Goal: Information Seeking & Learning: Learn about a topic

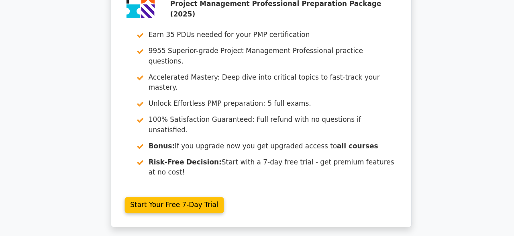
scroll to position [0, 5]
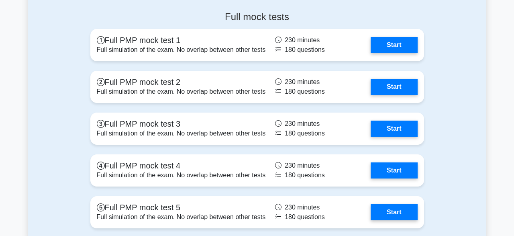
scroll to position [3233, 0]
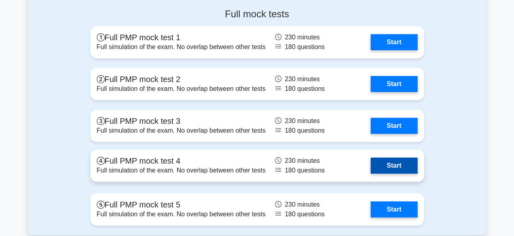
click at [389, 171] on link "Start" at bounding box center [394, 165] width 47 height 16
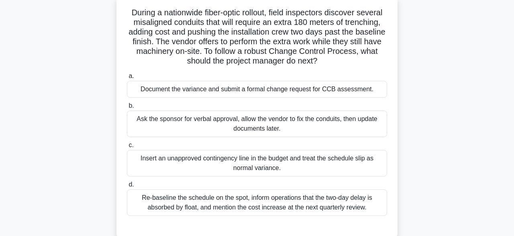
scroll to position [52, 0]
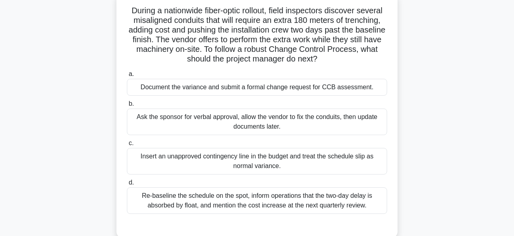
click at [210, 90] on div "Document the variance and submit a formal change request for CCB assessment." at bounding box center [257, 87] width 260 height 17
click at [127, 77] on input "a. Document the variance and submit a formal change request for CCB assessment." at bounding box center [127, 73] width 0 height 5
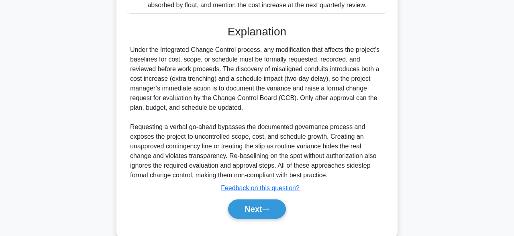
scroll to position [268, 0]
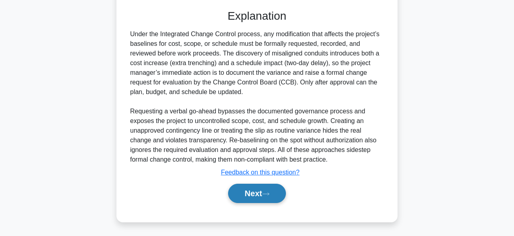
click at [253, 201] on button "Next" at bounding box center [256, 193] width 57 height 19
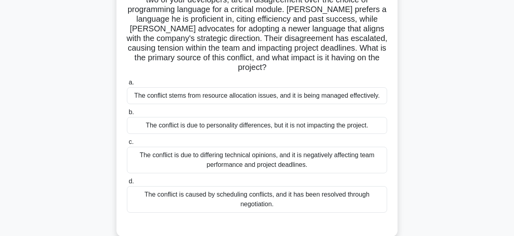
scroll to position [84, 0]
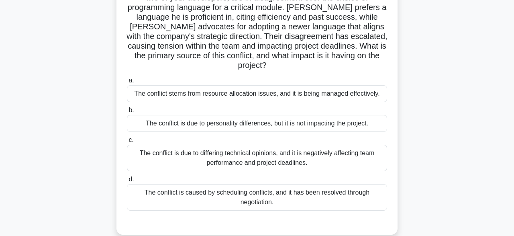
click at [146, 153] on div "The conflict is due to differing technical opinions, and it is negatively affec…" at bounding box center [257, 158] width 260 height 27
click at [127, 143] on input "c. The conflict is due to differing technical opinions, and it is negatively af…" at bounding box center [127, 139] width 0 height 5
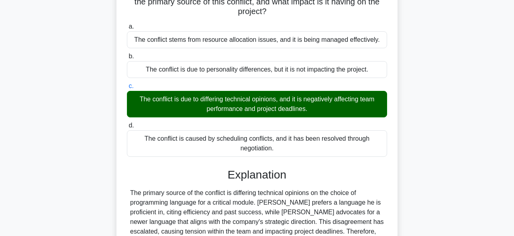
scroll to position [210, 0]
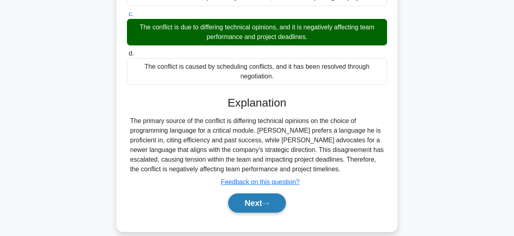
click at [259, 193] on button "Next" at bounding box center [256, 202] width 57 height 19
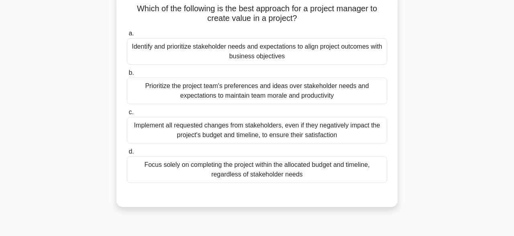
scroll to position [57, 0]
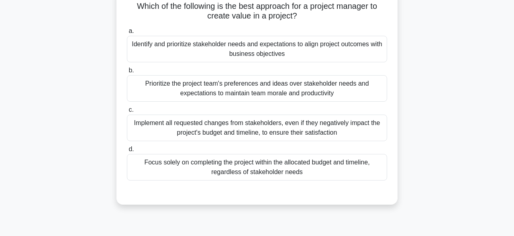
click at [164, 51] on div "Identify and prioritize stakeholder needs and expectations to align project out…" at bounding box center [257, 49] width 260 height 27
click at [127, 34] on input "a. Identify and prioritize stakeholder needs and expectations to align project …" at bounding box center [127, 31] width 0 height 5
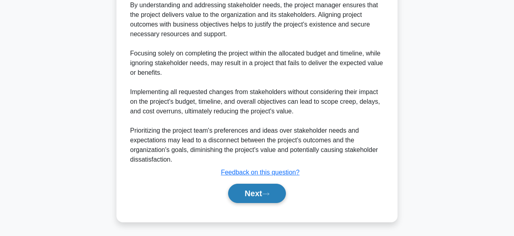
click at [250, 194] on button "Next" at bounding box center [256, 193] width 57 height 19
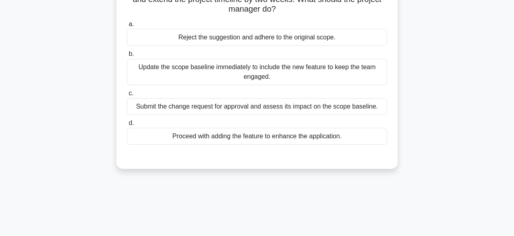
scroll to position [95, 0]
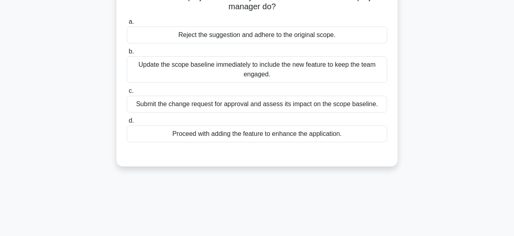
click at [182, 106] on div "Submit the change request for approval and assess its impact on the scope basel…" at bounding box center [257, 104] width 260 height 17
click at [127, 94] on input "c. Submit the change request for approval and assess its impact on the scope ba…" at bounding box center [127, 90] width 0 height 5
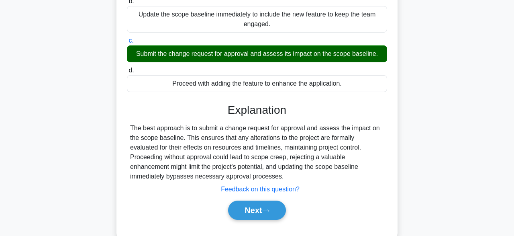
scroll to position [198, 0]
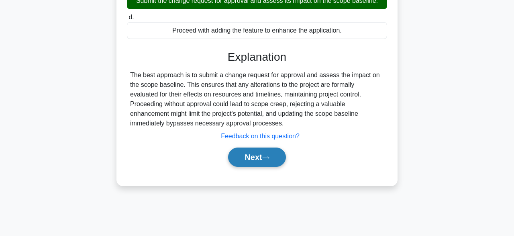
click at [248, 162] on button "Next" at bounding box center [256, 156] width 57 height 19
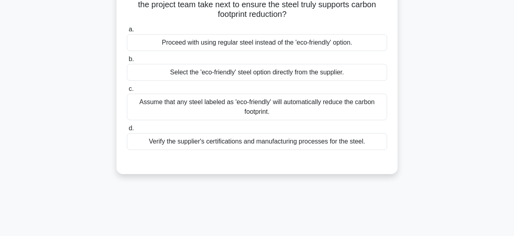
scroll to position [72, 0]
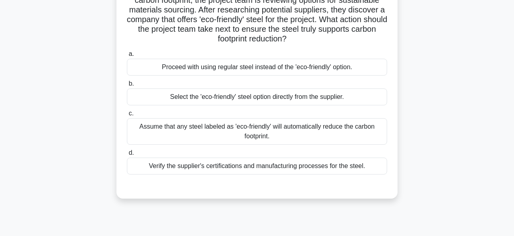
click at [206, 101] on div "Select the 'eco-friendly' steel option directly from the supplier." at bounding box center [257, 96] width 260 height 17
click at [127, 86] on input "b. Select the 'eco-friendly' steel option directly from the supplier." at bounding box center [127, 83] width 0 height 5
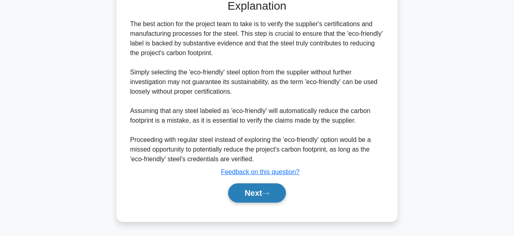
click at [250, 193] on button "Next" at bounding box center [256, 192] width 57 height 19
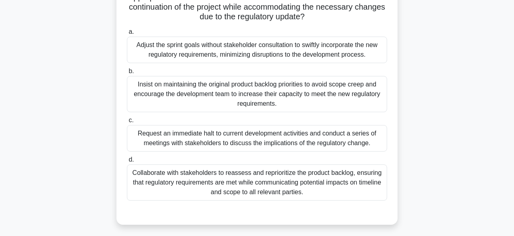
scroll to position [173, 0]
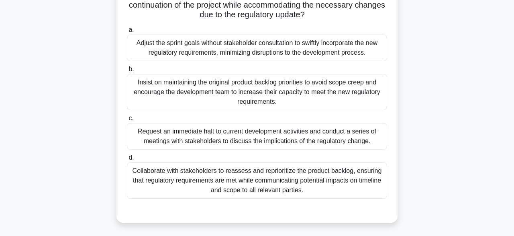
click at [194, 180] on div "Collaborate with stakeholders to reassess and reprioritize the product backlog,…" at bounding box center [257, 180] width 260 height 36
click at [127, 160] on input "d. Collaborate with stakeholders to reassess and reprioritize the product backl…" at bounding box center [127, 157] width 0 height 5
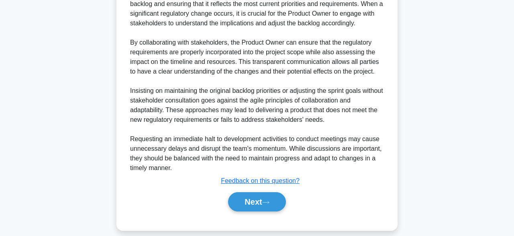
scroll to position [470, 0]
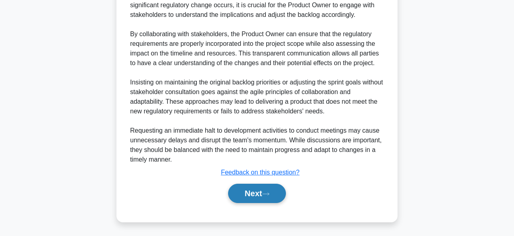
click at [245, 188] on button "Next" at bounding box center [256, 193] width 57 height 19
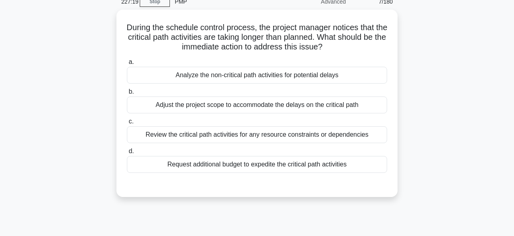
scroll to position [29, 0]
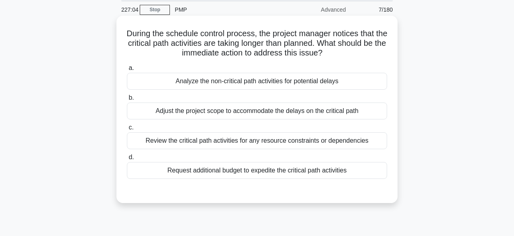
click at [210, 82] on div "Analyze the non-critical path activities for potential delays" at bounding box center [257, 81] width 260 height 17
click at [127, 71] on input "a. Analyze the non-critical path activities for potential delays" at bounding box center [127, 67] width 0 height 5
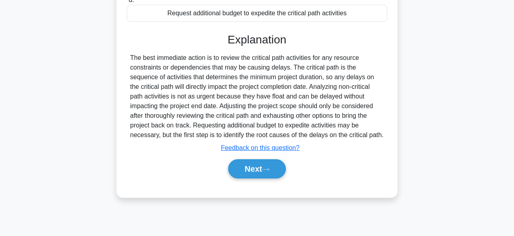
scroll to position [198, 0]
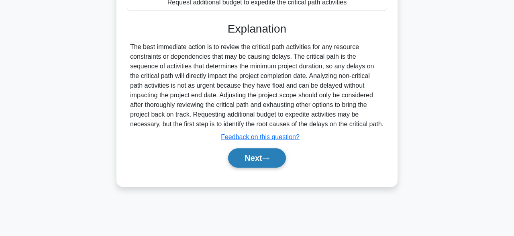
click at [247, 161] on button "Next" at bounding box center [256, 157] width 57 height 19
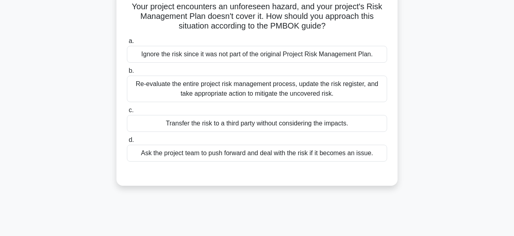
scroll to position [37, 0]
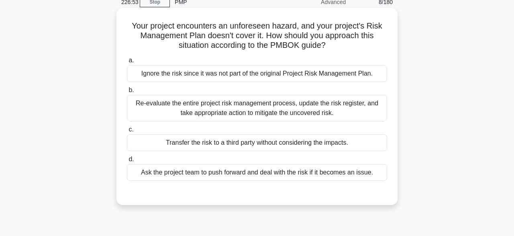
click at [150, 102] on div "Re-evaluate the entire project risk management process, update the risk registe…" at bounding box center [257, 108] width 260 height 27
click at [127, 93] on input "b. Re-evaluate the entire project risk management process, update the risk regi…" at bounding box center [127, 90] width 0 height 5
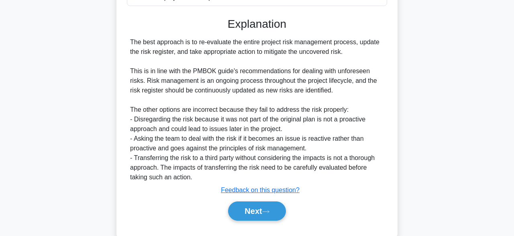
scroll to position [229, 0]
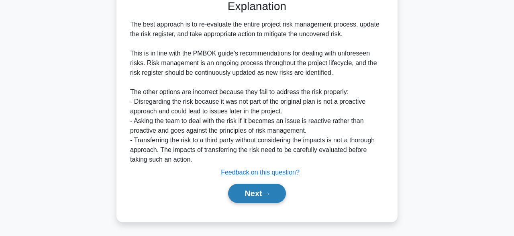
click at [255, 194] on button "Next" at bounding box center [256, 193] width 57 height 19
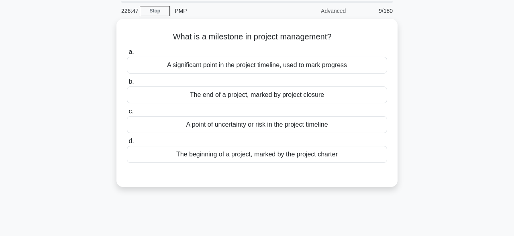
scroll to position [28, 0]
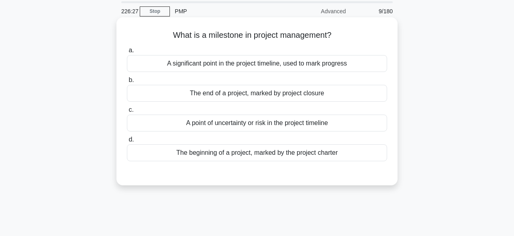
click at [331, 71] on div "A significant point in the project timeline, used to mark progress" at bounding box center [257, 63] width 260 height 17
click at [127, 53] on input "a. A significant point in the project timeline, used to mark progress" at bounding box center [127, 50] width 0 height 5
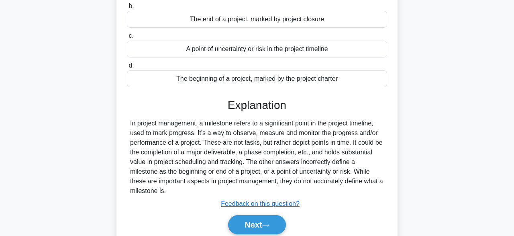
scroll to position [198, 0]
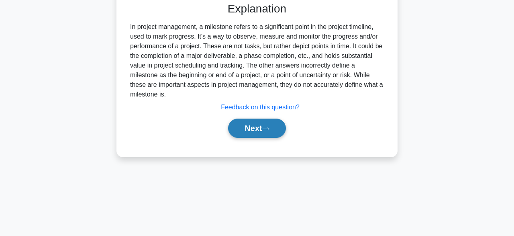
click at [270, 134] on button "Next" at bounding box center [256, 127] width 57 height 19
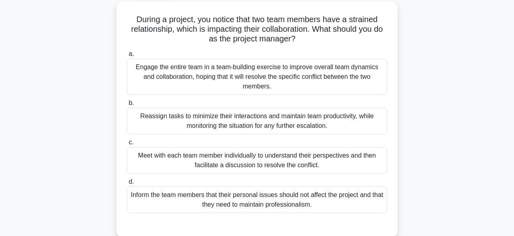
scroll to position [45, 0]
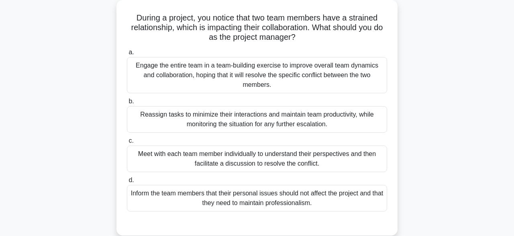
click at [330, 160] on div "Meet with each team member individually to understand their perspectives and th…" at bounding box center [257, 158] width 260 height 27
click at [127, 143] on input "c. Meet with each team member individually to understand their perspectives and…" at bounding box center [127, 140] width 0 height 5
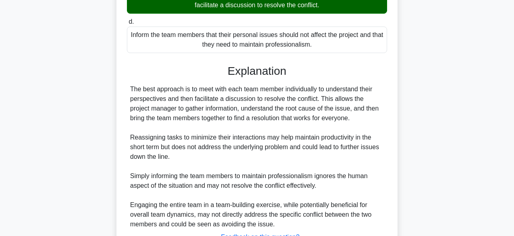
scroll to position [268, 0]
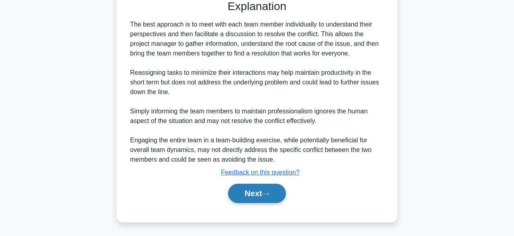
click at [267, 195] on icon at bounding box center [265, 194] width 7 height 4
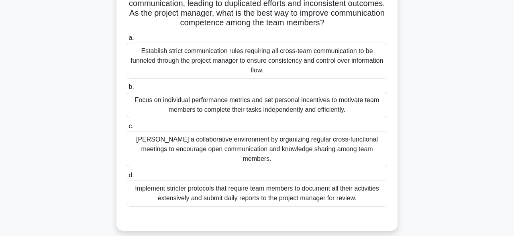
scroll to position [81, 0]
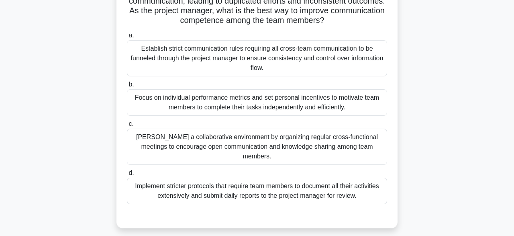
click at [314, 146] on div "Foster a collaborative environment by organizing regular cross-functional meeti…" at bounding box center [257, 147] width 260 height 36
click at [127, 126] on input "c. Foster a collaborative environment by organizing regular cross-functional me…" at bounding box center [127, 123] width 0 height 5
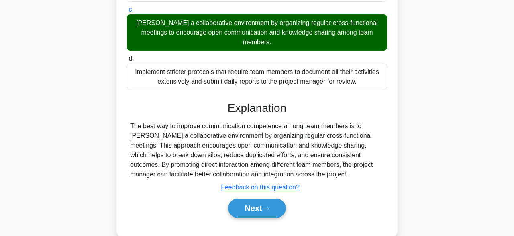
scroll to position [200, 0]
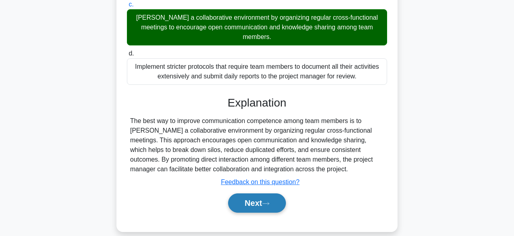
click at [264, 194] on button "Next" at bounding box center [256, 202] width 57 height 19
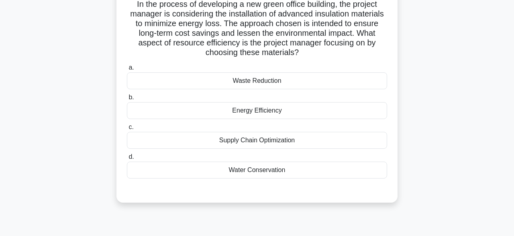
scroll to position [60, 0]
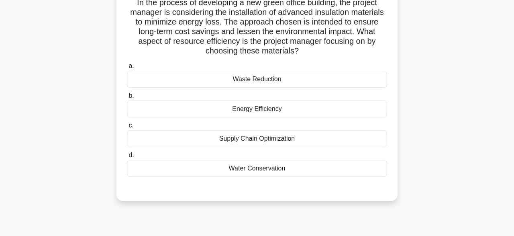
click at [316, 137] on div "Supply Chain Optimization" at bounding box center [257, 138] width 260 height 17
click at [127, 128] on input "c. Supply Chain Optimization" at bounding box center [127, 125] width 0 height 5
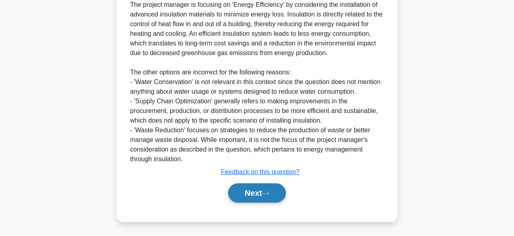
click at [266, 193] on icon at bounding box center [265, 193] width 7 height 4
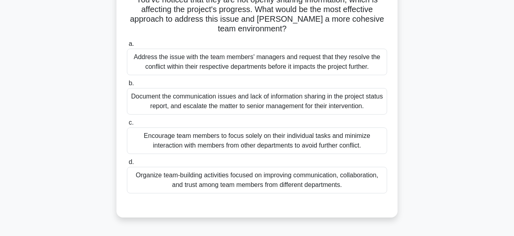
scroll to position [85, 0]
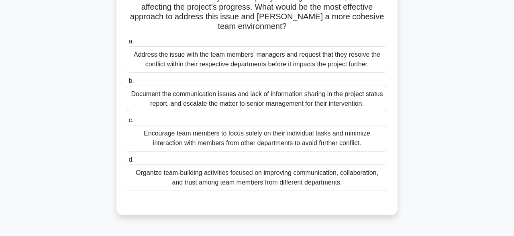
click at [285, 143] on div "Encourage team members to focus solely on their individual tasks and minimize i…" at bounding box center [257, 138] width 260 height 27
click at [127, 123] on input "c. Encourage team members to focus solely on their individual tasks and minimiz…" at bounding box center [127, 120] width 0 height 5
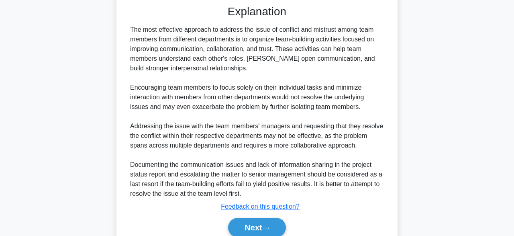
scroll to position [317, 0]
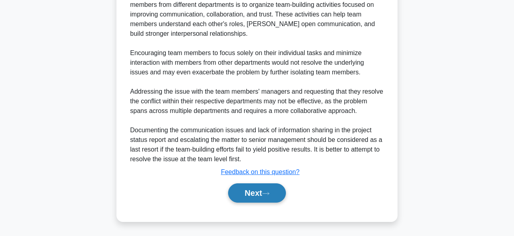
click at [258, 196] on button "Next" at bounding box center [256, 192] width 57 height 19
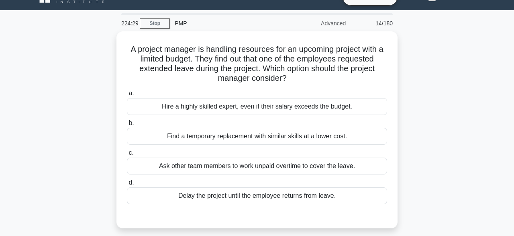
scroll to position [15, 0]
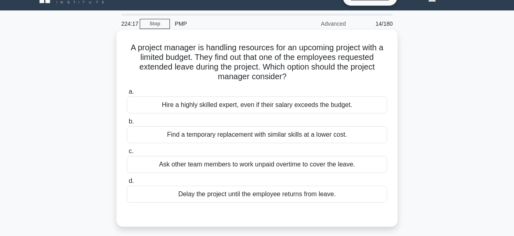
click at [332, 137] on div "Find a temporary replacement with similar skills at a lower cost." at bounding box center [257, 134] width 260 height 17
click at [127, 124] on input "b. Find a temporary replacement with similar skills at a lower cost." at bounding box center [127, 121] width 0 height 5
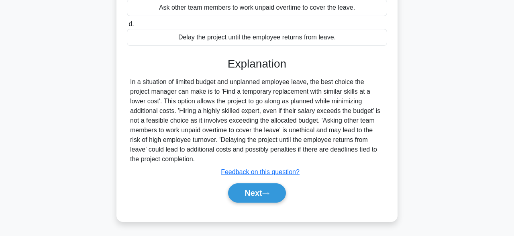
scroll to position [198, 0]
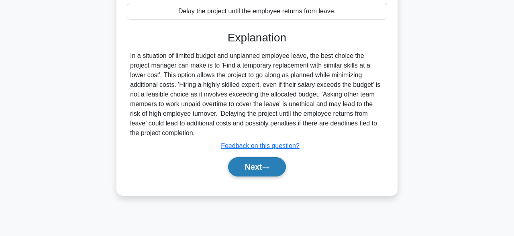
click at [269, 165] on icon at bounding box center [265, 167] width 7 height 4
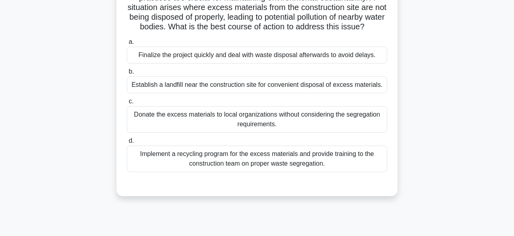
scroll to position [76, 0]
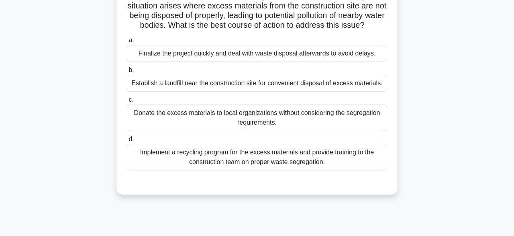
click at [301, 152] on div "Implement a recycling program for the excess materials and provide training to …" at bounding box center [257, 157] width 260 height 27
click at [127, 142] on input "d. Implement a recycling program for the excess materials and provide training …" at bounding box center [127, 139] width 0 height 5
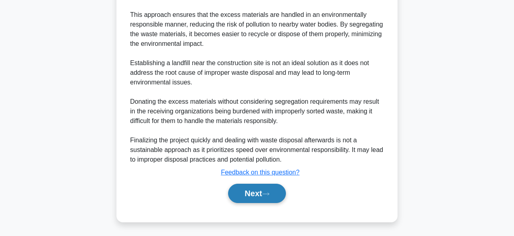
click at [280, 194] on button "Next" at bounding box center [256, 193] width 57 height 19
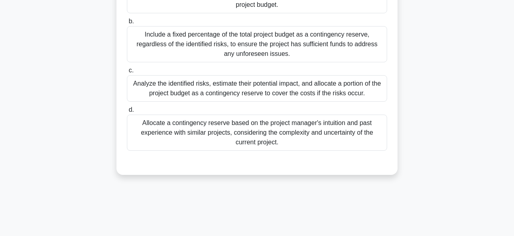
scroll to position [114, 0]
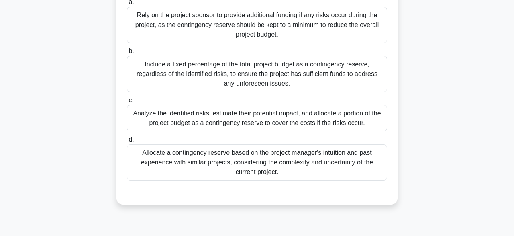
click at [298, 120] on div "Analyze the identified risks, estimate their potential impact, and allocate a p…" at bounding box center [257, 118] width 260 height 27
click at [127, 103] on input "c. Analyze the identified risks, estimate their potential impact, and allocate …" at bounding box center [127, 100] width 0 height 5
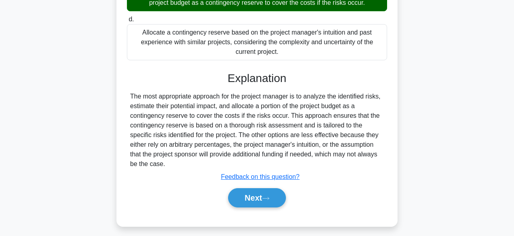
scroll to position [239, 0]
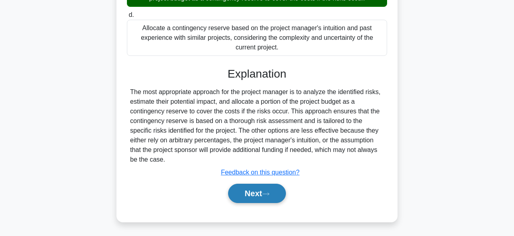
click at [267, 194] on icon at bounding box center [265, 194] width 7 height 4
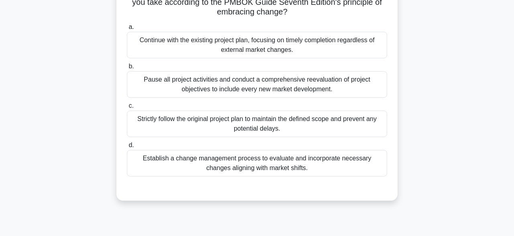
scroll to position [88, 0]
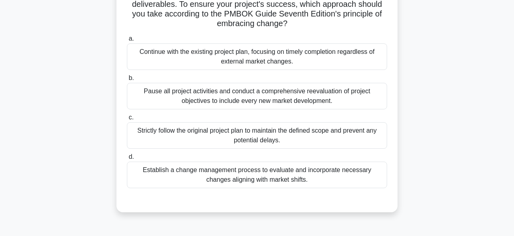
click at [373, 131] on div "Strictly follow the original project plan to maintain the defined scope and pre…" at bounding box center [257, 135] width 260 height 27
click at [127, 120] on input "c. Strictly follow the original project plan to maintain the defined scope and …" at bounding box center [127, 117] width 0 height 5
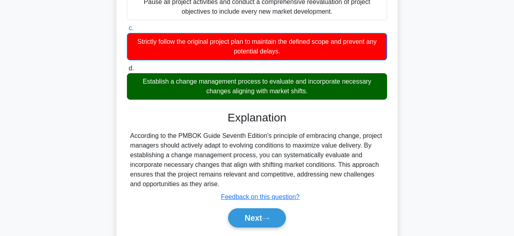
scroll to position [202, 0]
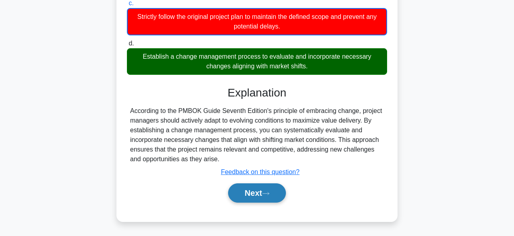
click at [265, 194] on button "Next" at bounding box center [256, 192] width 57 height 19
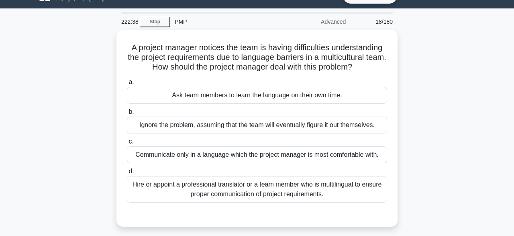
scroll to position [16, 0]
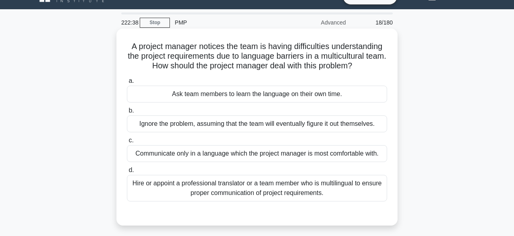
click at [366, 186] on div "Hire or appoint a professional translator or a team member who is multilingual …" at bounding box center [257, 188] width 260 height 27
click at [127, 173] on input "d. Hire or appoint a professional translator or a team member who is multilingu…" at bounding box center [127, 169] width 0 height 5
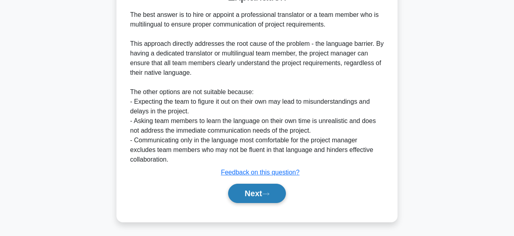
click at [277, 192] on button "Next" at bounding box center [256, 193] width 57 height 19
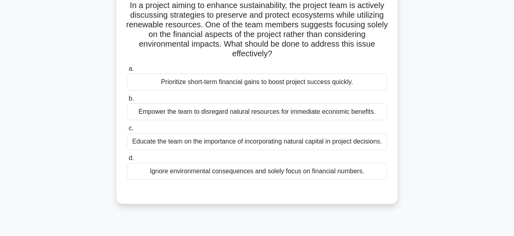
scroll to position [59, 0]
click at [501, 114] on main "222:27 Stop PMP Advanced 19/180 In a project aiming to enhance sustainability, …" at bounding box center [257, 171] width 514 height 408
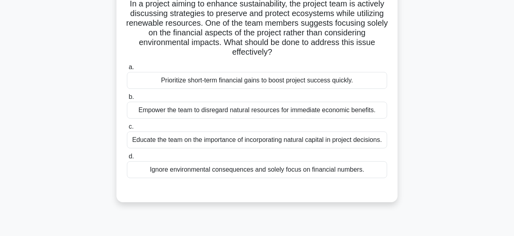
click at [366, 114] on div "Empower the team to disregard natural resources for immediate economic benefits." at bounding box center [257, 110] width 260 height 17
click at [127, 100] on input "b. Empower the team to disregard natural resources for immediate economic benef…" at bounding box center [127, 96] width 0 height 5
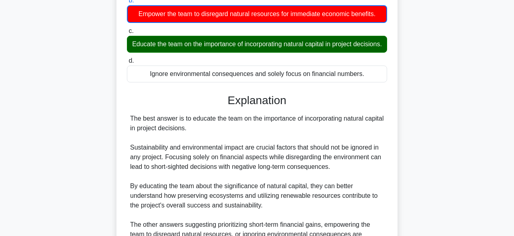
scroll to position [259, 0]
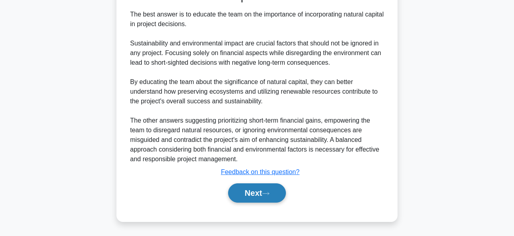
click at [262, 188] on button "Next" at bounding box center [256, 192] width 57 height 19
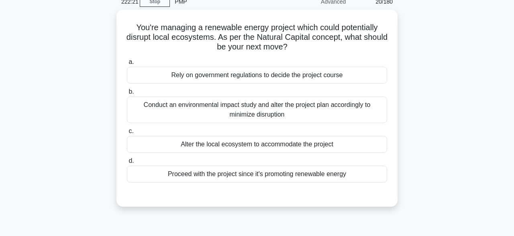
scroll to position [38, 0]
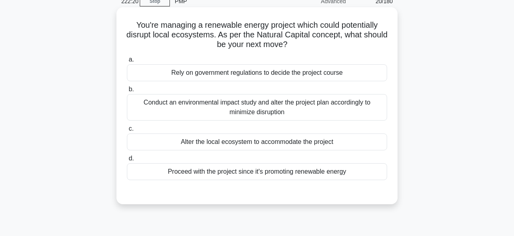
click at [313, 107] on div "Conduct an environmental impact study and alter the project plan accordingly to…" at bounding box center [257, 107] width 260 height 27
click at [127, 92] on input "b. Conduct an environmental impact study and alter the project plan accordingly…" at bounding box center [127, 89] width 0 height 5
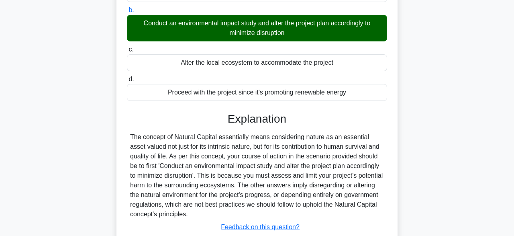
scroll to position [198, 0]
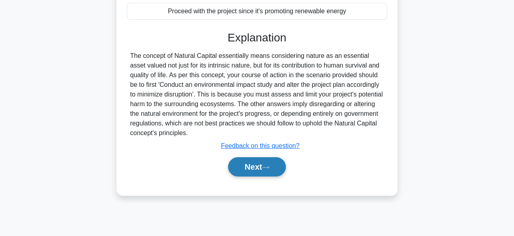
click at [262, 173] on button "Next" at bounding box center [256, 166] width 57 height 19
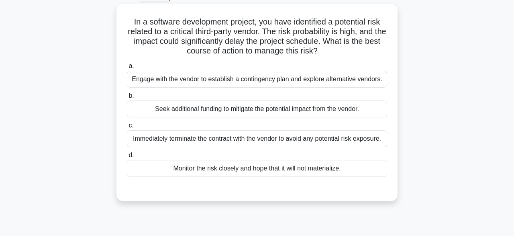
scroll to position [35, 0]
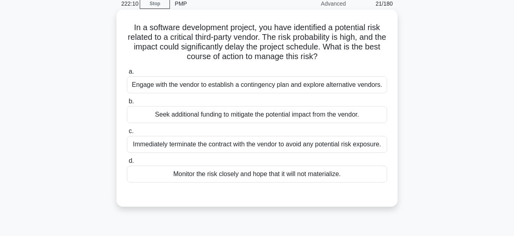
click at [301, 93] on div "Engage with the vendor to establish a contingency plan and explore alternative …" at bounding box center [257, 84] width 260 height 17
click at [127, 74] on input "a. Engage with the vendor to establish a contingency plan and explore alternati…" at bounding box center [127, 71] width 0 height 5
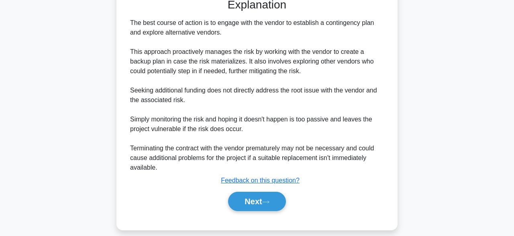
scroll to position [239, 0]
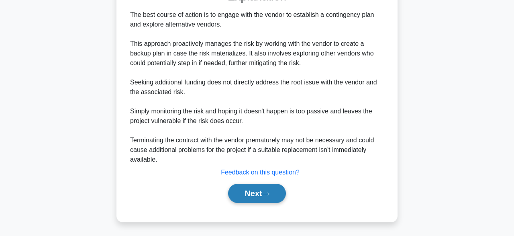
click at [251, 192] on button "Next" at bounding box center [256, 193] width 57 height 19
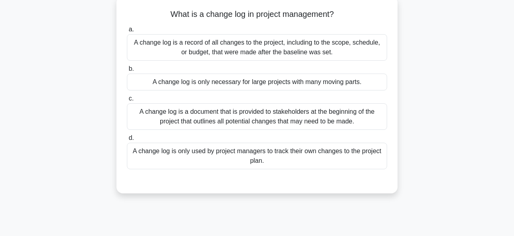
scroll to position [51, 0]
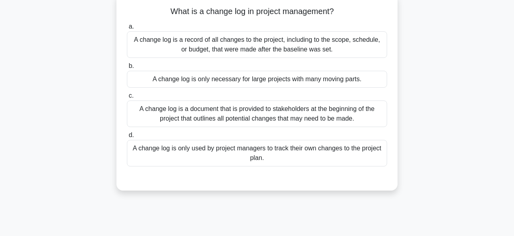
click at [373, 43] on div "A change log is a record of all changes to the project, including to the scope,…" at bounding box center [257, 44] width 260 height 27
click at [127, 29] on input "a. A change log is a record of all changes to the project, including to the sco…" at bounding box center [127, 26] width 0 height 5
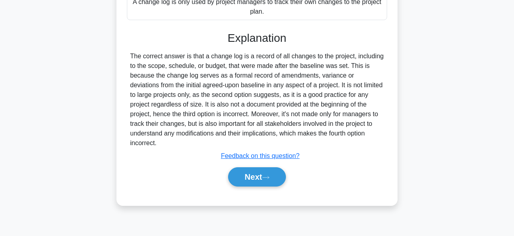
scroll to position [198, 0]
click at [245, 178] on button "Next" at bounding box center [256, 176] width 57 height 19
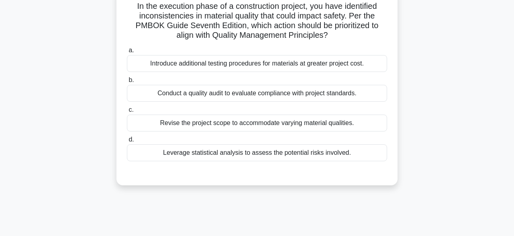
scroll to position [58, 0]
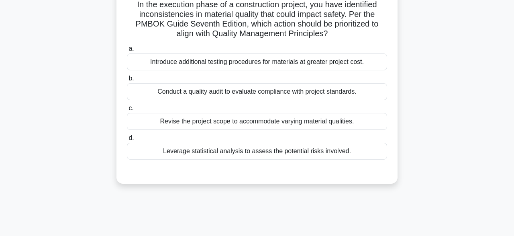
click at [313, 94] on div "Conduct a quality audit to evaluate compliance with project standards." at bounding box center [257, 91] width 260 height 17
click at [127, 81] on input "b. Conduct a quality audit to evaluate compliance with project standards." at bounding box center [127, 78] width 0 height 5
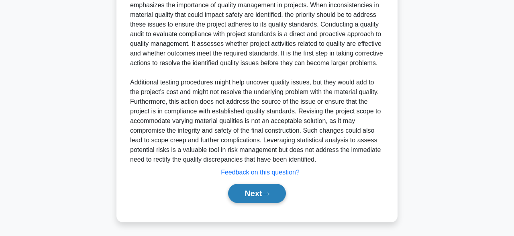
click at [245, 194] on button "Next" at bounding box center [256, 193] width 57 height 19
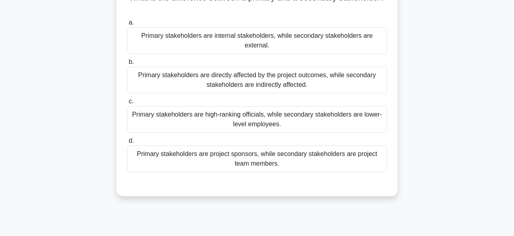
scroll to position [67, 0]
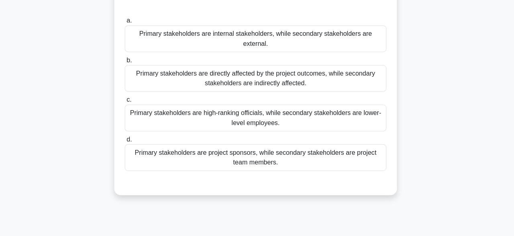
click at [379, 146] on div "Primary stakeholders are project sponsors, while secondary stakeholders are pro…" at bounding box center [257, 157] width 260 height 27
click at [127, 142] on input "d. Primary stakeholders are project sponsors, while secondary stakeholders are …" at bounding box center [127, 139] width 0 height 5
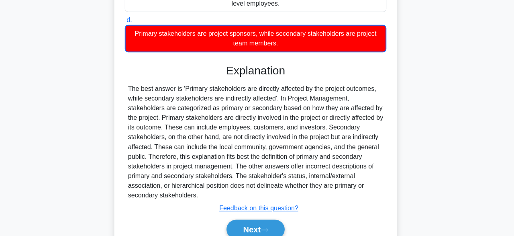
scroll to position [211, 0]
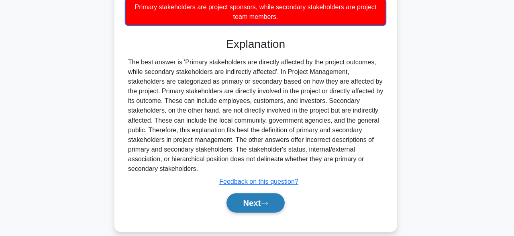
click at [260, 193] on button "Next" at bounding box center [256, 202] width 57 height 19
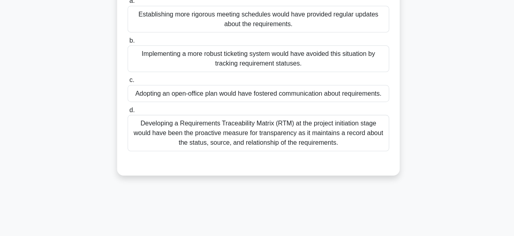
scroll to position [97, 0]
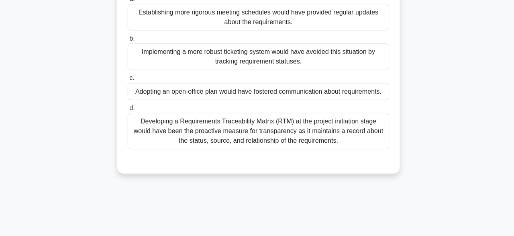
click at [374, 135] on div "Developing a Requirements Traceability Matrix (RTM) at the project initiation s…" at bounding box center [257, 132] width 260 height 36
click at [127, 112] on input "d. Developing a Requirements Traceability Matrix (RTM) at the project initiatio…" at bounding box center [127, 108] width 0 height 5
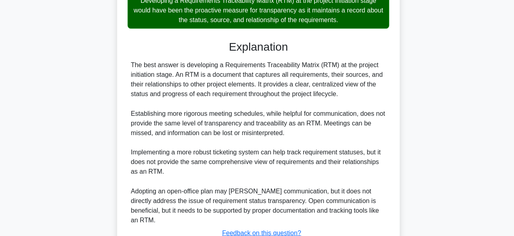
scroll to position [268, 0]
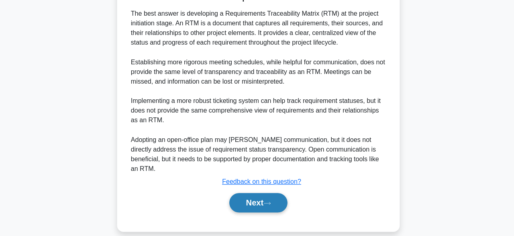
click at [280, 193] on button "Next" at bounding box center [256, 202] width 57 height 19
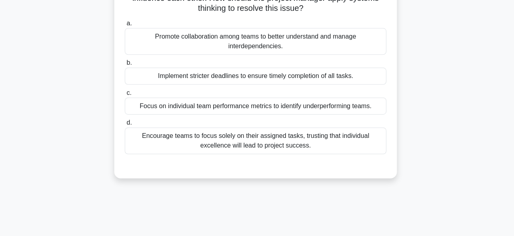
scroll to position [72, 0]
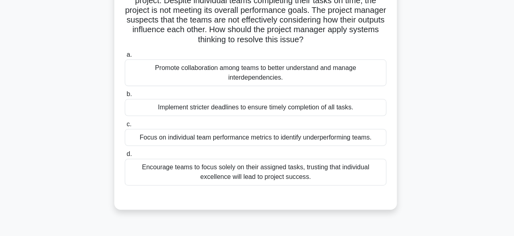
click at [359, 167] on div "Encourage teams to focus solely on their assigned tasks, trusting that individu…" at bounding box center [257, 171] width 260 height 27
click at [127, 156] on input "d. Encourage teams to focus solely on their assigned tasks, trusting that indiv…" at bounding box center [127, 153] width 0 height 5
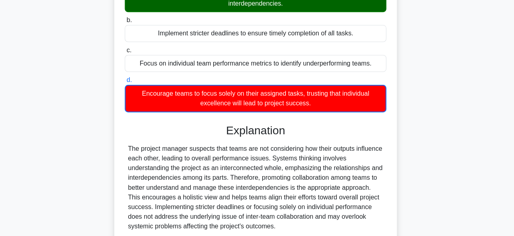
scroll to position [211, 0]
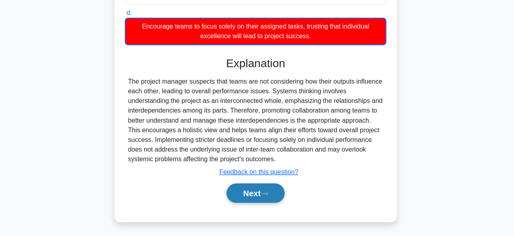
click at [269, 196] on button "Next" at bounding box center [256, 193] width 57 height 19
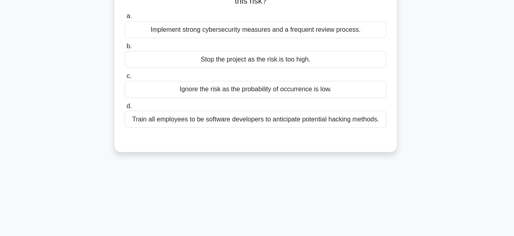
scroll to position [44, 0]
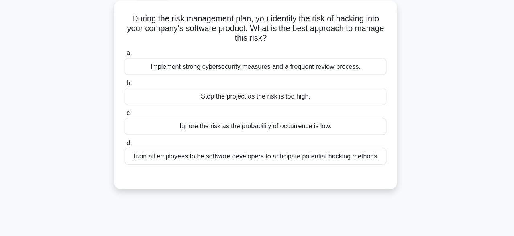
click at [371, 65] on div "Implement strong cybersecurity measures and a frequent review process." at bounding box center [257, 66] width 260 height 17
click at [127, 56] on input "a. Implement strong cybersecurity measures and a frequent review process." at bounding box center [127, 53] width 0 height 5
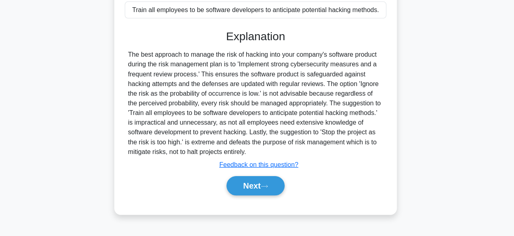
scroll to position [198, 0]
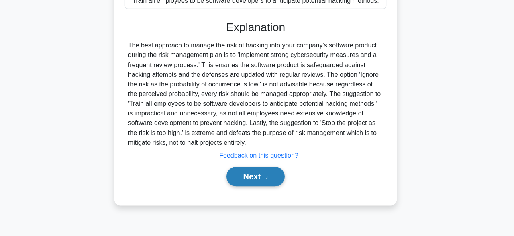
click at [268, 179] on button "Next" at bounding box center [256, 176] width 57 height 19
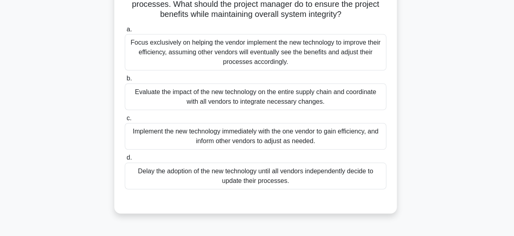
scroll to position [99, 0]
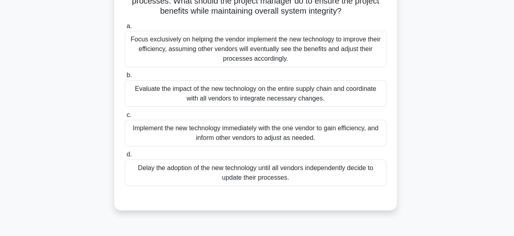
click at [316, 97] on div "Evaluate the impact of the new technology on the entire supply chain and coordi…" at bounding box center [257, 94] width 260 height 27
click at [127, 79] on input "b. Evaluate the impact of the new technology on the entire supply chain and coo…" at bounding box center [127, 75] width 0 height 5
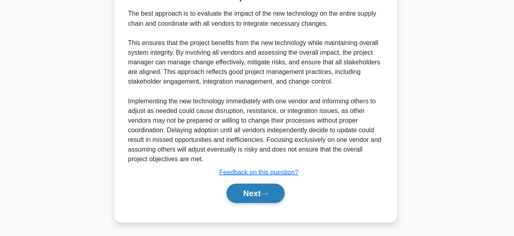
click at [262, 196] on button "Next" at bounding box center [256, 193] width 57 height 19
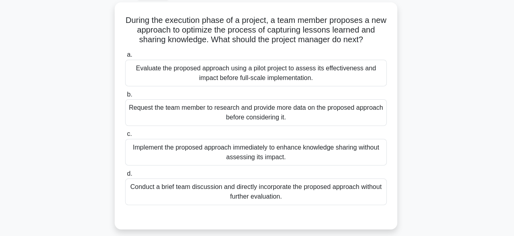
scroll to position [44, 0]
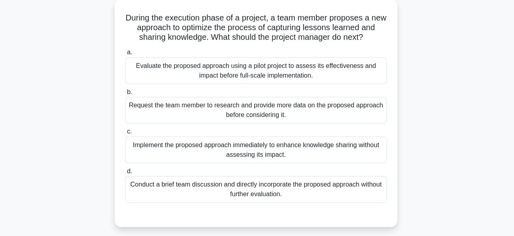
click at [372, 189] on div "Conduct a brief team discussion and directly incorporate the proposed approach …" at bounding box center [257, 189] width 260 height 27
click at [127, 174] on input "d. Conduct a brief team discussion and directly incorporate the proposed approa…" at bounding box center [127, 171] width 0 height 5
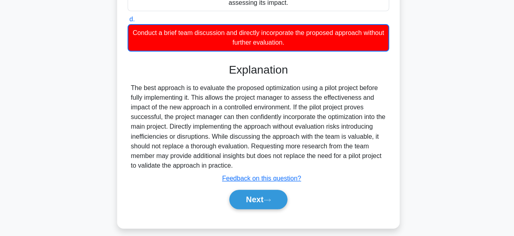
scroll to position [202, 0]
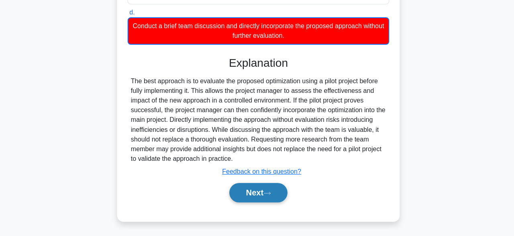
click at [277, 198] on button "Next" at bounding box center [256, 192] width 57 height 19
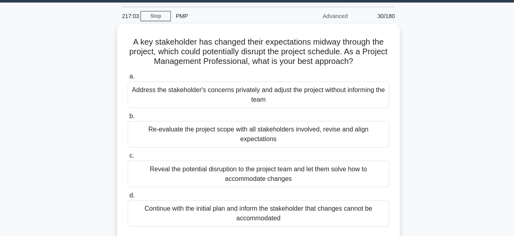
scroll to position [22, 0]
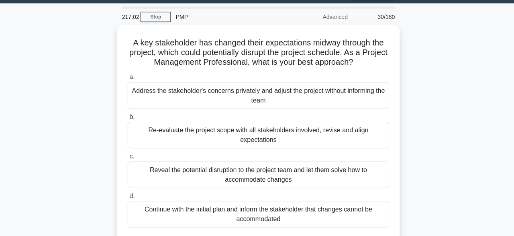
click at [357, 131] on div "Re-evaluate the project scope with all stakeholders involved, revise and align …" at bounding box center [257, 135] width 260 height 27
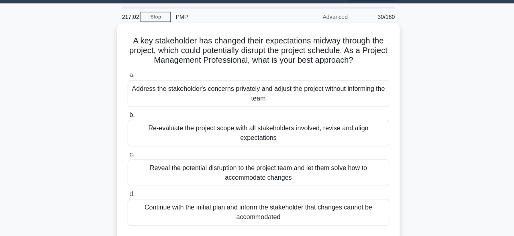
click at [127, 118] on input "b. Re-evaluate the project scope with all stakeholders involved, revise and ali…" at bounding box center [127, 114] width 0 height 5
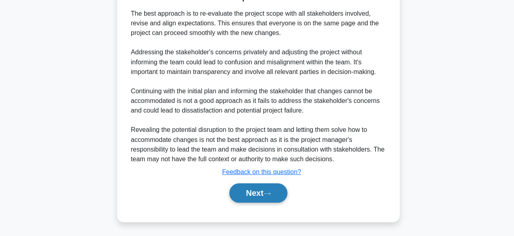
click at [269, 194] on icon at bounding box center [266, 193] width 6 height 2
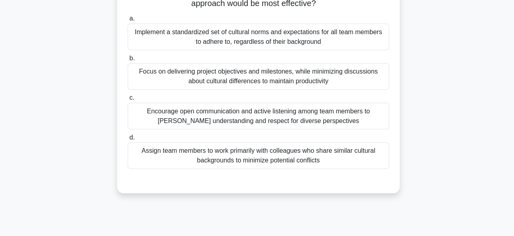
scroll to position [59, 0]
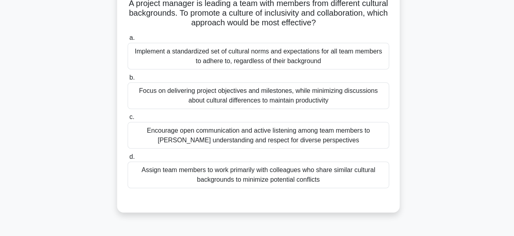
click at [321, 131] on div "Encourage open communication and active listening among team members to foster …" at bounding box center [257, 134] width 260 height 27
click at [127, 119] on input "c. Encourage open communication and active listening among team members to fost…" at bounding box center [127, 116] width 0 height 5
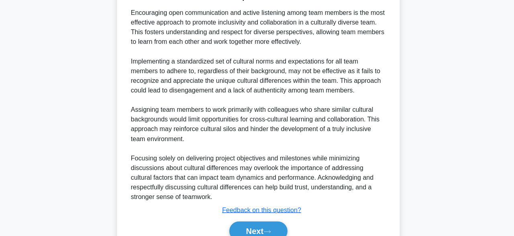
scroll to position [306, 0]
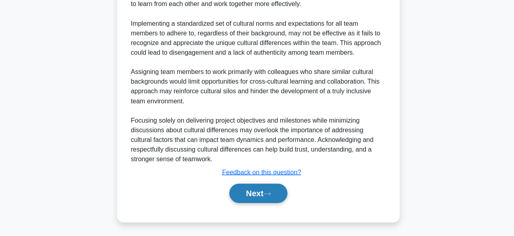
click at [269, 195] on icon at bounding box center [265, 194] width 7 height 4
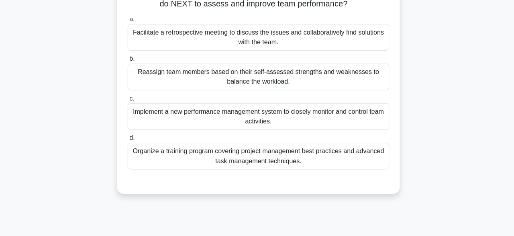
scroll to position [87, 0]
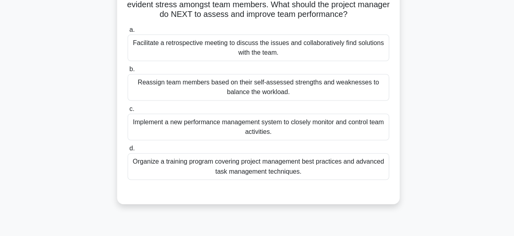
click at [352, 52] on div "Facilitate a retrospective meeting to discuss the issues and collaboratively fi…" at bounding box center [257, 47] width 260 height 27
click at [127, 32] on input "a. Facilitate a retrospective meeting to discuss the issues and collaboratively…" at bounding box center [127, 29] width 0 height 5
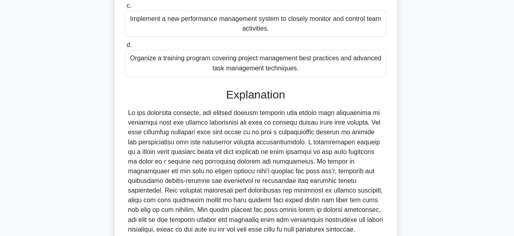
scroll to position [268, 0]
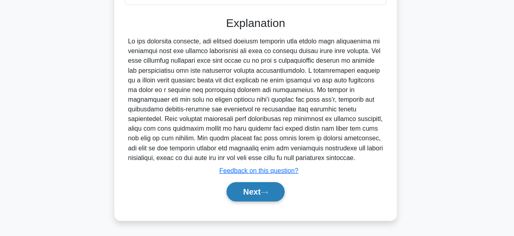
click at [275, 192] on button "Next" at bounding box center [256, 191] width 57 height 19
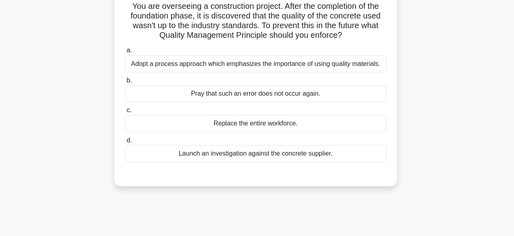
scroll to position [57, 0]
click at [367, 58] on div "Adopt a process approach which emphasizes the importance of using quality mater…" at bounding box center [257, 63] width 260 height 17
click at [127, 53] on input "a. Adopt a process approach which emphasizes the importance of using quality ma…" at bounding box center [127, 49] width 0 height 5
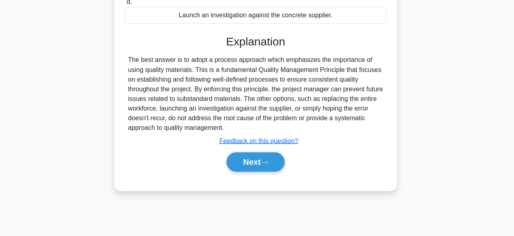
scroll to position [198, 0]
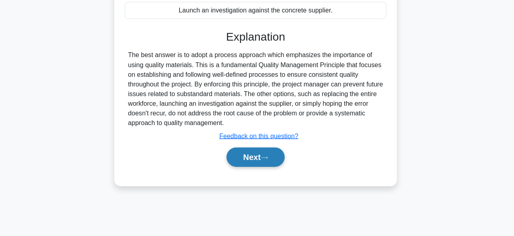
click at [269, 157] on icon at bounding box center [266, 158] width 6 height 2
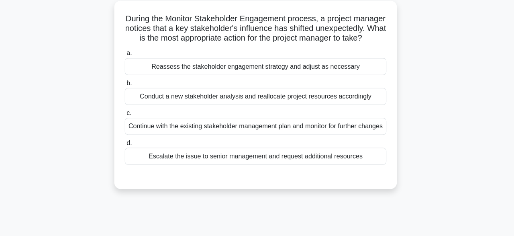
scroll to position [45, 0]
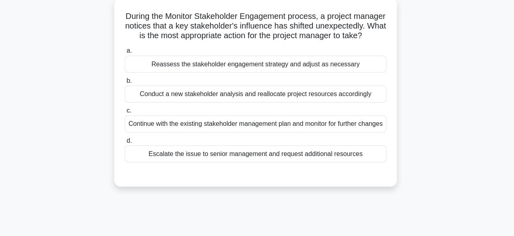
click at [346, 68] on div "Reassess the stakeholder engagement strategy and adjust as necessary" at bounding box center [257, 65] width 260 height 17
click at [127, 55] on input "a. Reassess the stakeholder engagement strategy and adjust as necessary" at bounding box center [127, 51] width 0 height 5
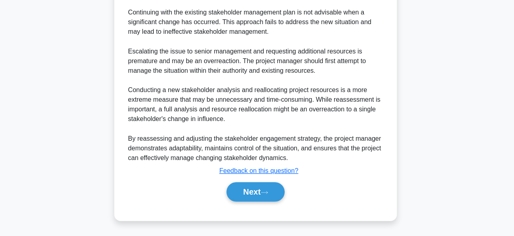
scroll to position [364, 0]
click at [266, 188] on button "Next" at bounding box center [256, 191] width 57 height 19
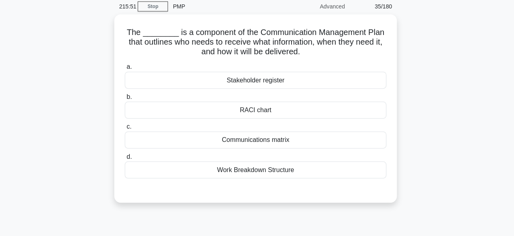
scroll to position [33, 0]
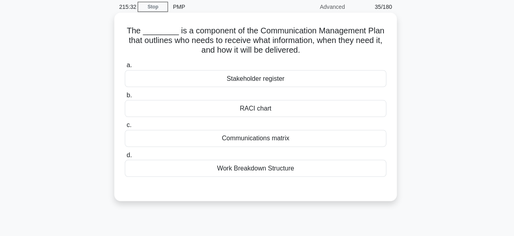
click at [332, 146] on div "Communications matrix" at bounding box center [257, 137] width 260 height 17
click at [127, 127] on input "c. Communications matrix" at bounding box center [127, 124] width 0 height 5
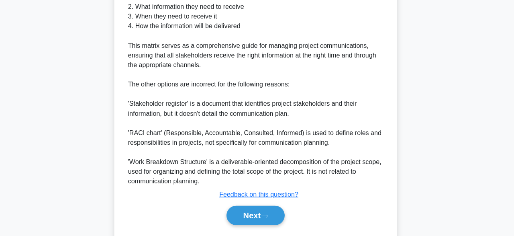
scroll to position [316, 0]
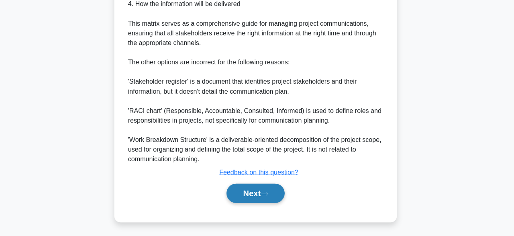
click at [276, 196] on button "Next" at bounding box center [256, 193] width 57 height 19
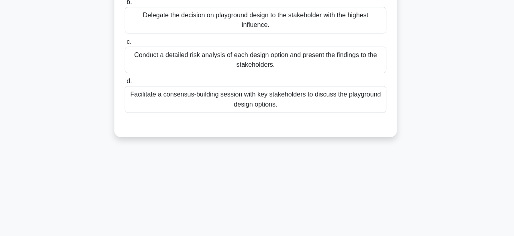
scroll to position [82, 0]
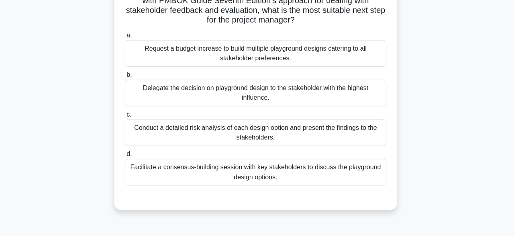
click at [314, 174] on div "Facilitate a consensus-building session with key stakeholders to discuss the pl…" at bounding box center [257, 171] width 260 height 27
click at [127, 156] on input "d. Facilitate a consensus-building session with key stakeholders to discuss the…" at bounding box center [127, 153] width 0 height 5
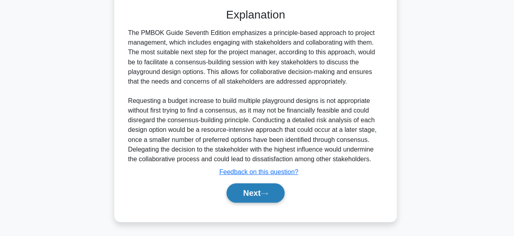
click at [261, 195] on button "Next" at bounding box center [256, 193] width 57 height 19
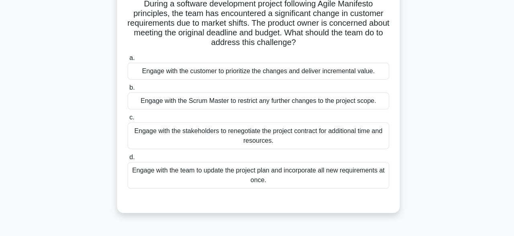
scroll to position [61, 0]
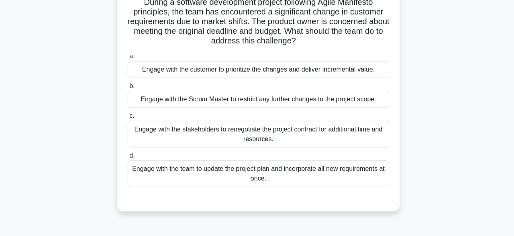
click at [355, 72] on div "Engage with the customer to prioritize the changes and deliver incremental valu…" at bounding box center [257, 69] width 260 height 17
click at [127, 59] on input "a. Engage with the customer to prioritize the changes and deliver incremental v…" at bounding box center [127, 55] width 0 height 5
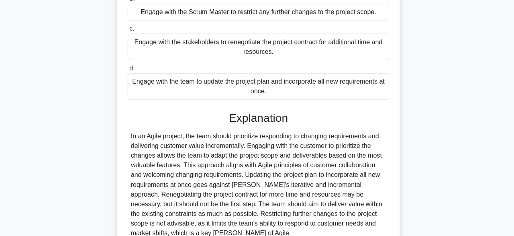
scroll to position [220, 0]
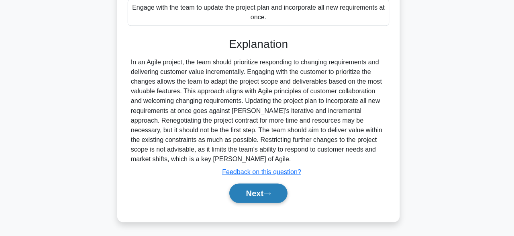
click at [267, 196] on button "Next" at bounding box center [256, 193] width 57 height 19
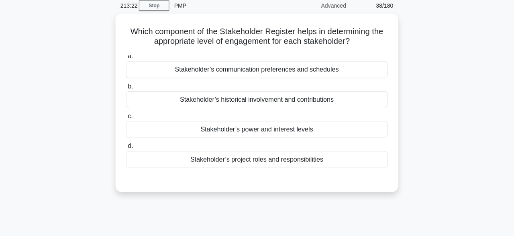
scroll to position [30, 0]
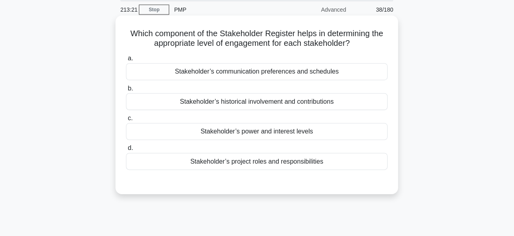
click at [374, 162] on div "Stakeholder’s project roles and responsibilities" at bounding box center [257, 160] width 260 height 17
click at [127, 150] on input "d. Stakeholder’s project roles and responsibilities" at bounding box center [127, 147] width 0 height 5
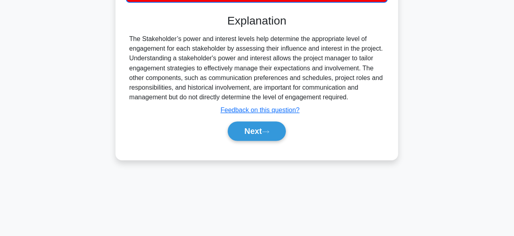
scroll to position [198, 0]
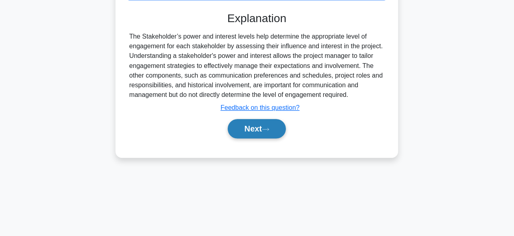
click at [278, 125] on button "Next" at bounding box center [256, 129] width 57 height 19
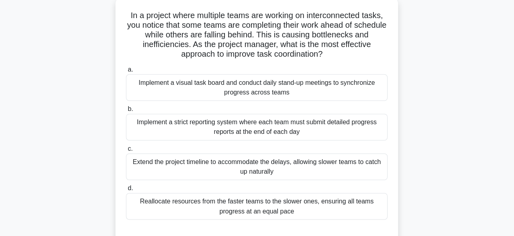
scroll to position [49, 0]
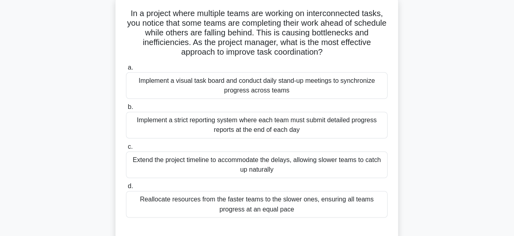
click at [329, 78] on div "Implement a visual task board and conduct daily stand-up meetings to synchroniz…" at bounding box center [257, 85] width 260 height 27
click at [127, 70] on input "a. Implement a visual task board and conduct daily stand-up meetings to synchro…" at bounding box center [127, 67] width 0 height 5
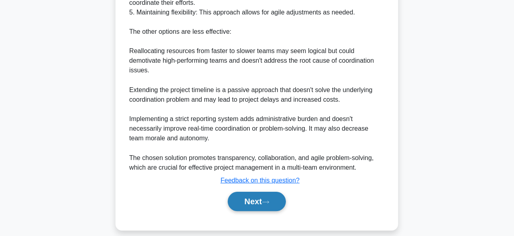
click at [267, 208] on button "Next" at bounding box center [256, 201] width 57 height 19
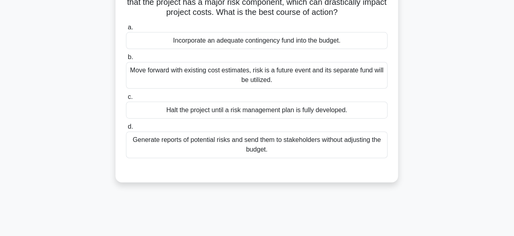
scroll to position [100, 0]
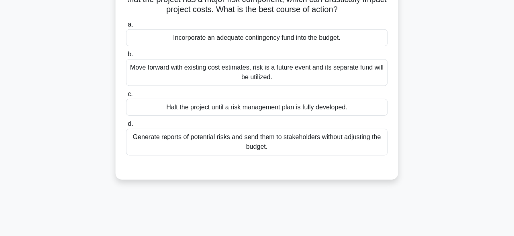
click at [320, 145] on div "Generate reports of potential risks and send them to stakeholders without adjus…" at bounding box center [257, 142] width 260 height 27
click at [127, 127] on input "d. Generate reports of potential risks and send them to stakeholders without ad…" at bounding box center [127, 124] width 0 height 5
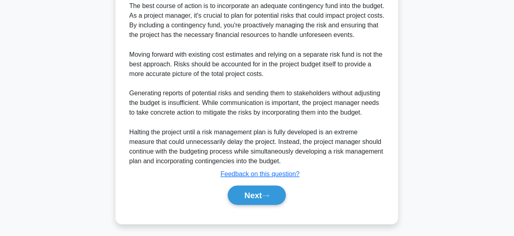
scroll to position [298, 0]
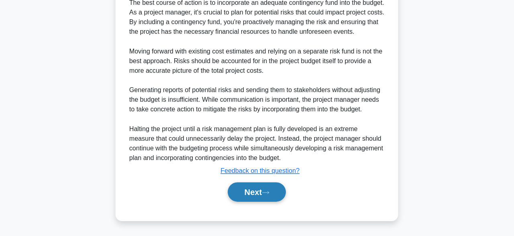
click at [271, 196] on button "Next" at bounding box center [256, 191] width 57 height 19
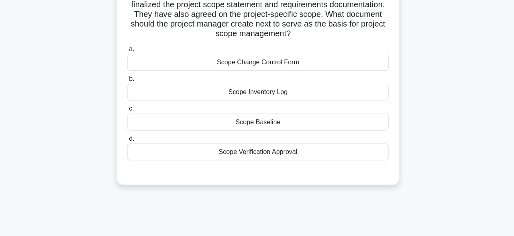
scroll to position [69, 0]
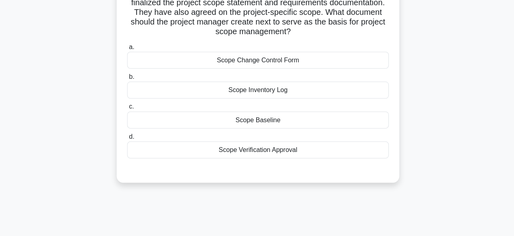
click at [336, 121] on div "Scope Baseline" at bounding box center [257, 120] width 260 height 17
click at [127, 110] on input "c. Scope Baseline" at bounding box center [127, 107] width 0 height 5
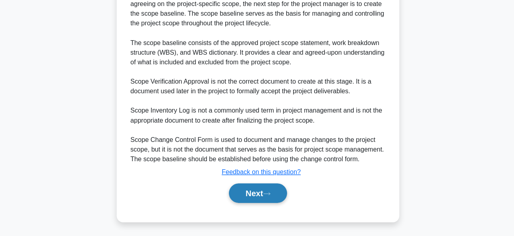
click at [271, 197] on button "Next" at bounding box center [256, 193] width 57 height 19
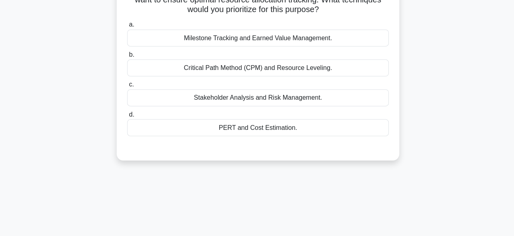
scroll to position [43, 0]
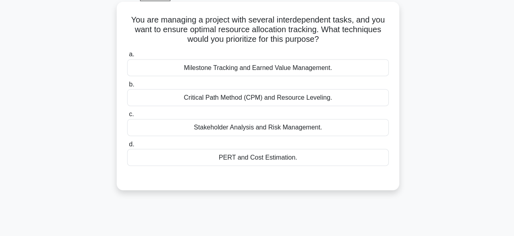
click at [322, 104] on div "Critical Path Method (CPM) and Resource Leveling." at bounding box center [257, 97] width 260 height 17
click at [127, 87] on input "b. Critical Path Method (CPM) and Resource Leveling." at bounding box center [127, 84] width 0 height 5
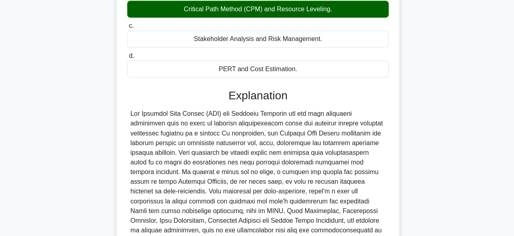
scroll to position [249, 0]
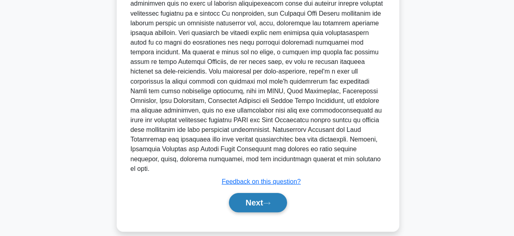
click at [273, 196] on button "Next" at bounding box center [256, 202] width 57 height 19
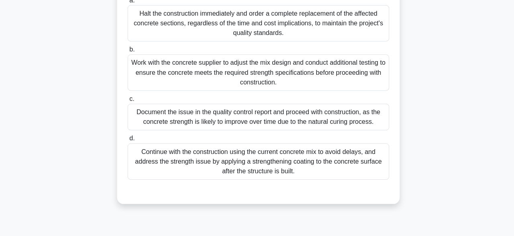
scroll to position [117, 0]
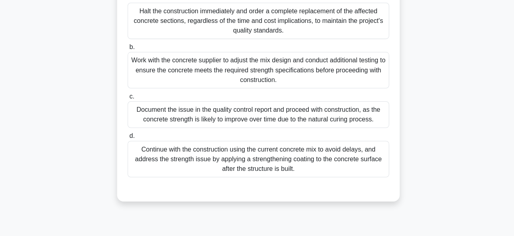
click at [353, 68] on div "Work with the concrete supplier to adjust the mix design and conduct additional…" at bounding box center [257, 71] width 260 height 36
click at [127, 51] on input "b. Work with the concrete supplier to adjust the mix design and conduct additio…" at bounding box center [127, 48] width 0 height 5
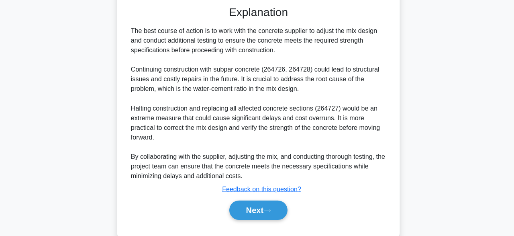
scroll to position [316, 0]
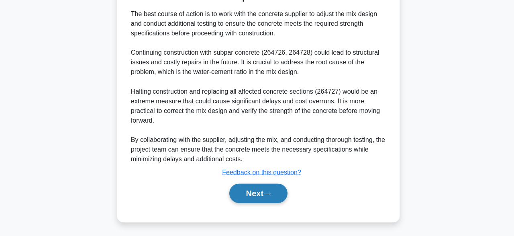
click at [269, 193] on icon at bounding box center [265, 194] width 7 height 4
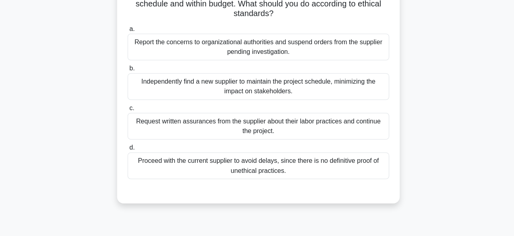
scroll to position [68, 0]
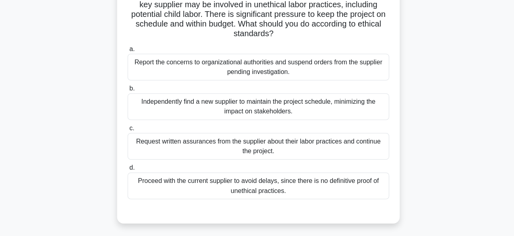
click at [357, 60] on div "Report the concerns to organizational authorities and suspend orders from the s…" at bounding box center [257, 66] width 260 height 27
click at [127, 51] on input "a. Report the concerns to organizational authorities and suspend orders from th…" at bounding box center [127, 48] width 0 height 5
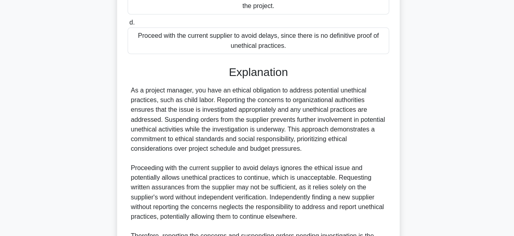
scroll to position [297, 0]
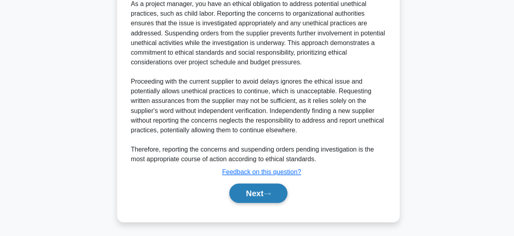
click at [275, 192] on button "Next" at bounding box center [256, 193] width 57 height 19
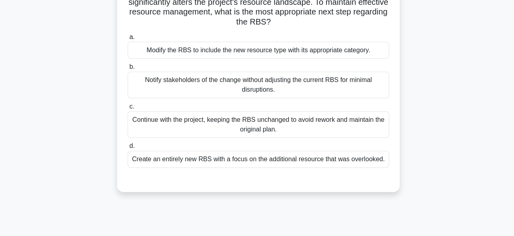
scroll to position [80, 0]
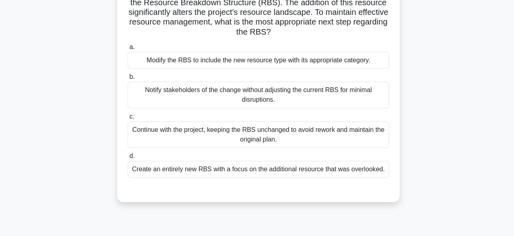
click at [338, 97] on div "Notify stakeholders of the change without adjusting the current RBS for minimal…" at bounding box center [257, 94] width 260 height 27
click at [127, 79] on input "b. Notify stakeholders of the change without adjusting the current RBS for mini…" at bounding box center [127, 76] width 0 height 5
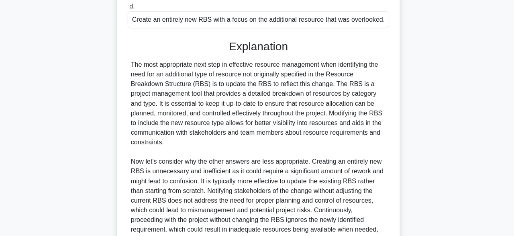
scroll to position [307, 0]
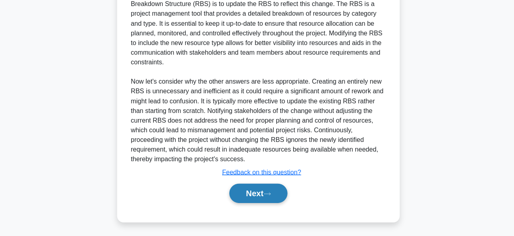
click at [266, 198] on button "Next" at bounding box center [256, 193] width 57 height 19
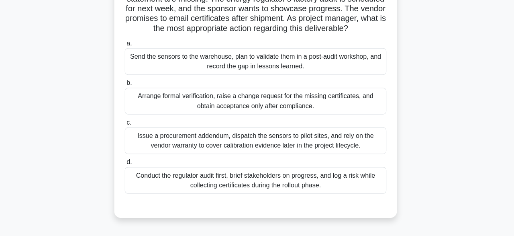
scroll to position [85, 0]
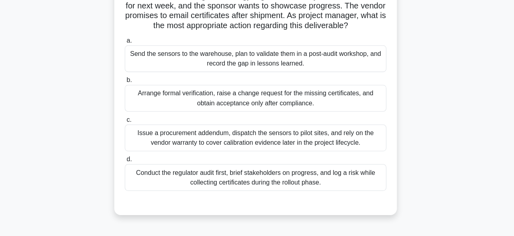
click at [351, 182] on div "Conduct the regulator audit first, brief stakeholders on progress, and log a ri…" at bounding box center [257, 177] width 260 height 27
click at [127, 162] on input "d. Conduct the regulator audit first, brief stakeholders on progress, and log a…" at bounding box center [127, 159] width 0 height 5
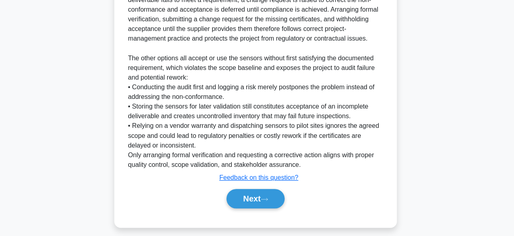
scroll to position [356, 0]
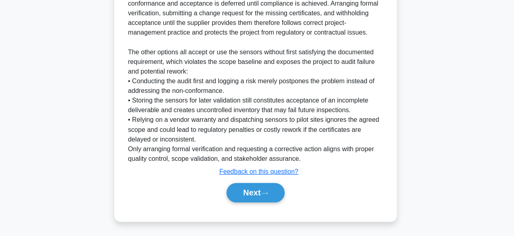
click at [267, 202] on div "Next" at bounding box center [257, 193] width 260 height 26
click at [263, 194] on button "Next" at bounding box center [256, 192] width 57 height 19
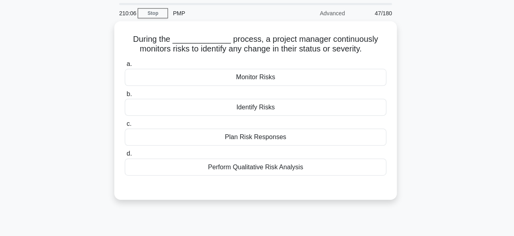
scroll to position [27, 0]
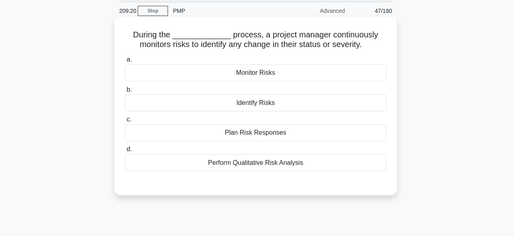
click at [280, 159] on div "Perform Qualitative Risk Analysis" at bounding box center [257, 163] width 260 height 17
click at [127, 153] on input "d. Perform Qualitative Risk Analysis" at bounding box center [127, 149] width 0 height 5
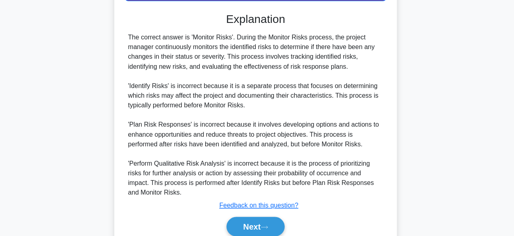
scroll to position [231, 0]
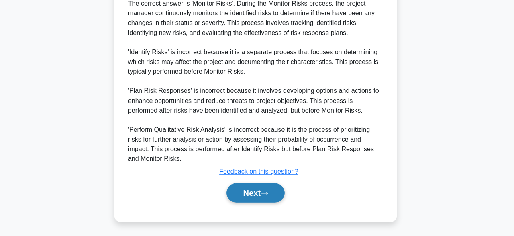
click at [267, 196] on button "Next" at bounding box center [256, 192] width 57 height 19
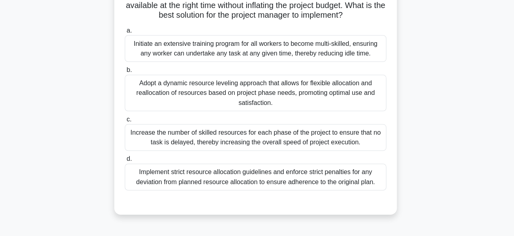
scroll to position [167, 0]
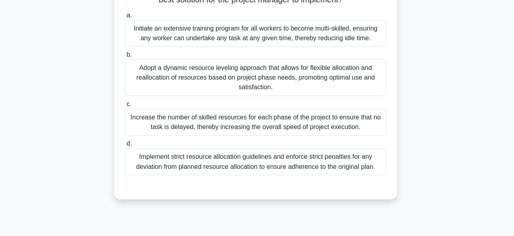
click at [365, 174] on div "Implement strict resource allocation guidelines and enforce strict penalties fo…" at bounding box center [257, 162] width 260 height 27
click at [127, 147] on input "d. Implement strict resource allocation guidelines and enforce strict penalties…" at bounding box center [127, 144] width 0 height 5
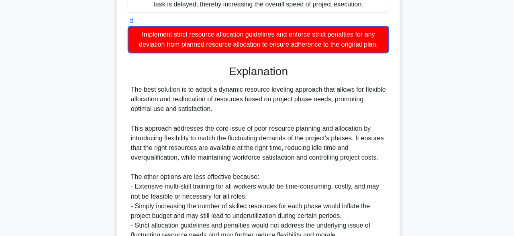
scroll to position [375, 0]
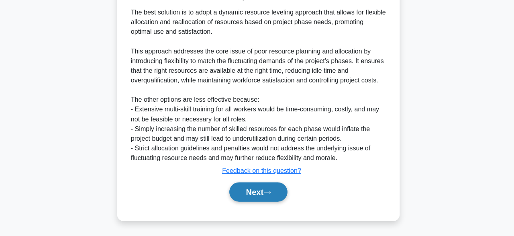
click at [269, 192] on icon at bounding box center [265, 192] width 7 height 4
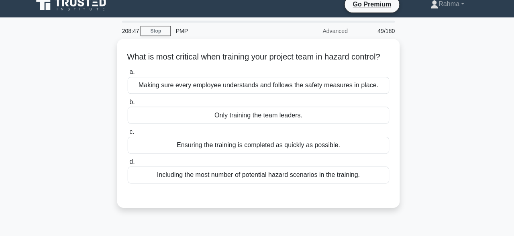
scroll to position [7, 0]
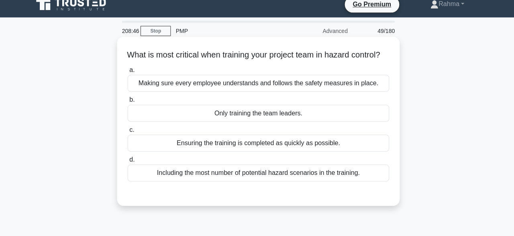
click at [372, 92] on div "Making sure every employee understands and follows the safety measures in place." at bounding box center [257, 83] width 260 height 17
click at [127, 73] on input "a. Making sure every employee understands and follows the safety measures in pl…" at bounding box center [127, 70] width 0 height 5
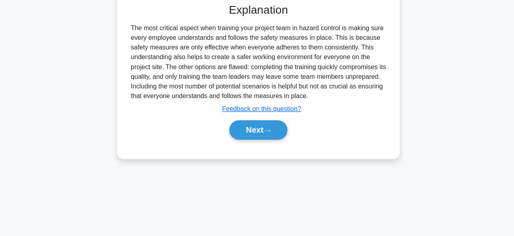
scroll to position [198, 0]
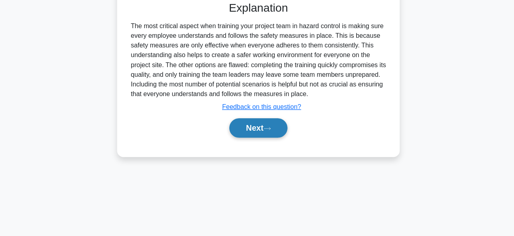
click at [284, 138] on button "Next" at bounding box center [256, 128] width 57 height 19
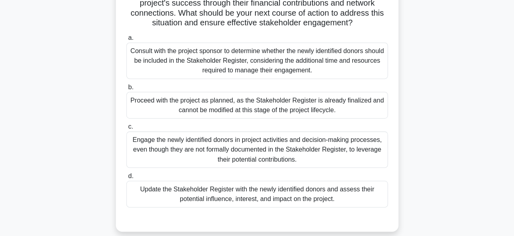
scroll to position [100, 0]
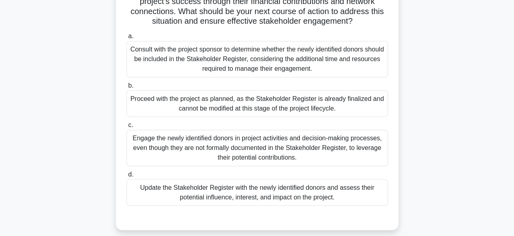
click at [350, 148] on div "Engage the newly identified donors in project activities and decision-making pr…" at bounding box center [257, 147] width 260 height 36
click at [127, 127] on input "c. Engage the newly identified donors in project activities and decision-making…" at bounding box center [127, 124] width 0 height 5
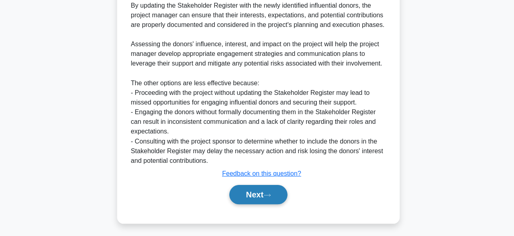
click at [281, 194] on button "Next" at bounding box center [256, 194] width 57 height 19
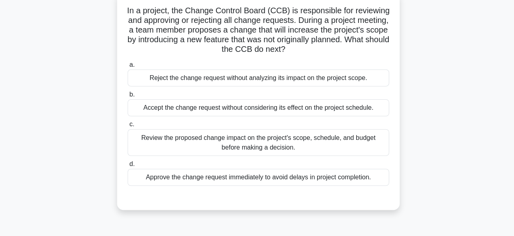
scroll to position [54, 0]
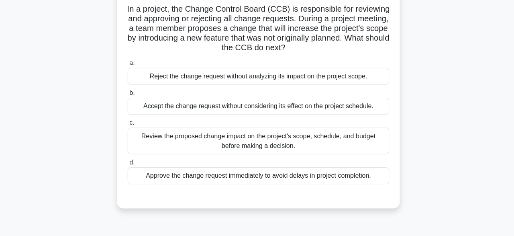
click at [334, 137] on div "Review the proposed change impact on the project's scope, schedule, and budget …" at bounding box center [257, 140] width 260 height 27
click at [127, 125] on input "c. Review the proposed change impact on the project's scope, schedule, and budg…" at bounding box center [127, 122] width 0 height 5
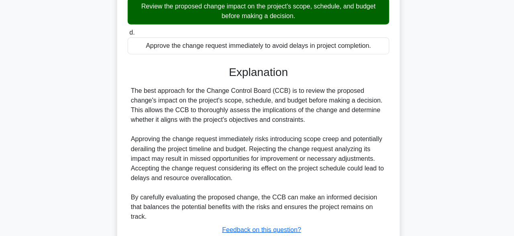
scroll to position [203, 0]
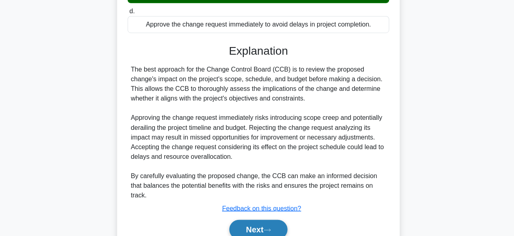
click at [277, 225] on button "Next" at bounding box center [256, 229] width 57 height 19
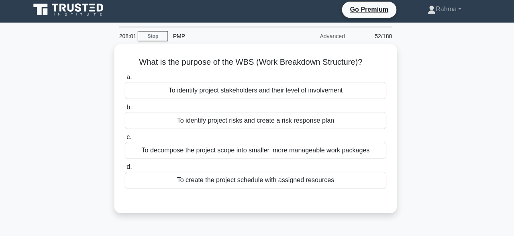
scroll to position [2, 0]
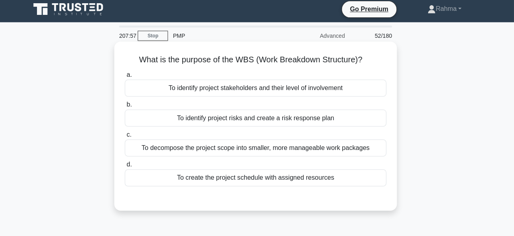
click at [350, 157] on div "To decompose the project scope into smaller, more manageable work packages" at bounding box center [257, 148] width 260 height 17
click at [127, 138] on input "c. To decompose the project scope into smaller, more manageable work packages" at bounding box center [127, 135] width 0 height 5
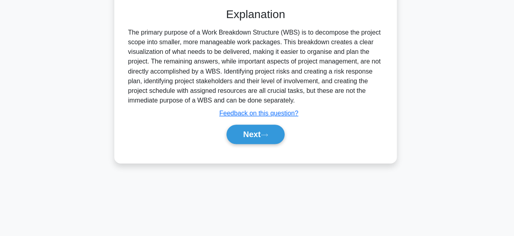
scroll to position [198, 0]
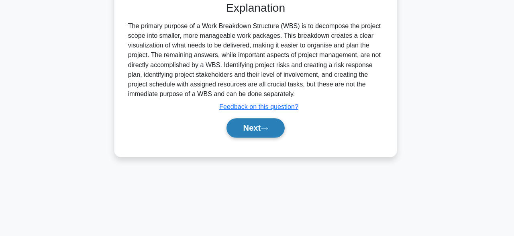
click at [286, 133] on button "Next" at bounding box center [256, 128] width 57 height 19
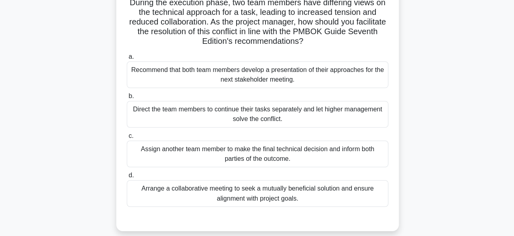
scroll to position [62, 0]
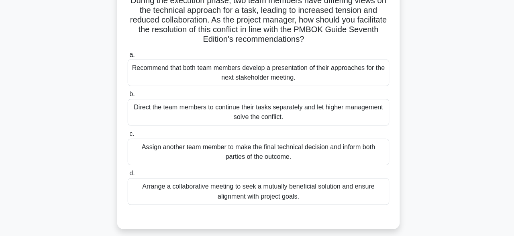
click at [192, 191] on div "Arrange a collaborative meeting to seek a mutually beneficial solution and ensu…" at bounding box center [257, 190] width 260 height 27
click at [127, 175] on input "d. Arrange a collaborative meeting to seek a mutually beneficial solution and e…" at bounding box center [127, 172] width 0 height 5
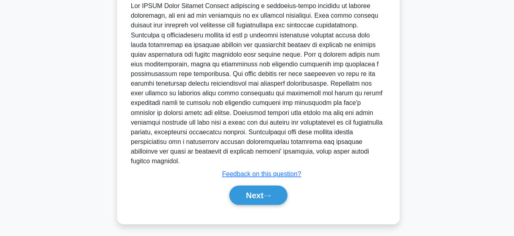
scroll to position [297, 0]
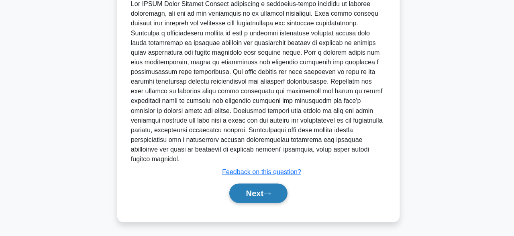
click at [235, 195] on button "Next" at bounding box center [256, 193] width 57 height 19
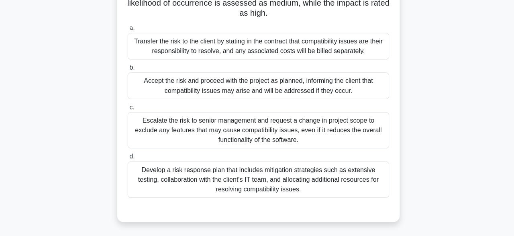
scroll to position [98, 0]
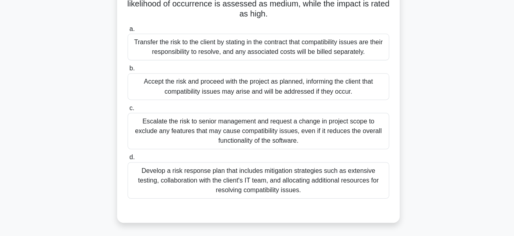
click at [152, 174] on div "Develop a risk response plan that includes mitigation strategies such as extens…" at bounding box center [257, 179] width 260 height 36
click at [127, 159] on input "d. Develop a risk response plan that includes mitigation strategies such as ext…" at bounding box center [127, 156] width 0 height 5
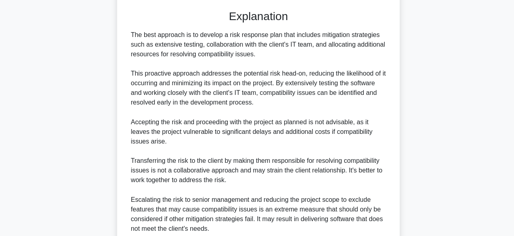
scroll to position [355, 0]
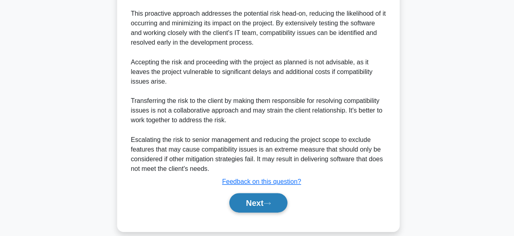
click at [245, 194] on button "Next" at bounding box center [256, 202] width 57 height 19
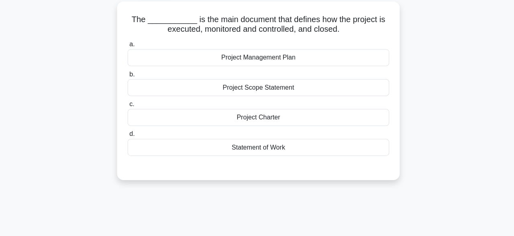
scroll to position [45, 0]
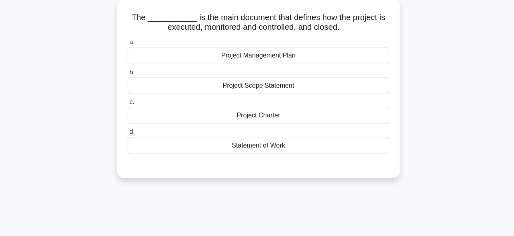
click at [208, 63] on div "Project Management Plan" at bounding box center [257, 56] width 260 height 17
click at [127, 46] on input "a. Project Management Plan" at bounding box center [127, 43] width 0 height 5
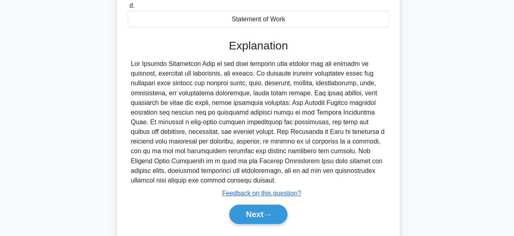
scroll to position [198, 0]
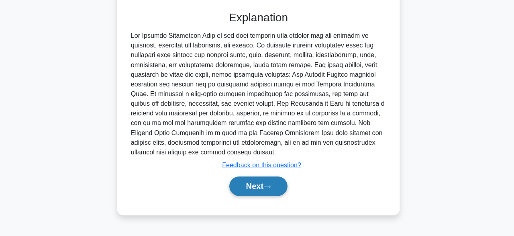
click at [239, 193] on button "Next" at bounding box center [256, 186] width 57 height 19
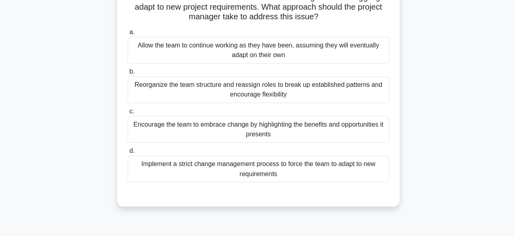
scroll to position [64, 0]
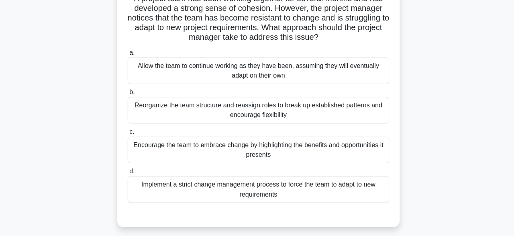
click at [142, 149] on div "Encourage the team to embrace change by highlighting the benefits and opportuni…" at bounding box center [257, 149] width 260 height 27
click at [127, 134] on input "c. Encourage the team to embrace change by highlighting the benefits and opport…" at bounding box center [127, 131] width 0 height 5
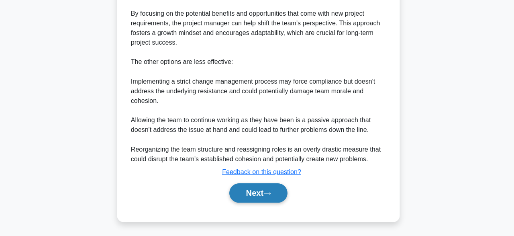
click at [243, 189] on button "Next" at bounding box center [256, 193] width 57 height 19
click at [249, 195] on button "Next" at bounding box center [256, 193] width 57 height 19
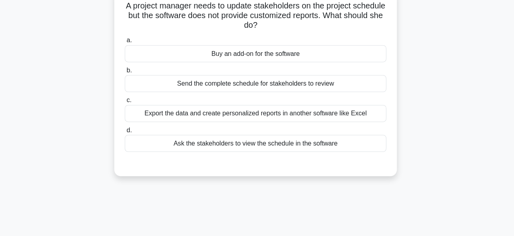
scroll to position [58, 0]
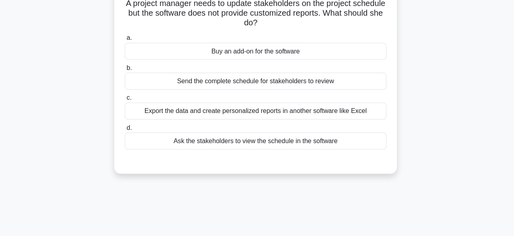
click at [167, 94] on div "a. Buy an add-on for the software b. Send the complete schedule for stakeholder…" at bounding box center [257, 92] width 270 height 119
click at [173, 83] on div "Send the complete schedule for stakeholders to review" at bounding box center [257, 81] width 260 height 17
click at [127, 71] on input "b. Send the complete schedule for stakeholders to review" at bounding box center [127, 68] width 0 height 5
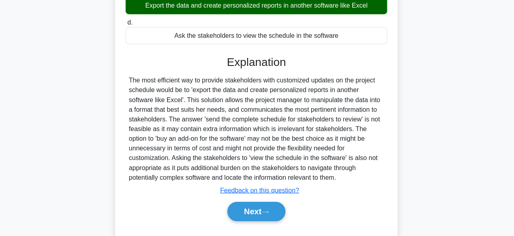
scroll to position [198, 0]
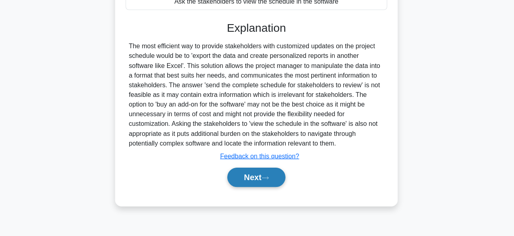
click at [248, 182] on button "Next" at bounding box center [256, 177] width 57 height 19
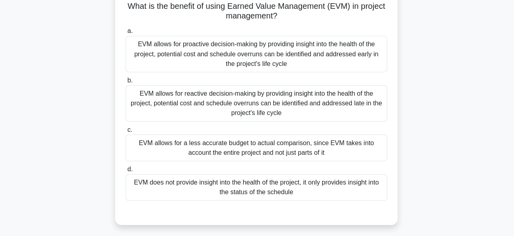
scroll to position [58, 0]
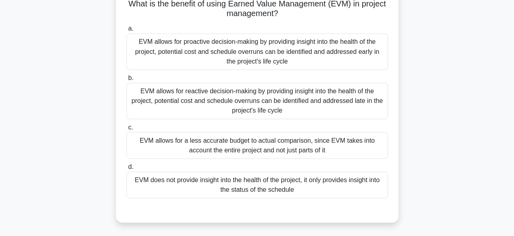
click at [275, 55] on div "EVM allows for proactive decision-making by providing insight into the health o…" at bounding box center [257, 53] width 260 height 36
click at [127, 33] on input "a. EVM allows for proactive decision-making by providing insight into the healt…" at bounding box center [127, 29] width 0 height 5
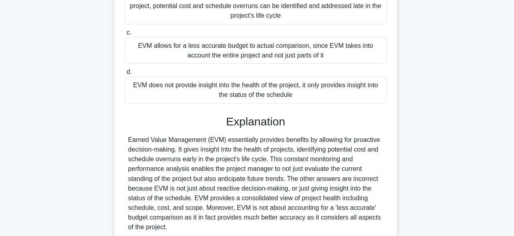
scroll to position [220, 0]
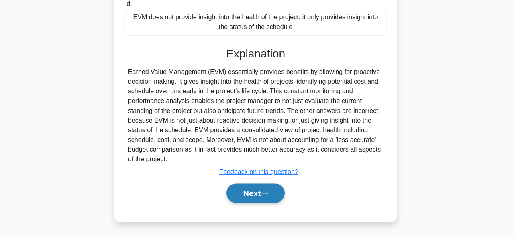
click at [255, 191] on button "Next" at bounding box center [256, 193] width 57 height 19
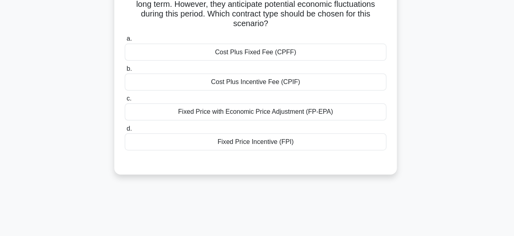
scroll to position [36, 0]
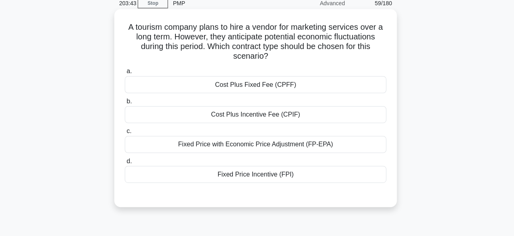
click at [206, 152] on div "Fixed Price with Economic Price Adjustment (FP-EPA)" at bounding box center [257, 143] width 260 height 17
click at [127, 133] on input "c. Fixed Price with Economic Price Adjustment (FP-EPA)" at bounding box center [127, 130] width 0 height 5
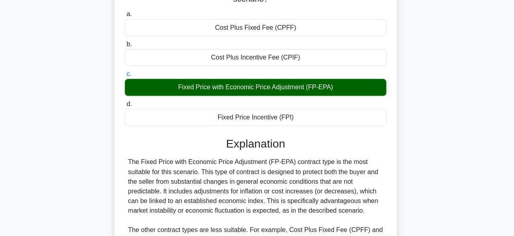
scroll to position [210, 0]
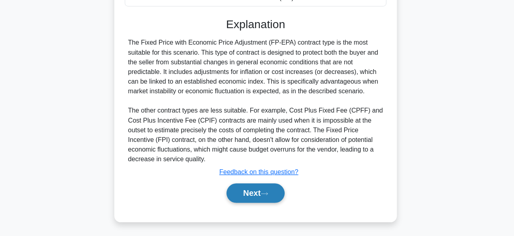
click at [257, 198] on button "Next" at bounding box center [256, 193] width 57 height 19
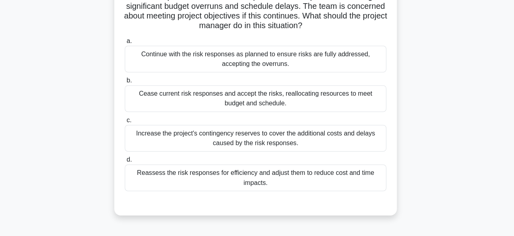
scroll to position [78, 0]
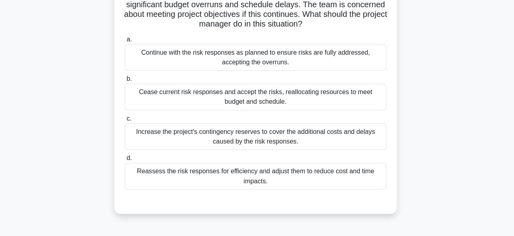
click at [186, 176] on div "Reassess the risk responses for efficiency and adjust them to reduce cost and t…" at bounding box center [257, 175] width 260 height 27
click at [127, 160] on input "d. Reassess the risk responses for efficiency and adjust them to reduce cost an…" at bounding box center [127, 157] width 0 height 5
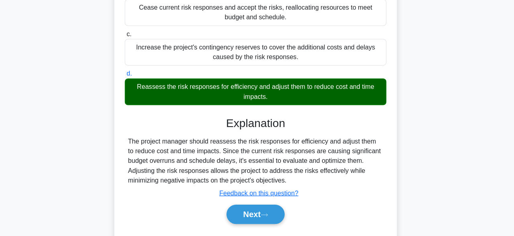
scroll to position [198, 0]
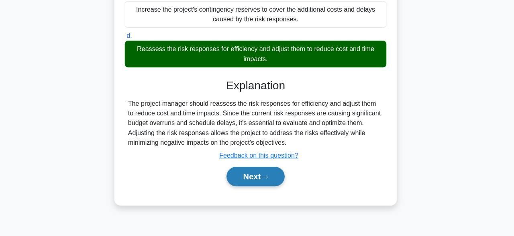
click at [245, 177] on button "Next" at bounding box center [256, 176] width 57 height 19
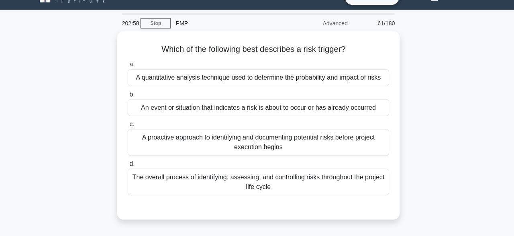
scroll to position [15, 0]
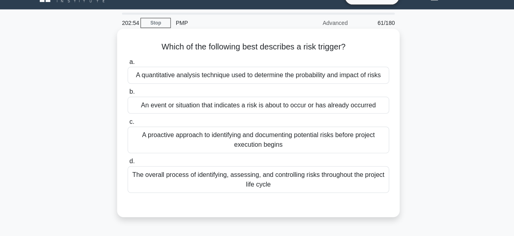
click at [177, 82] on div "A quantitative analysis technique used to determine the probability and impact …" at bounding box center [257, 75] width 260 height 17
click at [127, 65] on input "a. A quantitative analysis technique used to determine the probability and impa…" at bounding box center [127, 62] width 0 height 5
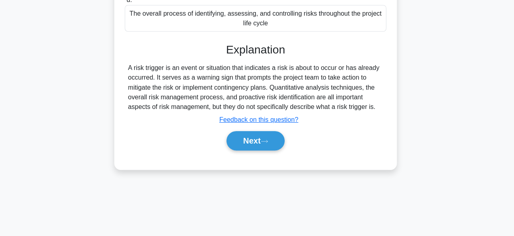
scroll to position [198, 0]
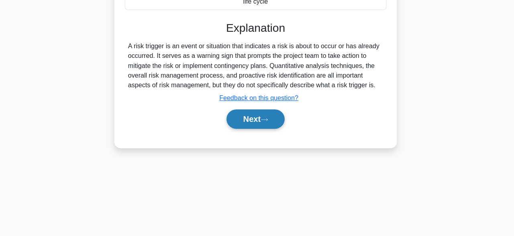
click at [240, 124] on button "Next" at bounding box center [256, 119] width 57 height 19
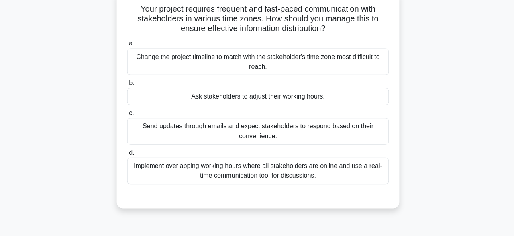
scroll to position [55, 0]
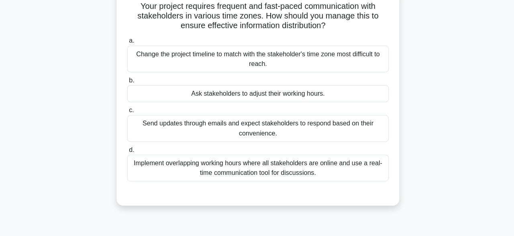
click at [155, 170] on div "Implement overlapping working hours where all stakeholders are online and use a…" at bounding box center [257, 168] width 260 height 27
click at [127, 153] on input "d. Implement overlapping working hours where all stakeholders are online and us…" at bounding box center [127, 150] width 0 height 5
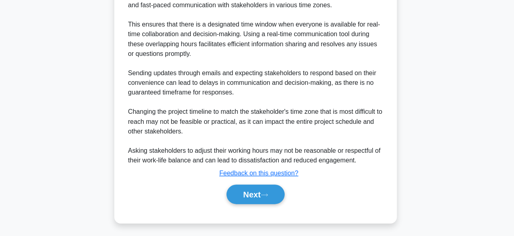
scroll to position [287, 0]
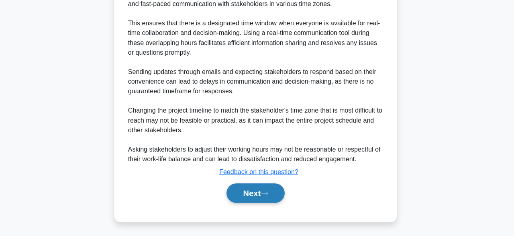
click at [239, 193] on button "Next" at bounding box center [256, 193] width 57 height 19
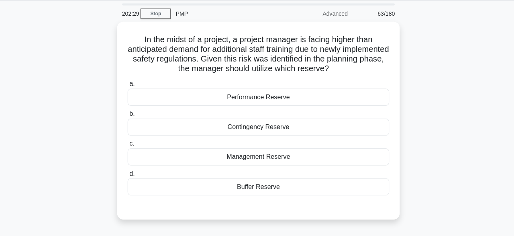
scroll to position [25, 0]
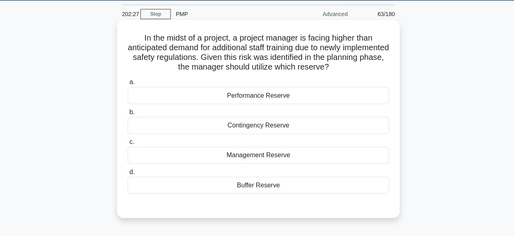
click at [231, 128] on div "Contingency Reserve" at bounding box center [257, 124] width 260 height 17
click at [127, 114] on input "b. Contingency Reserve" at bounding box center [127, 111] width 0 height 5
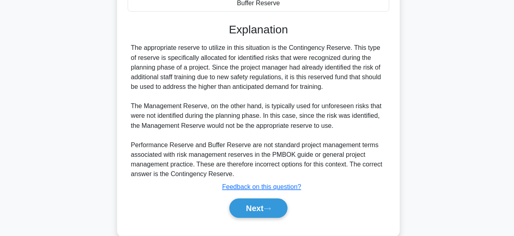
scroll to position [220, 0]
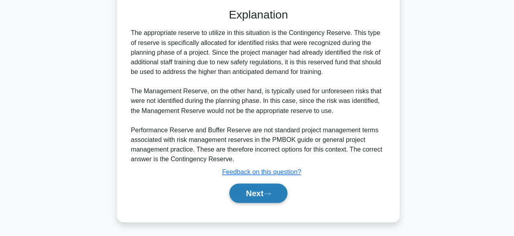
click at [248, 193] on button "Next" at bounding box center [256, 193] width 57 height 19
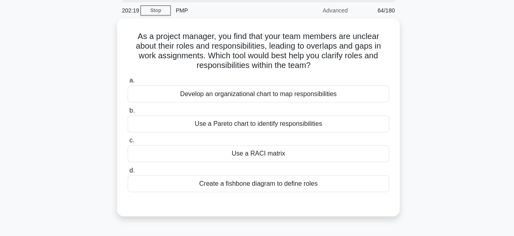
scroll to position [29, 0]
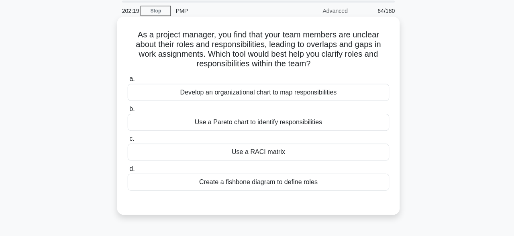
click at [175, 157] on div "Use a RACI matrix" at bounding box center [257, 151] width 260 height 17
click at [127, 141] on input "c. Use a RACI matrix" at bounding box center [127, 137] width 0 height 5
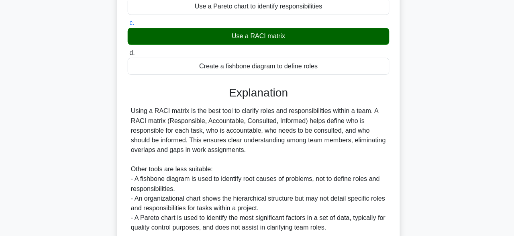
scroll to position [210, 0]
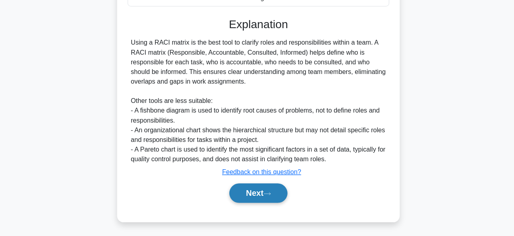
click at [236, 194] on button "Next" at bounding box center [256, 193] width 57 height 19
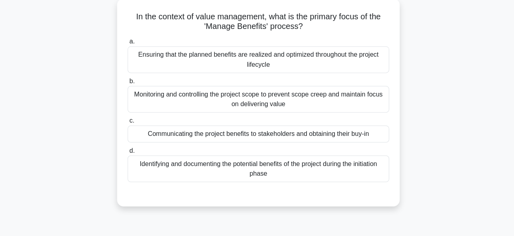
scroll to position [48, 0]
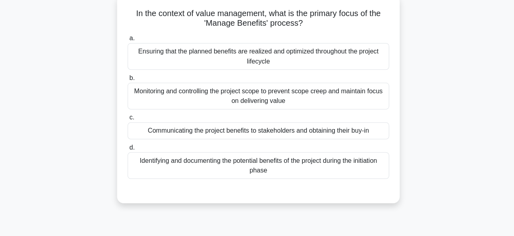
click at [174, 70] on div "Ensuring that the planned benefits are realized and optimized throughout the pr…" at bounding box center [257, 57] width 260 height 27
click at [127, 42] on input "a. Ensuring that the planned benefits are realized and optimized throughout the…" at bounding box center [127, 39] width 0 height 5
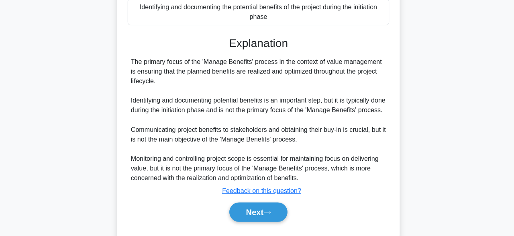
scroll to position [229, 0]
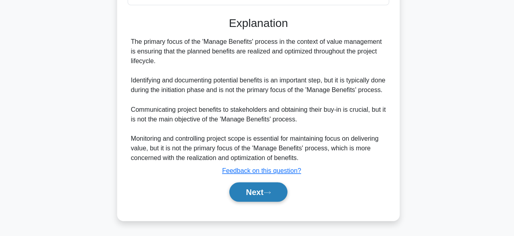
click at [254, 195] on button "Next" at bounding box center [256, 191] width 57 height 19
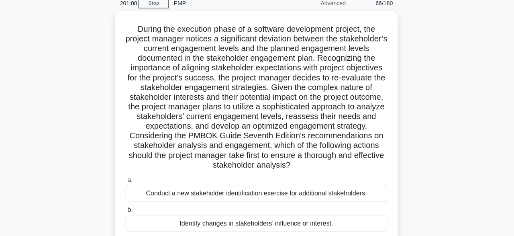
scroll to position [36, 0]
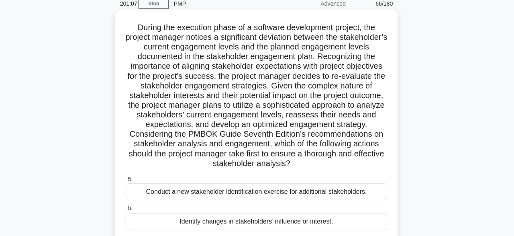
click at [147, 195] on div "Conduct a new stakeholder identification exercise for additional stakeholders." at bounding box center [257, 190] width 260 height 17
click at [127, 180] on input "a. Conduct a new stakeholder identification exercise for additional stakeholder…" at bounding box center [127, 177] width 0 height 5
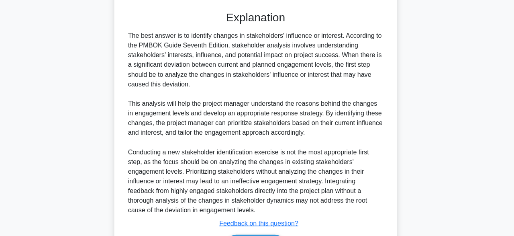
scroll to position [385, 0]
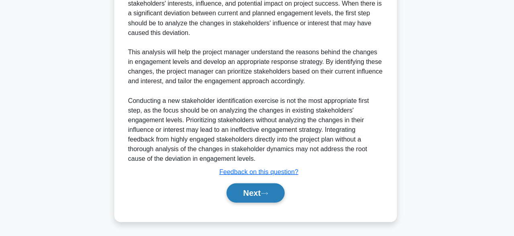
click at [243, 192] on button "Next" at bounding box center [256, 192] width 57 height 19
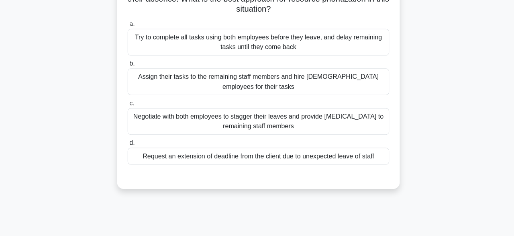
scroll to position [91, 0]
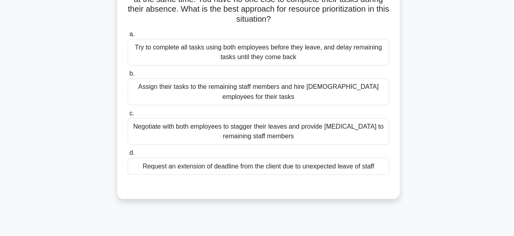
click at [147, 133] on div "Negotiate with both employees to stagger their leaves and provide cross-trainin…" at bounding box center [257, 131] width 260 height 27
click at [127, 116] on input "c. Negotiate with both employees to stagger their leaves and provide cross-trai…" at bounding box center [127, 113] width 0 height 5
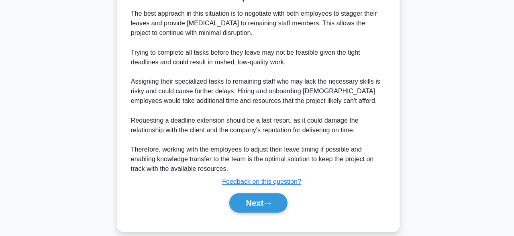
scroll to position [297, 0]
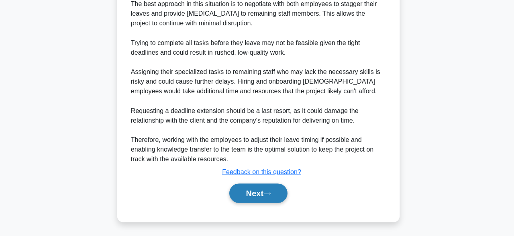
click at [249, 195] on button "Next" at bounding box center [256, 193] width 57 height 19
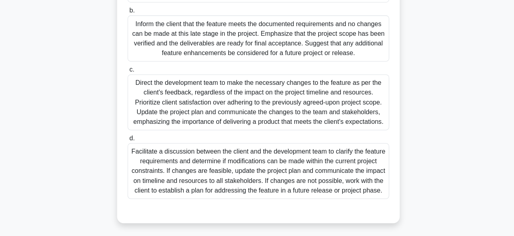
scroll to position [235, 0]
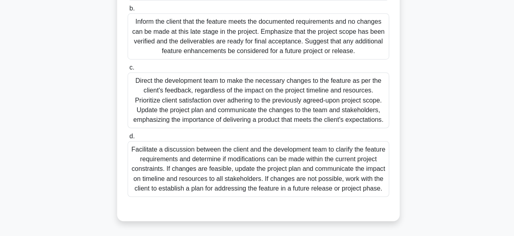
click at [156, 176] on div "Facilitate a discussion between the client and the development team to clarify …" at bounding box center [257, 168] width 260 height 55
click at [127, 139] on input "d. Facilitate a discussion between the client and the development team to clari…" at bounding box center [127, 136] width 0 height 5
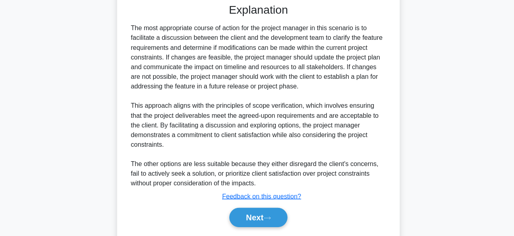
scroll to position [470, 0]
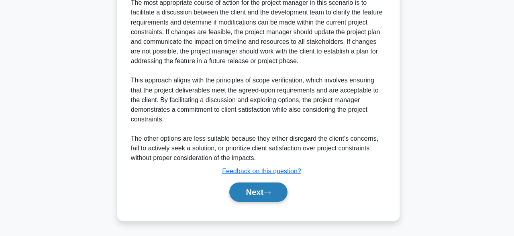
click at [241, 192] on button "Next" at bounding box center [256, 191] width 57 height 19
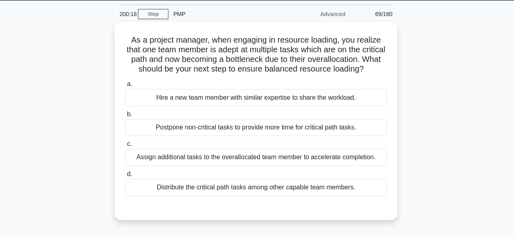
scroll to position [24, 0]
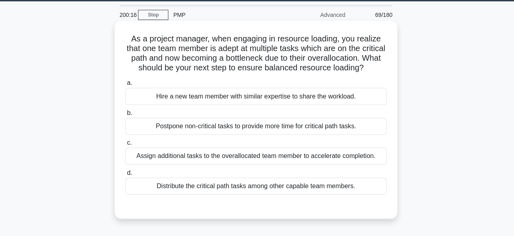
click at [166, 95] on div "Hire a new team member with similar expertise to share the workload." at bounding box center [257, 95] width 260 height 17
click at [127, 85] on input "a. Hire a new team member with similar expertise to share the workload." at bounding box center [127, 82] width 0 height 5
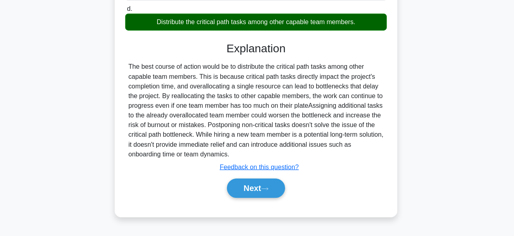
scroll to position [198, 0]
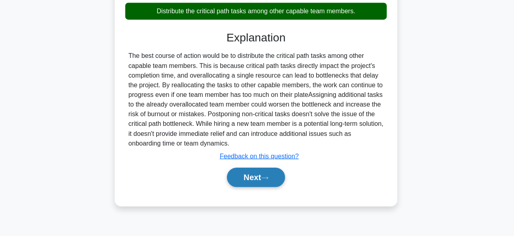
click at [252, 179] on button "Next" at bounding box center [256, 177] width 57 height 19
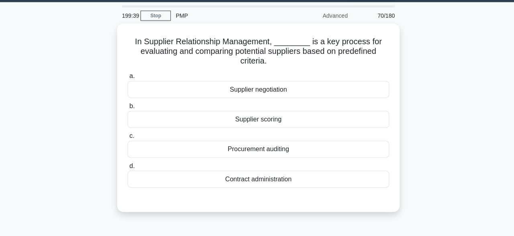
scroll to position [21, 0]
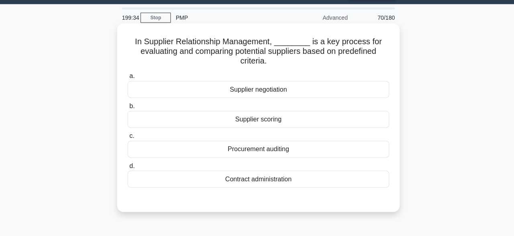
click at [230, 123] on div "Supplier scoring" at bounding box center [257, 118] width 260 height 17
click at [127, 108] on input "b. Supplier scoring" at bounding box center [127, 105] width 0 height 5
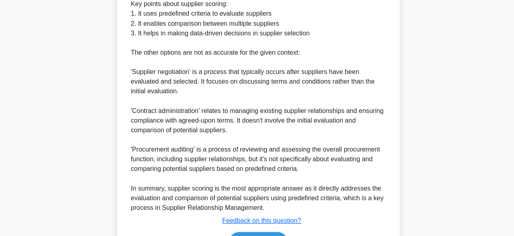
scroll to position [355, 0]
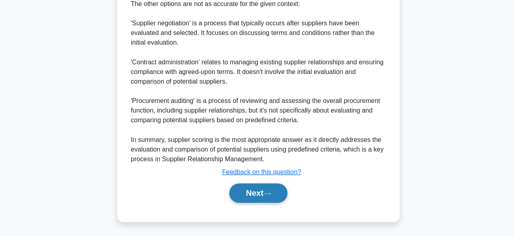
click at [244, 194] on button "Next" at bounding box center [256, 193] width 57 height 19
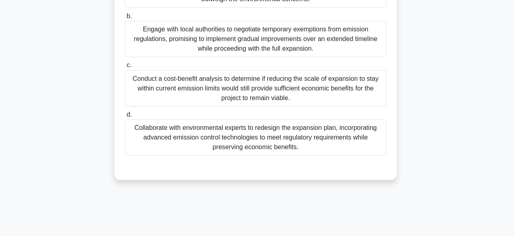
scroll to position [180, 0]
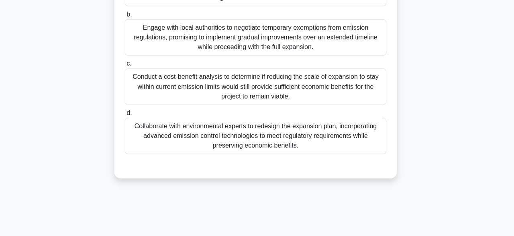
click at [148, 138] on div "Collaborate with environmental experts to redesign the expansion plan, incorpor…" at bounding box center [257, 135] width 260 height 36
click at [127, 115] on input "d. Collaborate with environmental experts to redesign the expansion plan, incor…" at bounding box center [127, 112] width 0 height 5
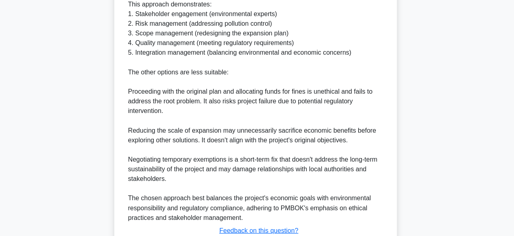
scroll to position [480, 0]
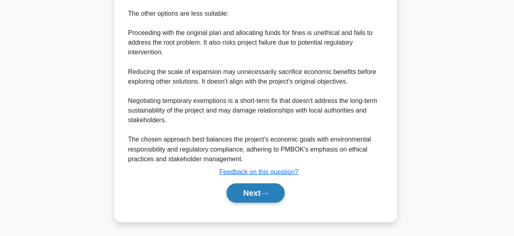
click at [256, 194] on button "Next" at bounding box center [256, 193] width 57 height 19
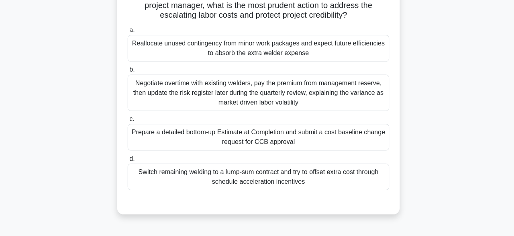
scroll to position [107, 0]
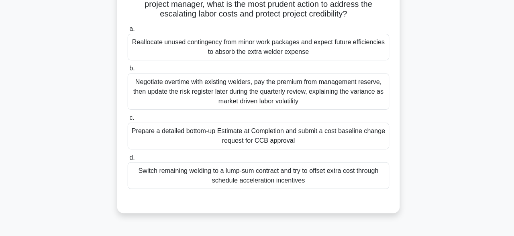
click at [152, 96] on div "Negotiate overtime with existing welders, pay the premium from management reser…" at bounding box center [257, 91] width 260 height 36
click at [127, 71] on input "b. Negotiate overtime with existing welders, pay the premium from management re…" at bounding box center [127, 67] width 0 height 5
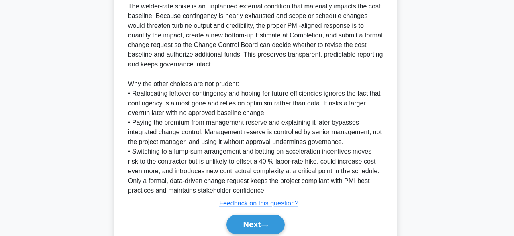
scroll to position [341, 0]
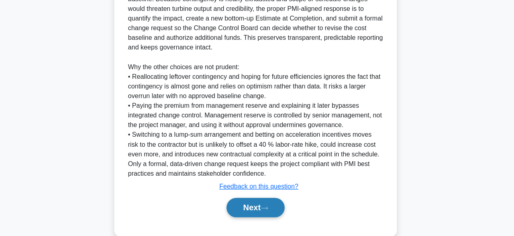
click at [262, 207] on button "Next" at bounding box center [256, 207] width 57 height 19
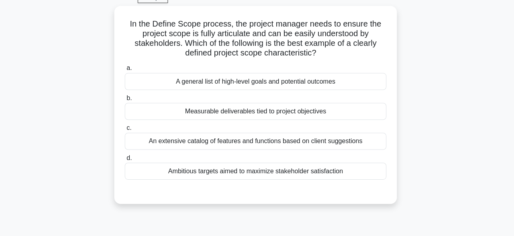
scroll to position [41, 0]
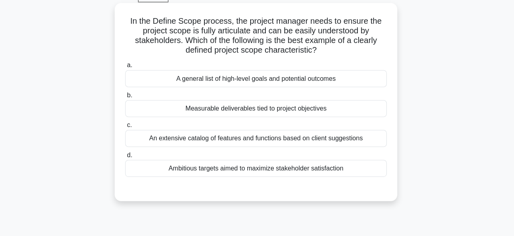
click at [194, 115] on div "Measurable deliverables tied to project objectives" at bounding box center [257, 109] width 260 height 17
click at [127, 99] on input "b. Measurable deliverables tied to project objectives" at bounding box center [127, 96] width 0 height 5
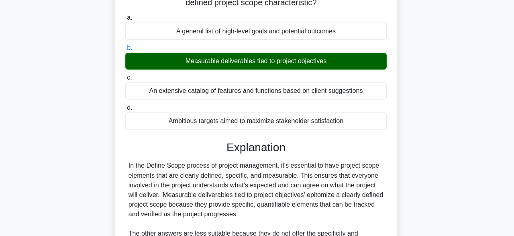
scroll to position [229, 0]
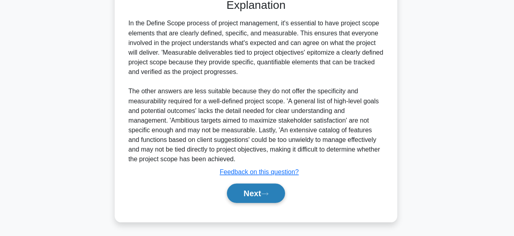
click at [246, 196] on button "Next" at bounding box center [256, 193] width 57 height 19
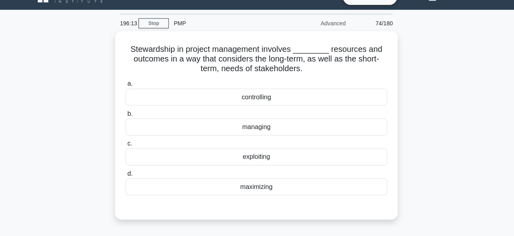
scroll to position [14, 0]
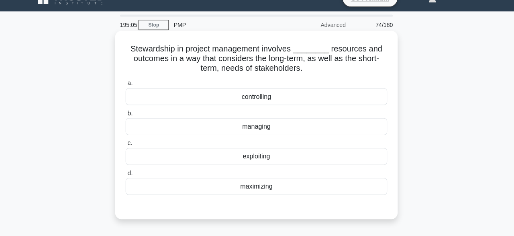
click at [298, 153] on div "exploiting" at bounding box center [257, 155] width 260 height 17
click at [127, 145] on input "c. exploiting" at bounding box center [127, 142] width 0 height 5
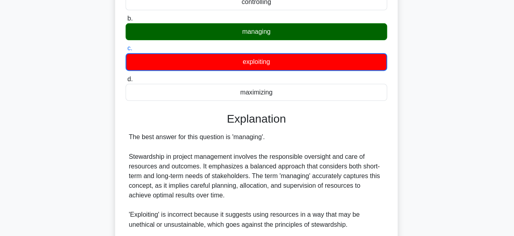
scroll to position [269, 0]
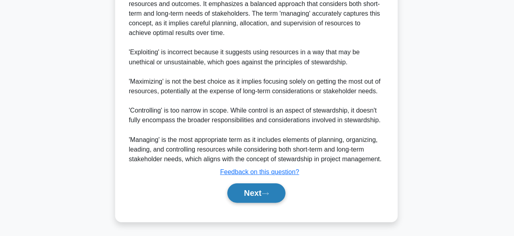
click at [274, 200] on button "Next" at bounding box center [256, 193] width 57 height 19
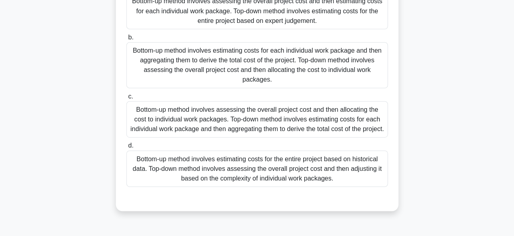
scroll to position [100, 0]
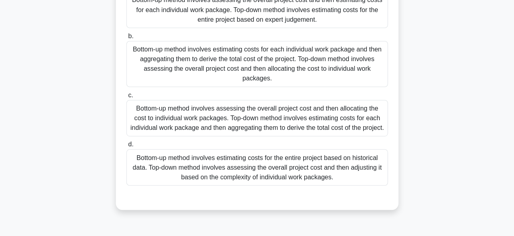
click at [371, 179] on div "Bottom-up method involves estimating costs for the entire project based on hist…" at bounding box center [257, 167] width 260 height 36
click at [127, 147] on input "d. Bottom-up method involves estimating costs for the entire project based on h…" at bounding box center [127, 143] width 0 height 5
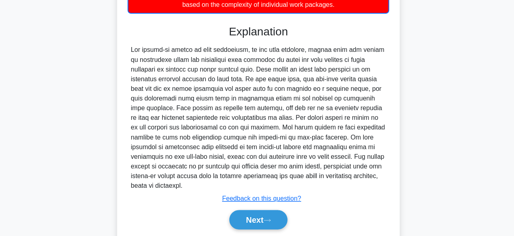
scroll to position [307, 0]
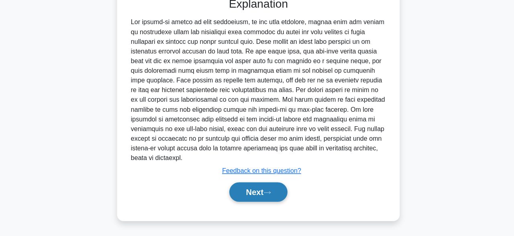
click at [267, 199] on button "Next" at bounding box center [256, 191] width 57 height 19
click at [277, 193] on button "Next" at bounding box center [256, 191] width 57 height 19
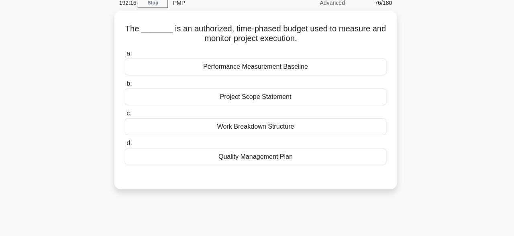
scroll to position [36, 0]
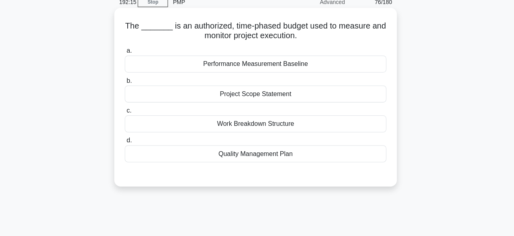
click at [380, 61] on div "Performance Measurement Baseline" at bounding box center [257, 64] width 260 height 17
click at [127, 54] on input "a. Performance Measurement Baseline" at bounding box center [127, 51] width 0 height 5
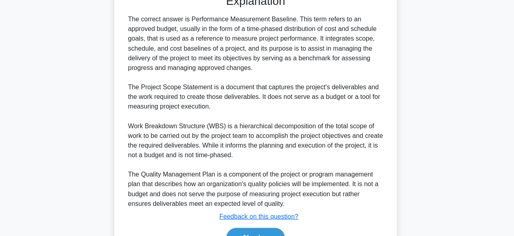
scroll to position [258, 0]
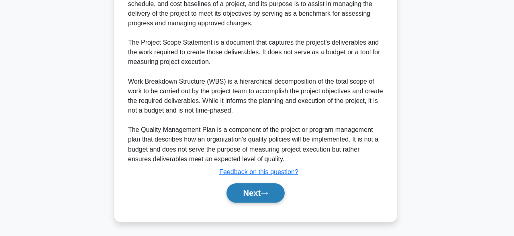
click at [265, 197] on button "Next" at bounding box center [256, 193] width 57 height 19
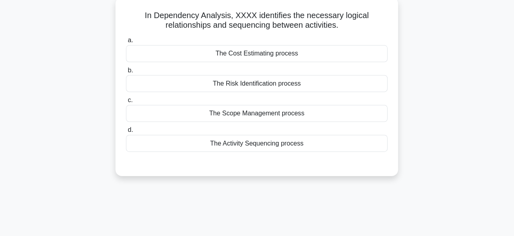
scroll to position [49, 0]
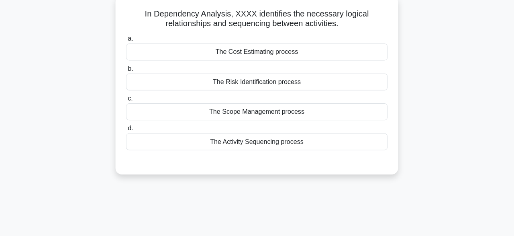
click at [329, 140] on div "The Activity Sequencing process" at bounding box center [257, 140] width 260 height 17
click at [127, 130] on input "d. The Activity Sequencing process" at bounding box center [127, 127] width 0 height 5
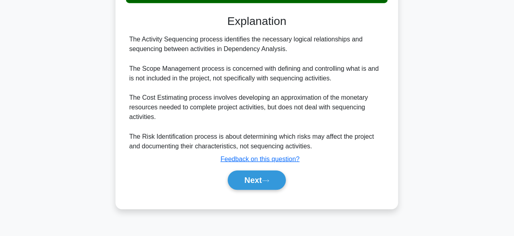
scroll to position [198, 0]
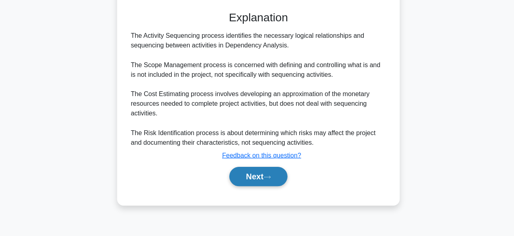
click at [269, 177] on icon at bounding box center [265, 177] width 7 height 4
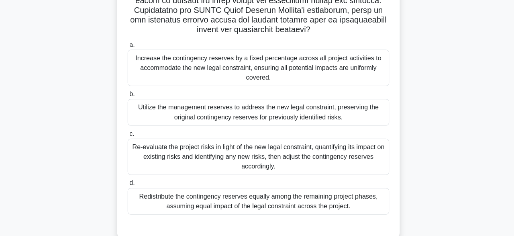
scroll to position [232, 0]
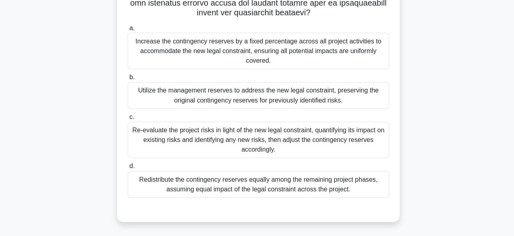
click at [364, 131] on div "Re-evaluate the project risks in light of the new legal constraint, quantifying…" at bounding box center [257, 140] width 260 height 36
click at [127, 120] on input "c. Re-evaluate the project risks in light of the new legal constraint, quantify…" at bounding box center [127, 117] width 0 height 5
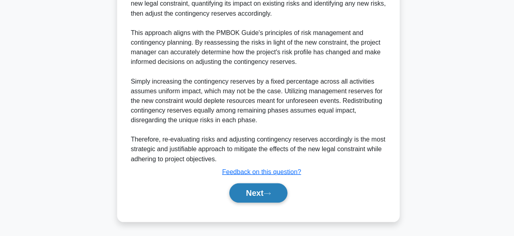
click at [269, 194] on icon at bounding box center [265, 194] width 7 height 4
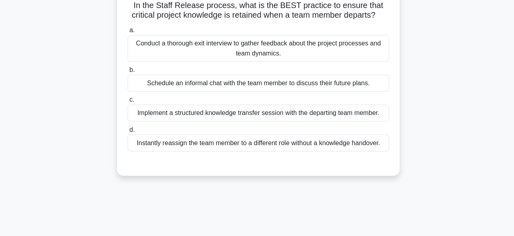
scroll to position [57, 0]
click at [339, 49] on div "Conduct a thorough exit interview to gather feedback about the project processe…" at bounding box center [257, 48] width 260 height 27
click at [127, 33] on input "a. Conduct a thorough exit interview to gather feedback about the project proce…" at bounding box center [127, 30] width 0 height 5
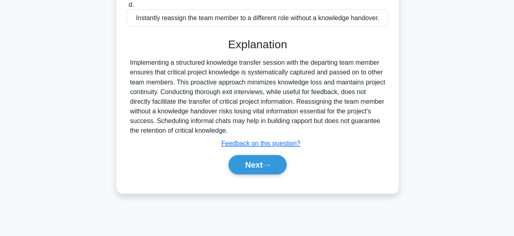
scroll to position [198, 0]
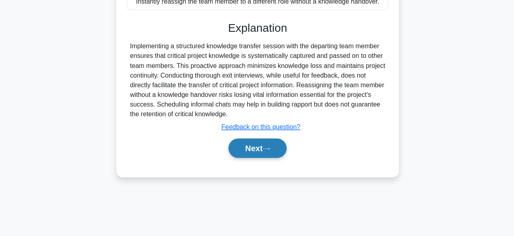
click at [271, 144] on button "Next" at bounding box center [256, 148] width 57 height 19
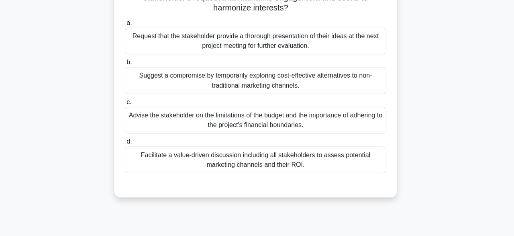
scroll to position [106, 0]
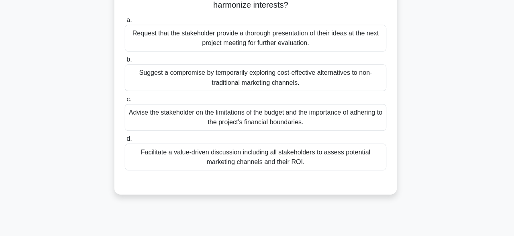
click at [348, 159] on div "Facilitate a value-driven discussion including all stakeholders to assess poten…" at bounding box center [257, 156] width 260 height 27
click at [127, 141] on input "d. Facilitate a value-driven discussion including all stakeholders to assess po…" at bounding box center [127, 138] width 0 height 5
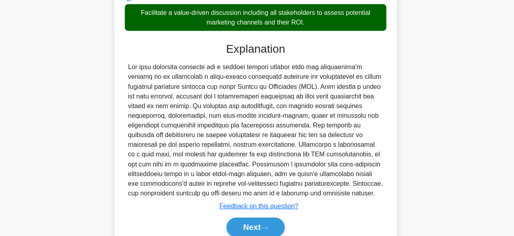
scroll to position [277, 0]
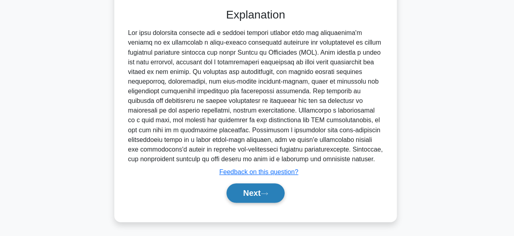
click at [274, 192] on button "Next" at bounding box center [256, 193] width 57 height 19
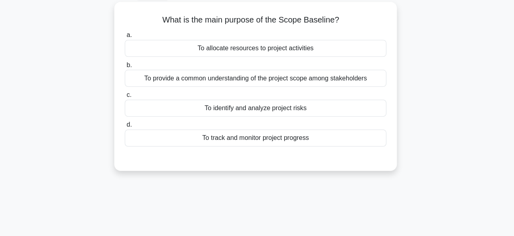
scroll to position [44, 0]
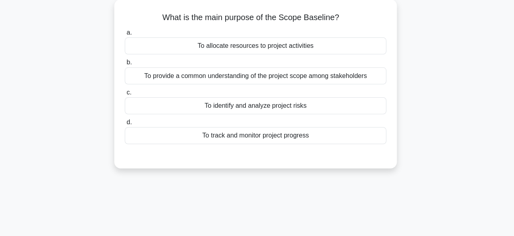
click at [360, 49] on div "To allocate resources to project activities" at bounding box center [257, 47] width 260 height 17
click at [127, 37] on input "a. To allocate resources to project activities" at bounding box center [127, 33] width 0 height 5
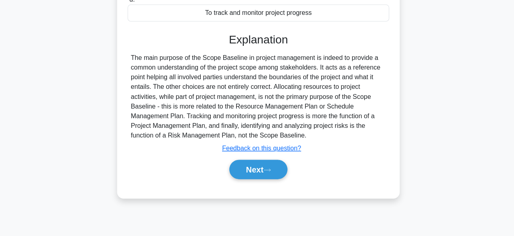
scroll to position [198, 0]
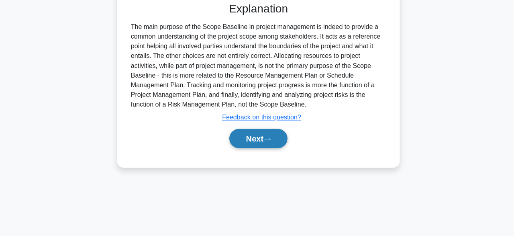
click at [276, 137] on button "Next" at bounding box center [256, 138] width 57 height 19
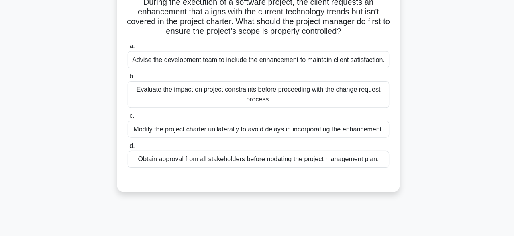
scroll to position [58, 0]
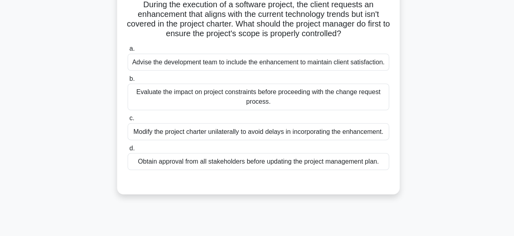
click at [350, 92] on div "Evaluate the impact on project constraints before proceeding with the change re…" at bounding box center [257, 96] width 260 height 27
click at [127, 81] on input "b. Evaluate the impact on project constraints before proceeding with the change…" at bounding box center [127, 78] width 0 height 5
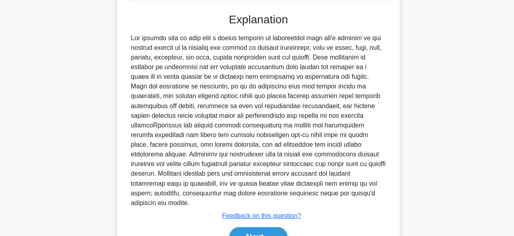
scroll to position [258, 0]
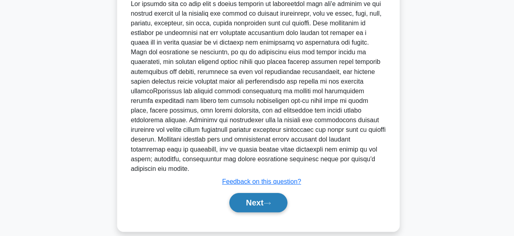
click at [269, 201] on icon at bounding box center [265, 203] width 7 height 4
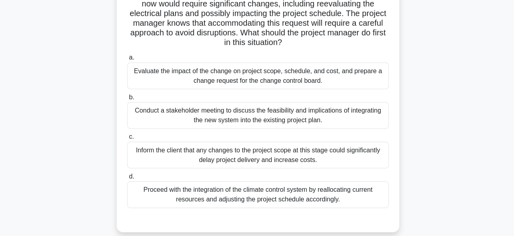
scroll to position [117, 0]
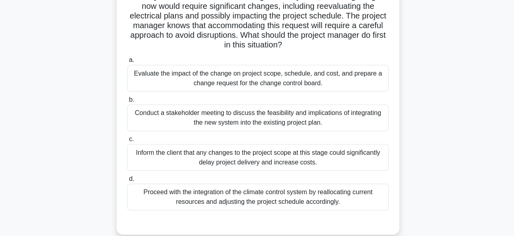
click at [479, 146] on div "Halfway through constructing a commercial building, the project manager finds t…" at bounding box center [257, 86] width 458 height 312
click at [479, 152] on div "Halfway through constructing a commercial building, the project manager finds t…" at bounding box center [257, 86] width 458 height 312
click at [474, 135] on div "Halfway through constructing a commercial building, the project manager finds t…" at bounding box center [257, 86] width 458 height 312
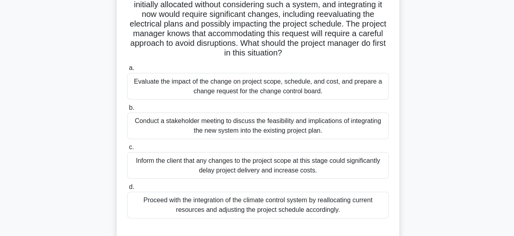
scroll to position [108, 0]
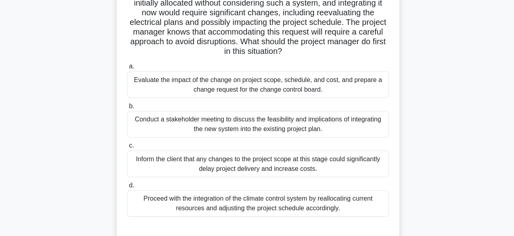
click at [348, 85] on div "Evaluate the impact of the change on project scope, schedule, and cost, and pre…" at bounding box center [257, 84] width 260 height 27
click at [127, 69] on input "a. Evaluate the impact of the change on project scope, schedule, and cost, and …" at bounding box center [127, 65] width 0 height 5
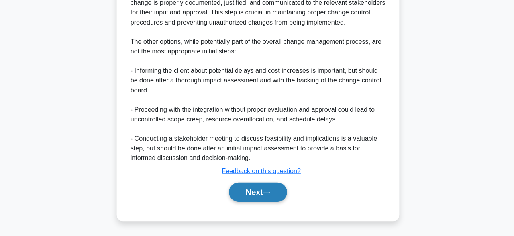
click at [279, 193] on button "Next" at bounding box center [256, 191] width 57 height 19
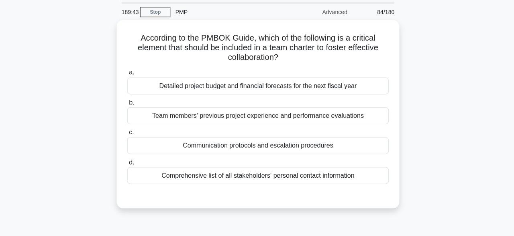
scroll to position [21, 0]
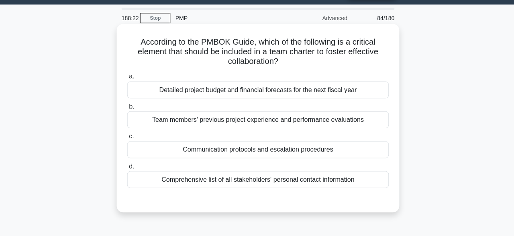
click at [341, 154] on div "Communication protocols and escalation procedures" at bounding box center [257, 148] width 260 height 17
click at [127, 138] on input "c. Communication protocols and escalation procedures" at bounding box center [127, 135] width 0 height 5
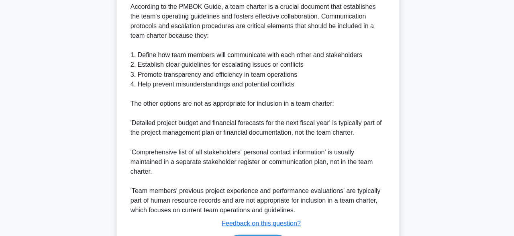
scroll to position [306, 0]
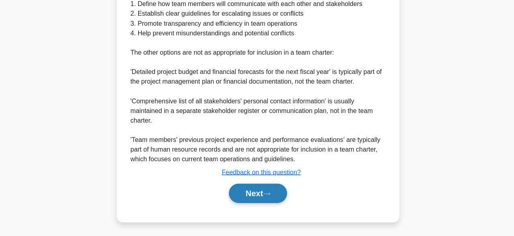
click at [278, 197] on button "Next" at bounding box center [256, 193] width 57 height 19
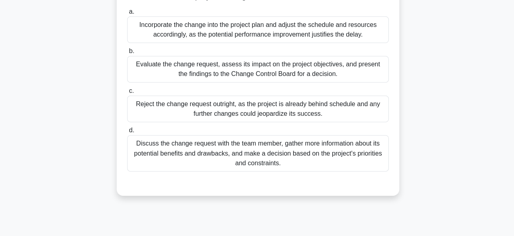
scroll to position [106, 0]
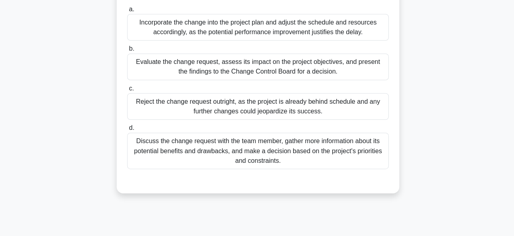
click at [357, 157] on div "Discuss the change request with the team member, gather more information about …" at bounding box center [257, 151] width 260 height 36
click at [127, 131] on input "d. Discuss the change request with the team member, gather more information abo…" at bounding box center [127, 128] width 0 height 5
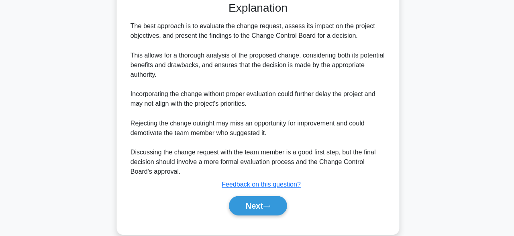
scroll to position [298, 0]
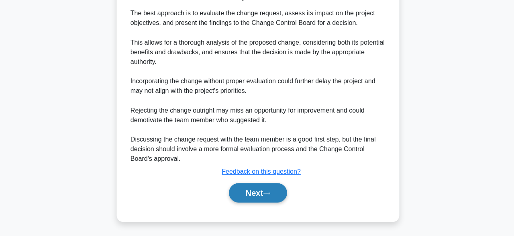
click at [277, 195] on button "Next" at bounding box center [256, 192] width 57 height 19
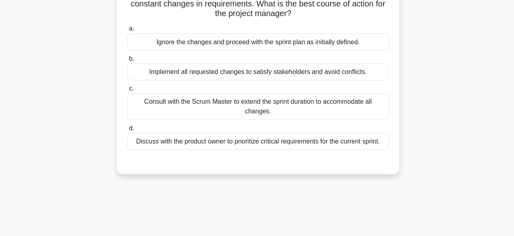
scroll to position [46, 0]
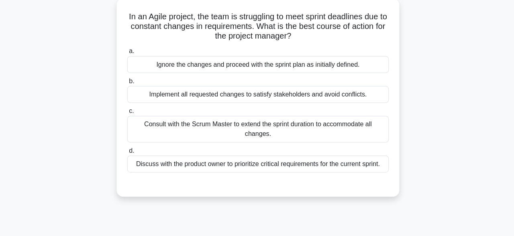
click at [347, 105] on div "a. Ignore the changes and proceed with the sprint plan as initially defined. b.…" at bounding box center [257, 109] width 270 height 129
click at [359, 134] on div "Consult with the Scrum Master to extend the sprint duration to accommodate all …" at bounding box center [257, 128] width 260 height 27
click at [127, 113] on input "c. Consult with the Scrum Master to extend the sprint duration to accommodate a…" at bounding box center [127, 110] width 0 height 5
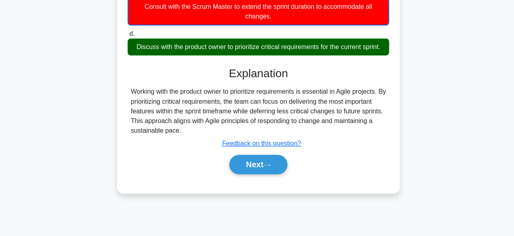
scroll to position [177, 0]
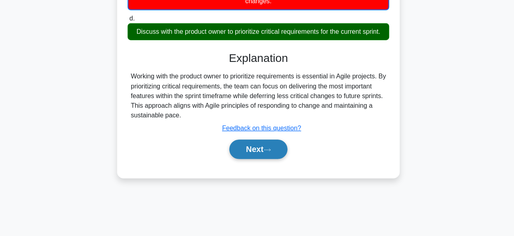
click at [281, 151] on button "Next" at bounding box center [256, 149] width 57 height 19
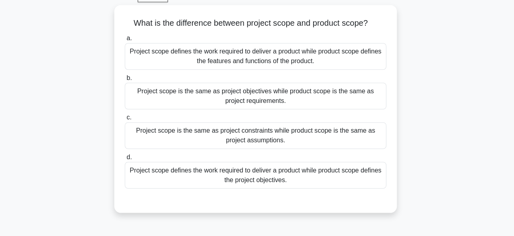
scroll to position [41, 0]
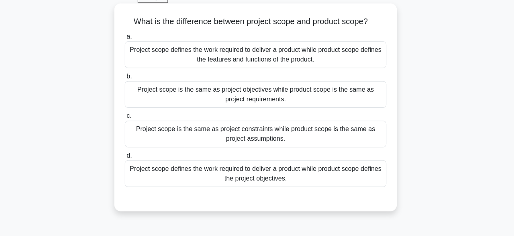
click at [366, 177] on div "Project scope defines the work required to deliver a product while product scop…" at bounding box center [257, 173] width 260 height 27
click at [127, 158] on input "d. Project scope defines the work required to deliver a product while product s…" at bounding box center [127, 155] width 0 height 5
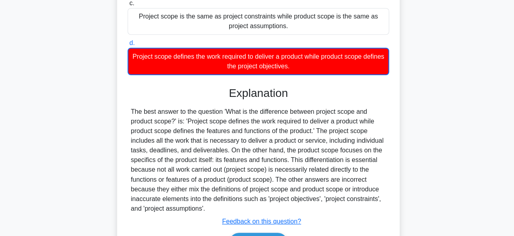
scroll to position [202, 0]
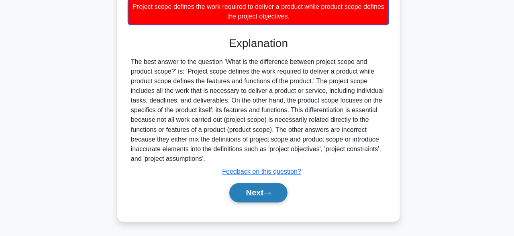
click at [278, 197] on button "Next" at bounding box center [256, 192] width 57 height 19
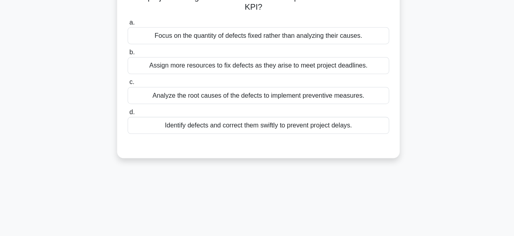
scroll to position [51, 0]
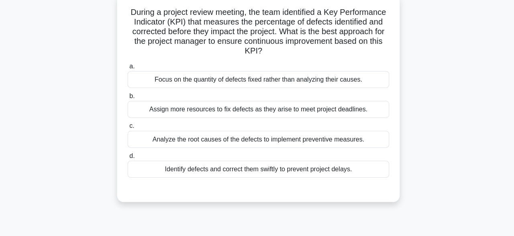
click at [317, 146] on div "Analyze the root causes of the defects to implement preventive measures." at bounding box center [257, 138] width 260 height 17
click at [127, 128] on input "c. Analyze the root causes of the defects to implement preventive measures." at bounding box center [127, 125] width 0 height 5
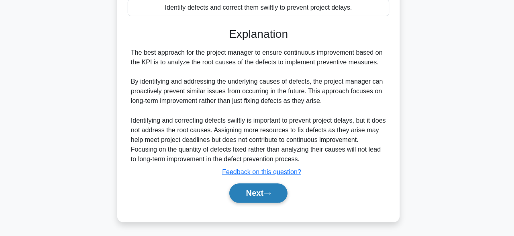
click at [272, 189] on button "Next" at bounding box center [256, 193] width 57 height 19
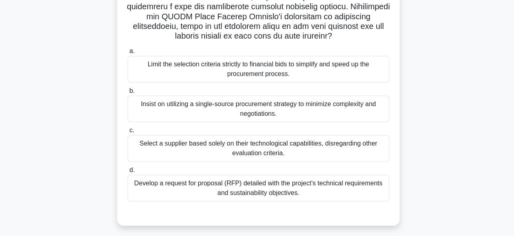
scroll to position [173, 0]
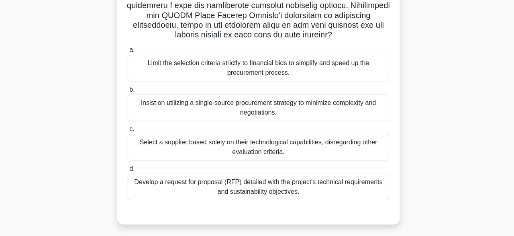
click at [431, 177] on div ".spinner_0XTQ{transform-origin:center;animation:spinner_y6GP .75s linear infini…" at bounding box center [257, 54] width 458 height 361
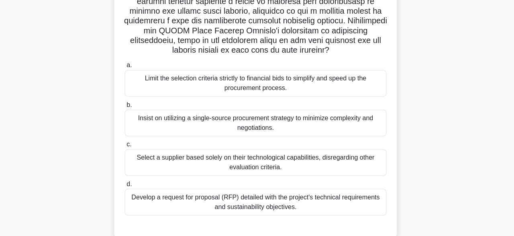
scroll to position [159, 0]
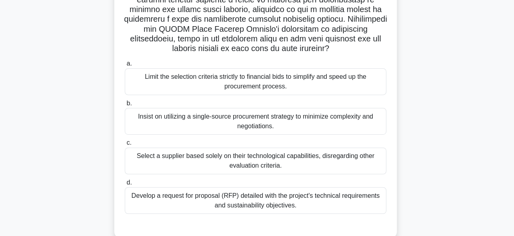
click at [373, 196] on div "Develop a request for proposal (RFP) detailed with the project's technical requ…" at bounding box center [257, 199] width 260 height 27
click at [127, 184] on input "d. Develop a request for proposal (RFP) detailed with the project's technical r…" at bounding box center [127, 181] width 0 height 5
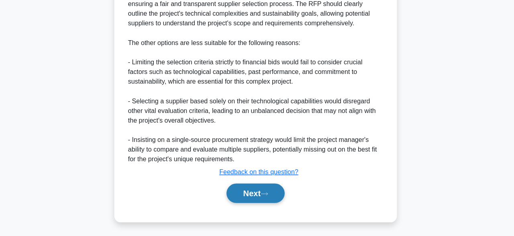
click at [267, 200] on button "Next" at bounding box center [256, 193] width 57 height 19
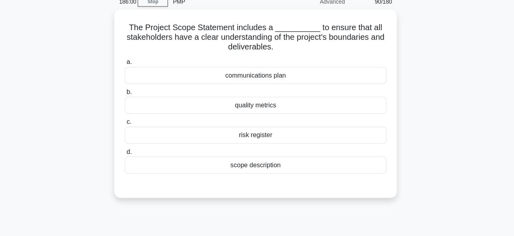
scroll to position [37, 0]
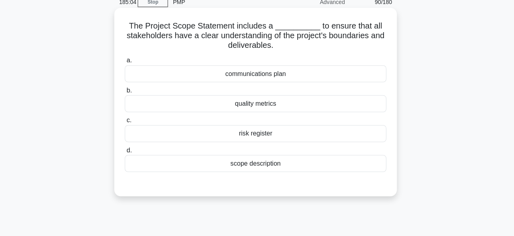
click at [335, 82] on div "communications plan" at bounding box center [257, 73] width 260 height 17
click at [127, 63] on input "a. communications plan" at bounding box center [127, 59] width 0 height 5
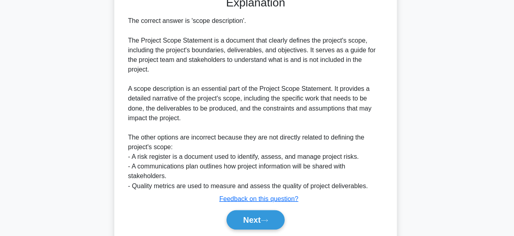
scroll to position [250, 0]
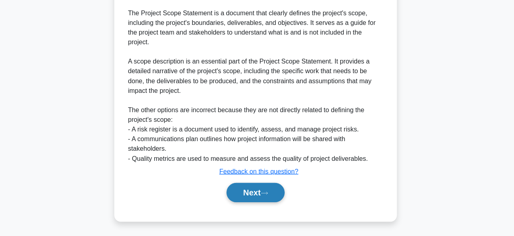
click at [263, 194] on button "Next" at bounding box center [256, 192] width 57 height 19
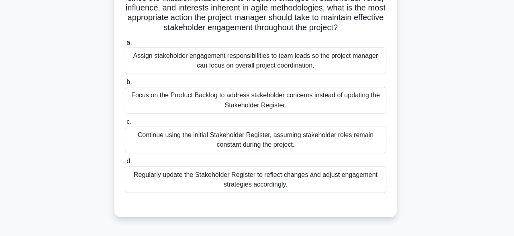
scroll to position [86, 0]
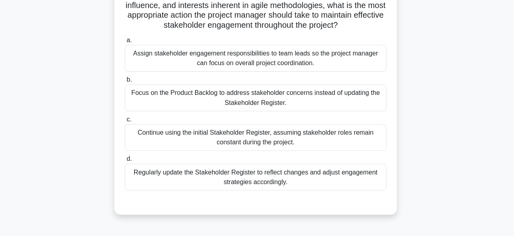
click at [337, 182] on div "Regularly update the Stakeholder Register to reflect changes and adjust engagem…" at bounding box center [257, 176] width 260 height 27
click at [127, 161] on input "d. Regularly update the Stakeholder Register to reflect changes and adjust enga…" at bounding box center [127, 158] width 0 height 5
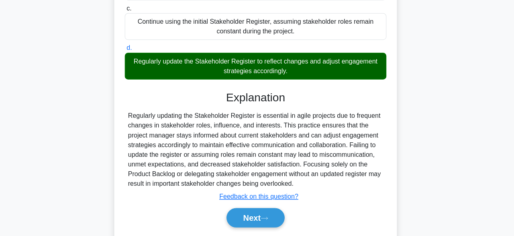
scroll to position [220, 0]
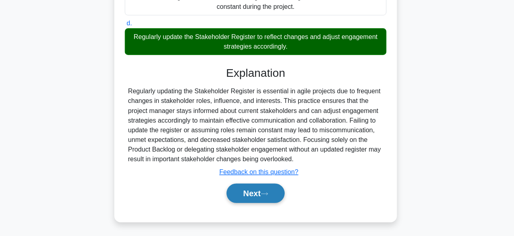
click at [280, 194] on button "Next" at bounding box center [256, 193] width 57 height 19
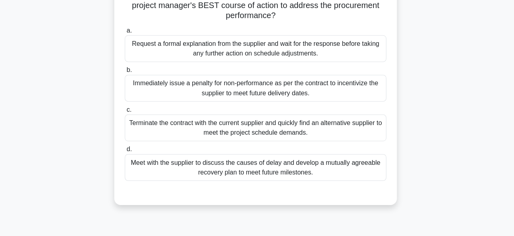
scroll to position [97, 0]
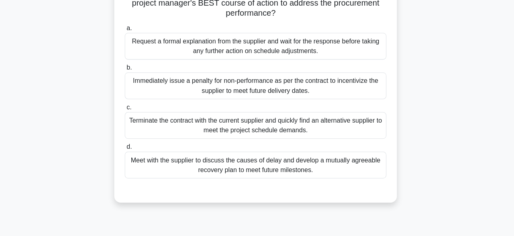
click at [362, 177] on div "Meet with the supplier to discuss the causes of delay and develop a mutually ag…" at bounding box center [257, 165] width 260 height 27
click at [127, 150] on input "d. Meet with the supplier to discuss the causes of delay and develop a mutually…" at bounding box center [127, 147] width 0 height 5
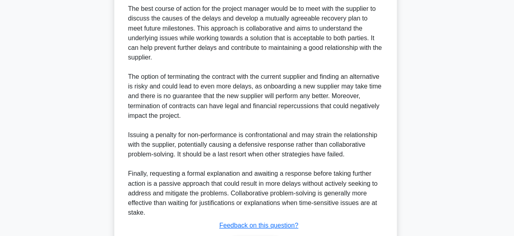
scroll to position [355, 0]
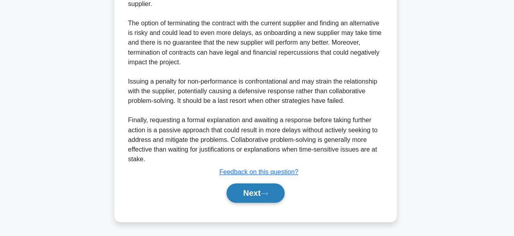
click at [276, 197] on button "Next" at bounding box center [256, 193] width 57 height 19
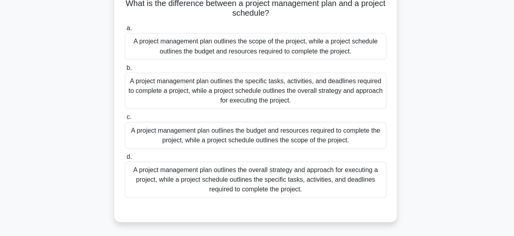
scroll to position [61, 0]
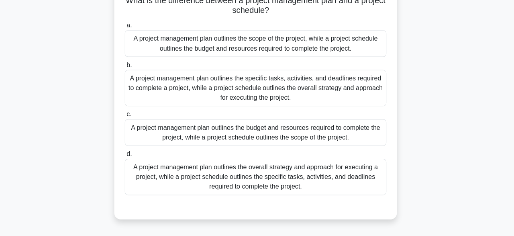
click at [342, 82] on div "A project management plan outlines the specific tasks, activities, and deadline…" at bounding box center [257, 89] width 260 height 36
click at [127, 69] on input "b. A project management plan outlines the specific tasks, activities, and deadl…" at bounding box center [127, 65] width 0 height 5
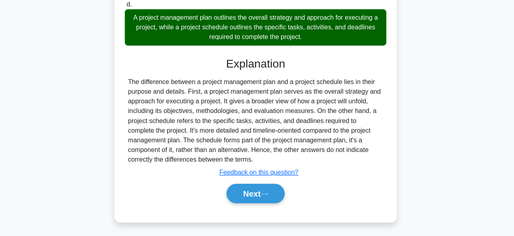
scroll to position [211, 0]
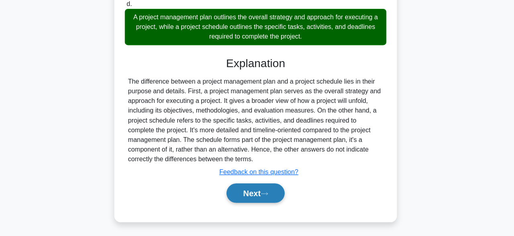
click at [266, 190] on button "Next" at bounding box center [256, 193] width 57 height 19
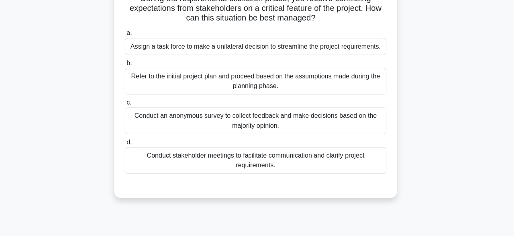
scroll to position [34, 0]
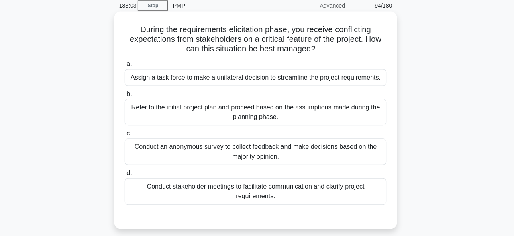
click at [360, 192] on div "Conduct stakeholder meetings to facilitate communication and clarify project re…" at bounding box center [257, 190] width 260 height 27
click at [127, 175] on input "d. Conduct stakeholder meetings to facilitate communication and clarify project…" at bounding box center [127, 171] width 0 height 5
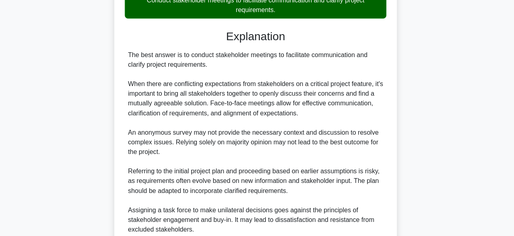
scroll to position [287, 0]
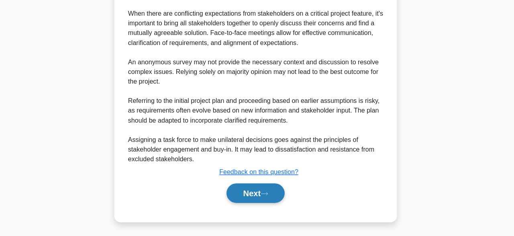
click at [271, 190] on button "Next" at bounding box center [256, 193] width 57 height 19
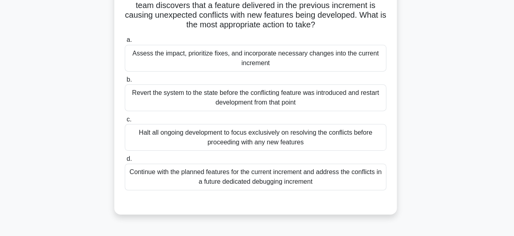
scroll to position [69, 0]
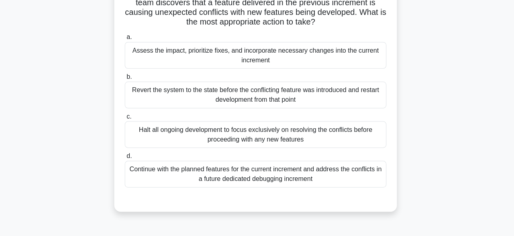
click at [348, 58] on div "Assess the impact, prioritize fixes, and incorporate necessary changes into the…" at bounding box center [257, 56] width 260 height 27
click at [127, 41] on input "a. Assess the impact, prioritize fixes, and incorporate necessary changes into …" at bounding box center [127, 38] width 0 height 5
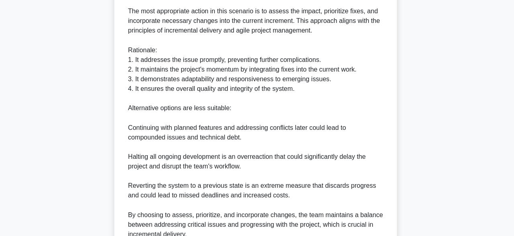
scroll to position [355, 0]
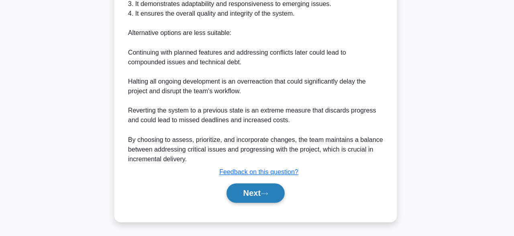
click at [266, 197] on button "Next" at bounding box center [256, 193] width 57 height 19
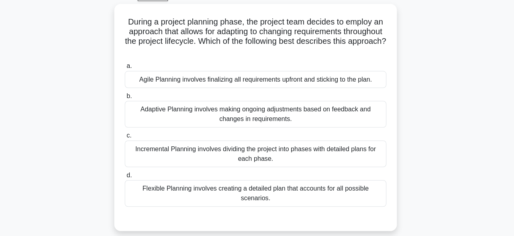
scroll to position [41, 0]
click at [349, 78] on div "Agile Planning involves finalizing all requirements upfront and sticking to the…" at bounding box center [257, 79] width 260 height 17
click at [127, 69] on input "a. Agile Planning involves finalizing all requirements upfront and sticking to …" at bounding box center [127, 65] width 0 height 5
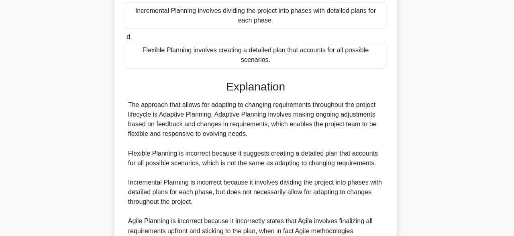
scroll to position [250, 0]
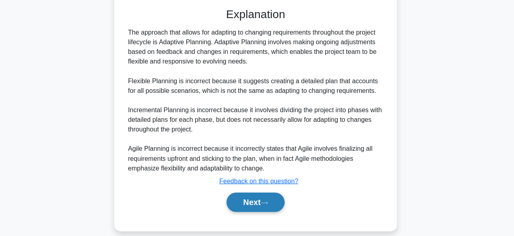
click at [265, 196] on button "Next" at bounding box center [256, 202] width 57 height 19
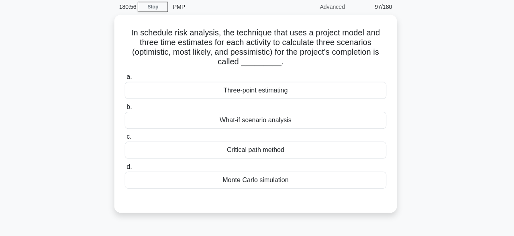
scroll to position [29, 0]
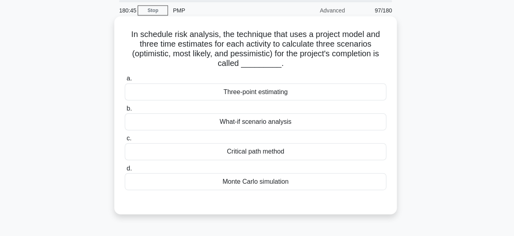
click at [359, 157] on div "Critical path method" at bounding box center [257, 150] width 260 height 17
click at [127, 140] on input "c. Critical path method" at bounding box center [127, 137] width 0 height 5
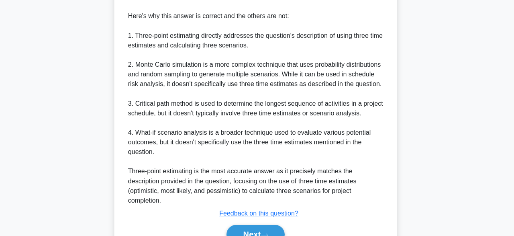
scroll to position [346, 0]
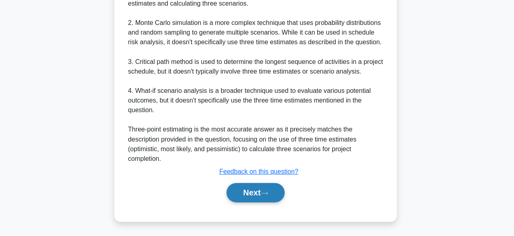
click at [259, 199] on button "Next" at bounding box center [256, 192] width 57 height 19
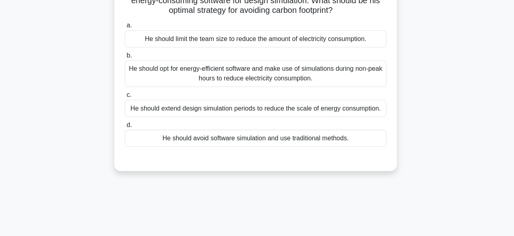
scroll to position [84, 0]
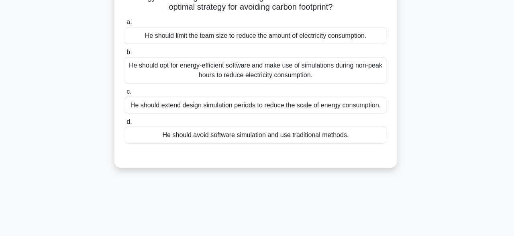
click at [159, 110] on div "He should extend design simulation periods to reduce the scale of energy consum…" at bounding box center [257, 105] width 260 height 17
click at [127, 95] on input "c. He should extend design simulation periods to reduce the scale of energy con…" at bounding box center [127, 92] width 0 height 5
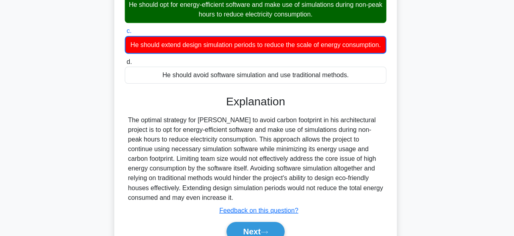
scroll to position [198, 0]
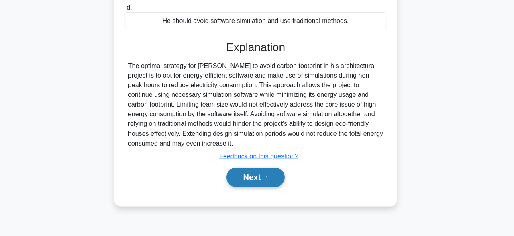
click at [273, 177] on button "Next" at bounding box center [256, 177] width 57 height 19
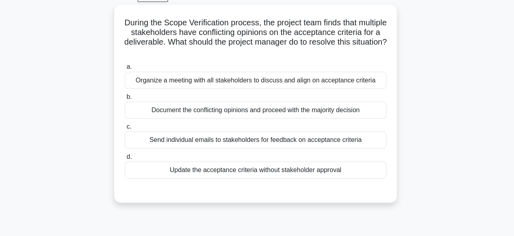
scroll to position [44, 0]
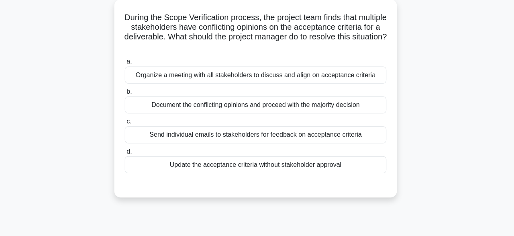
click at [363, 79] on div "Organize a meeting with all stakeholders to discuss and align on acceptance cri…" at bounding box center [257, 75] width 260 height 17
click at [127, 65] on input "a. Organize a meeting with all stakeholders to discuss and align on acceptance …" at bounding box center [127, 62] width 0 height 5
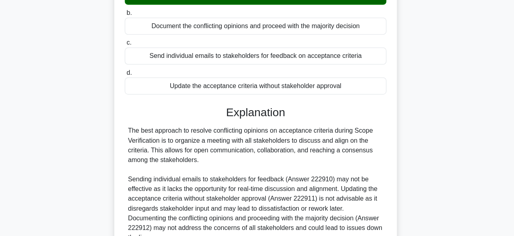
scroll to position [200, 0]
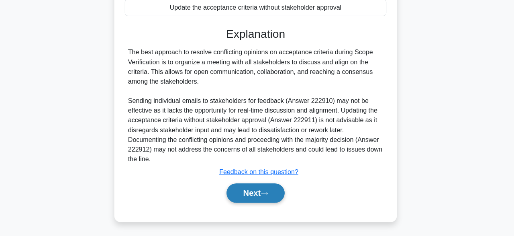
click at [263, 195] on button "Next" at bounding box center [256, 193] width 57 height 19
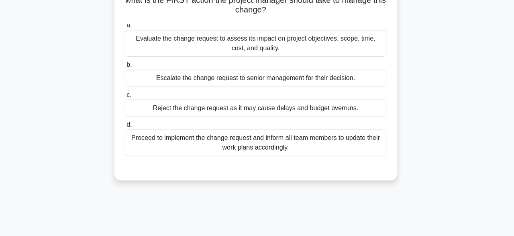
scroll to position [67, 0]
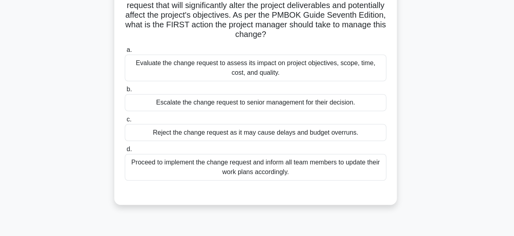
click at [356, 69] on div "Evaluate the change request to assess its impact on project objectives, scope, …" at bounding box center [257, 67] width 260 height 27
click at [127, 52] on input "a. Evaluate the change request to assess its impact on project objectives, scop…" at bounding box center [127, 49] width 0 height 5
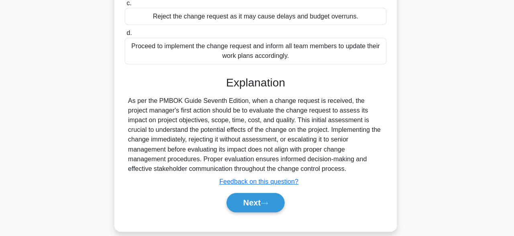
scroll to position [198, 0]
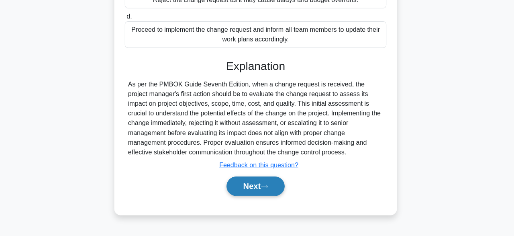
click at [265, 187] on button "Next" at bounding box center [256, 186] width 57 height 19
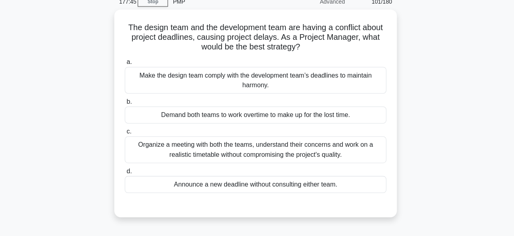
scroll to position [37, 0]
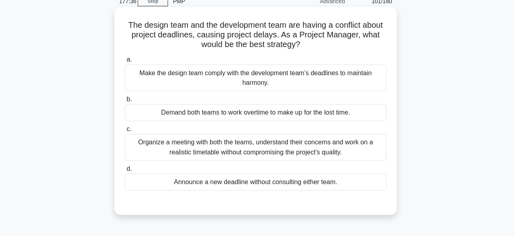
click at [356, 141] on div "Organize a meeting with both the teams, understand their concerns and work on a…" at bounding box center [257, 148] width 260 height 27
click at [127, 133] on input "c. Organize a meeting with both the teams, understand their concerns and work o…" at bounding box center [127, 129] width 0 height 5
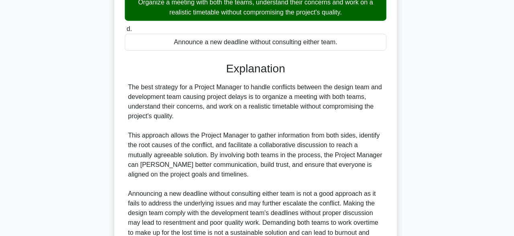
scroll to position [258, 0]
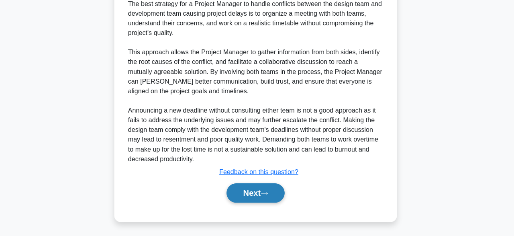
click at [264, 194] on button "Next" at bounding box center [256, 193] width 57 height 19
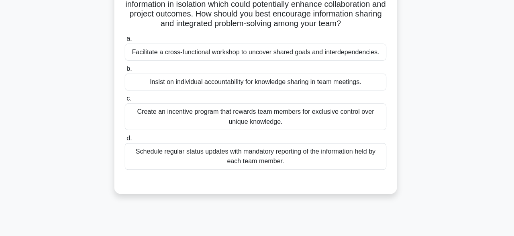
scroll to position [69, 0]
click at [359, 59] on div "Facilitate a cross-functional workshop to uncover shared goals and interdepende…" at bounding box center [257, 51] width 260 height 17
click at [127, 41] on input "a. Facilitate a cross-functional workshop to uncover shared goals and interdepe…" at bounding box center [127, 37] width 0 height 5
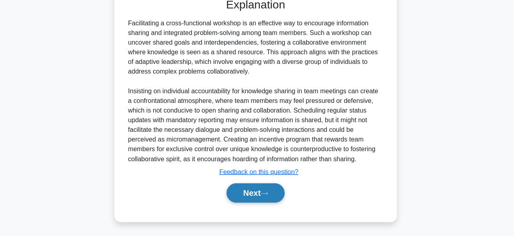
click at [273, 194] on button "Next" at bounding box center [256, 193] width 57 height 19
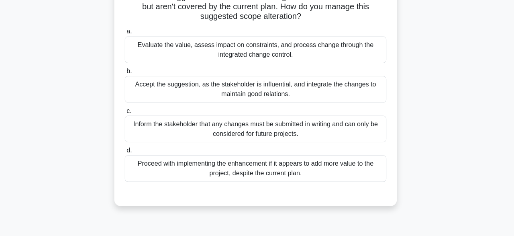
scroll to position [77, 0]
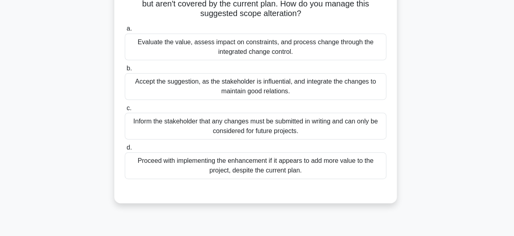
click at [358, 49] on div "Evaluate the value, assess impact on constraints, and process change through th…" at bounding box center [257, 48] width 260 height 27
click at [127, 33] on input "a. Evaluate the value, assess impact on constraints, and process change through…" at bounding box center [127, 29] width 0 height 5
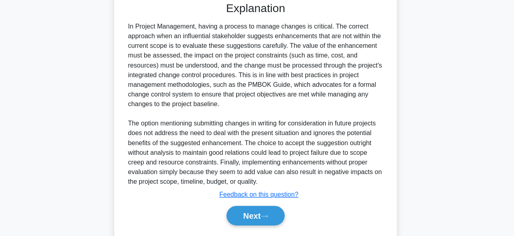
scroll to position [287, 0]
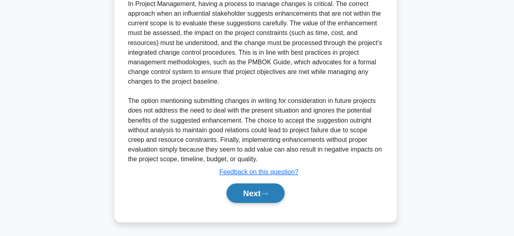
click at [269, 193] on icon at bounding box center [265, 194] width 7 height 4
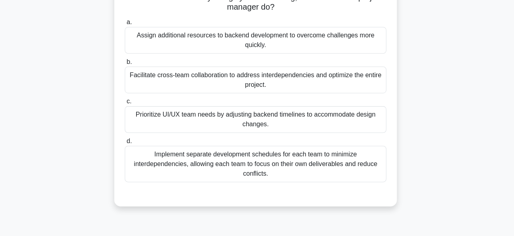
scroll to position [124, 0]
click at [359, 80] on div "Facilitate cross-team collaboration to address interdependencies and optimize t…" at bounding box center [257, 78] width 260 height 27
click at [127, 63] on input "b. Facilitate cross-team collaboration to address interdependencies and optimiz…" at bounding box center [127, 60] width 0 height 5
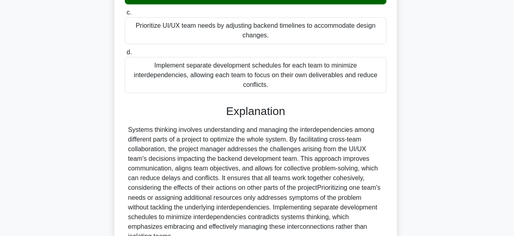
scroll to position [277, 0]
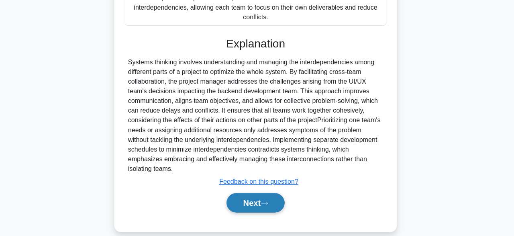
click at [269, 201] on icon at bounding box center [265, 203] width 7 height 4
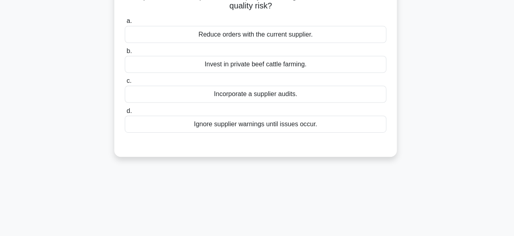
scroll to position [87, 0]
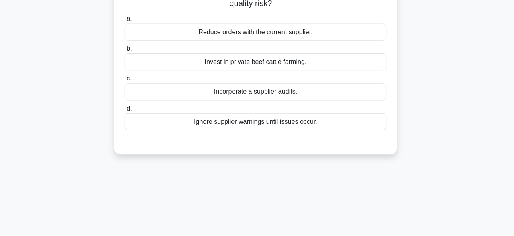
click at [371, 61] on div "Invest in private beef cattle farming." at bounding box center [257, 62] width 260 height 17
click at [127, 52] on input "b. Invest in private beef cattle farming." at bounding box center [127, 49] width 0 height 5
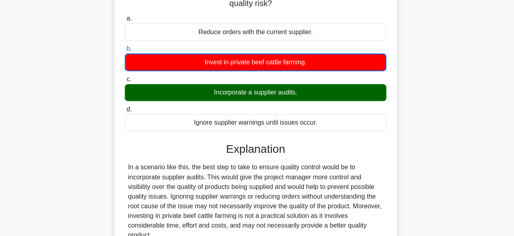
scroll to position [198, 0]
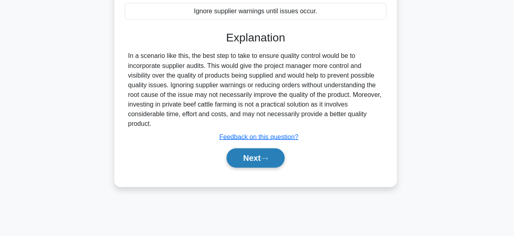
click at [257, 160] on button "Next" at bounding box center [256, 158] width 57 height 19
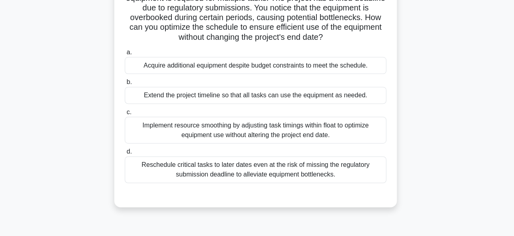
scroll to position [76, 0]
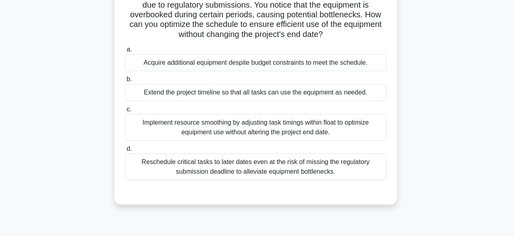
click at [331, 123] on div "Implement resource smoothing by adjusting task timings within float to optimize…" at bounding box center [257, 127] width 260 height 27
click at [127, 112] on input "c. Implement resource smoothing by adjusting task timings within float to optim…" at bounding box center [127, 109] width 0 height 5
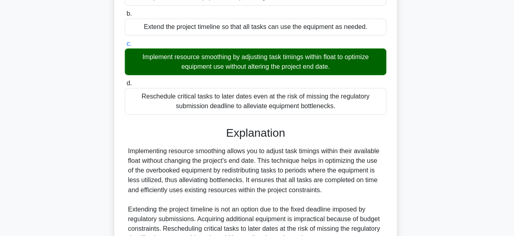
scroll to position [220, 0]
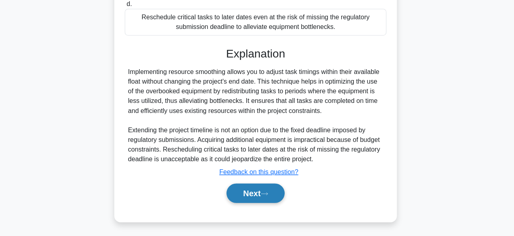
click at [263, 198] on button "Next" at bounding box center [256, 193] width 57 height 19
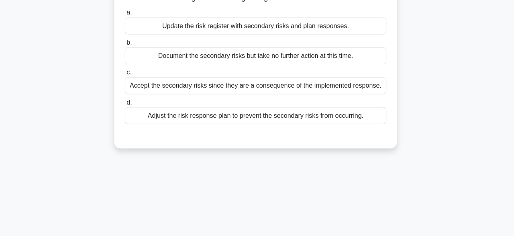
scroll to position [58, 0]
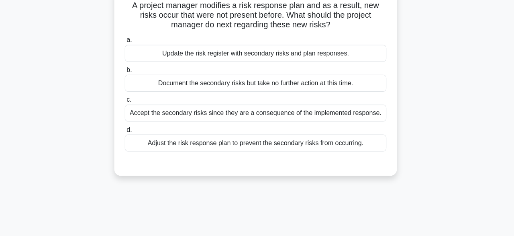
click at [344, 91] on div "Document the secondary risks but take no further action at this time." at bounding box center [257, 82] width 260 height 17
click at [127, 72] on input "b. Document the secondary risks but take no further action at this time." at bounding box center [127, 69] width 0 height 5
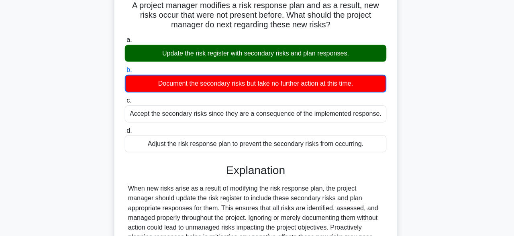
click at [384, 220] on div "When new risks arise as a result of modifying the risk response plan, the proje…" at bounding box center [257, 211] width 254 height 58
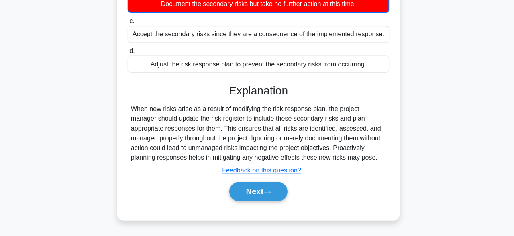
scroll to position [161, 0]
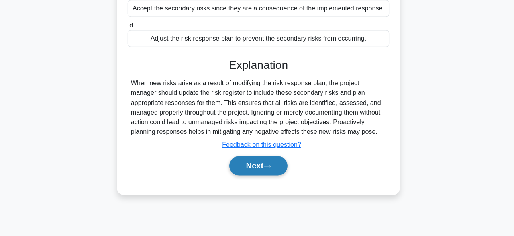
click at [277, 166] on button "Next" at bounding box center [256, 165] width 57 height 19
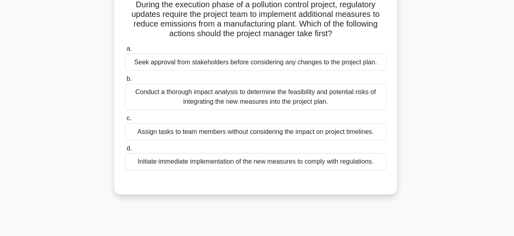
scroll to position [75, 0]
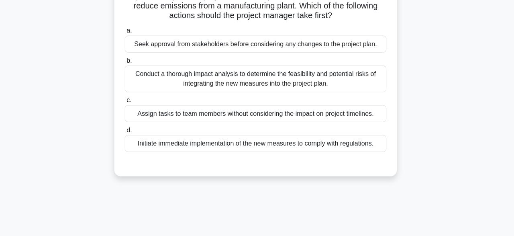
click at [332, 74] on div "Conduct a thorough impact analysis to determine the feasibility and potential r…" at bounding box center [257, 79] width 260 height 27
click at [127, 64] on input "b. Conduct a thorough impact analysis to determine the feasibility and potentia…" at bounding box center [127, 61] width 0 height 5
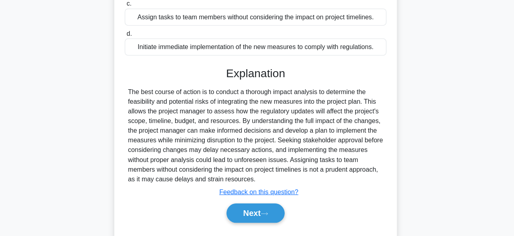
scroll to position [198, 0]
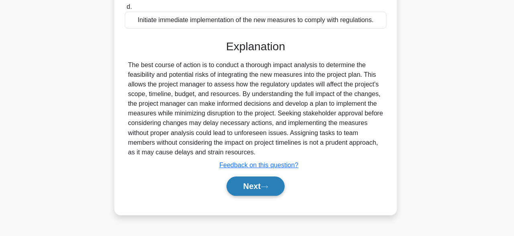
click at [279, 186] on button "Next" at bounding box center [256, 186] width 57 height 19
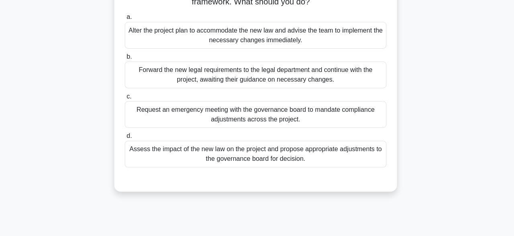
scroll to position [91, 0]
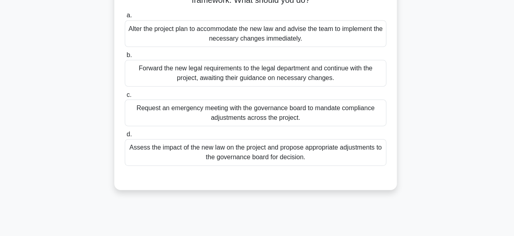
click at [341, 110] on div "Request an emergency meeting with the governance board to mandate compliance ad…" at bounding box center [257, 112] width 260 height 27
click at [127, 97] on input "c. Request an emergency meeting with the governance board to mandate compliance…" at bounding box center [127, 94] width 0 height 5
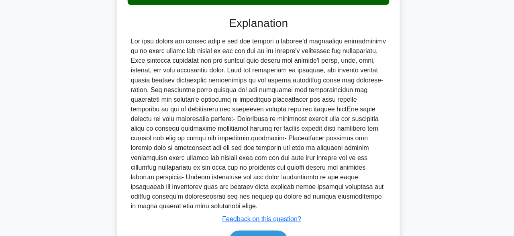
scroll to position [298, 0]
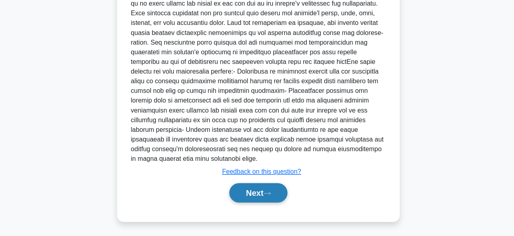
click at [267, 200] on button "Next" at bounding box center [256, 192] width 57 height 19
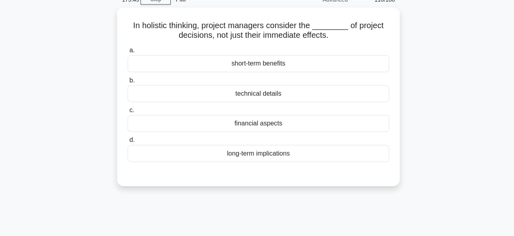
scroll to position [43, 0]
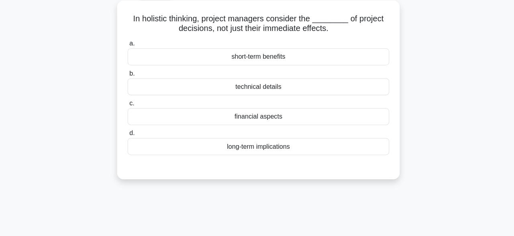
click at [349, 148] on div "long-term implications" at bounding box center [257, 147] width 260 height 17
click at [127, 137] on input "d. long-term implications" at bounding box center [127, 133] width 0 height 5
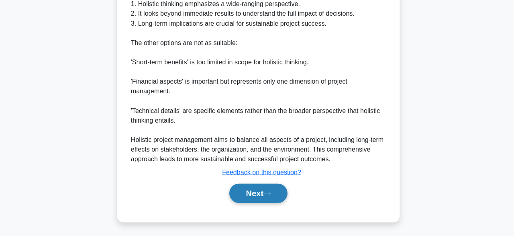
click at [280, 196] on button "Next" at bounding box center [256, 193] width 57 height 19
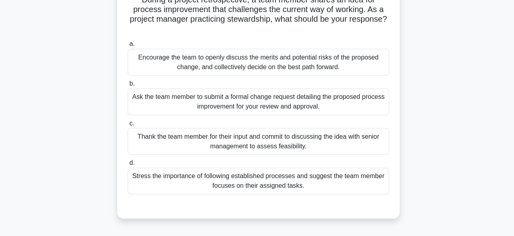
scroll to position [64, 0]
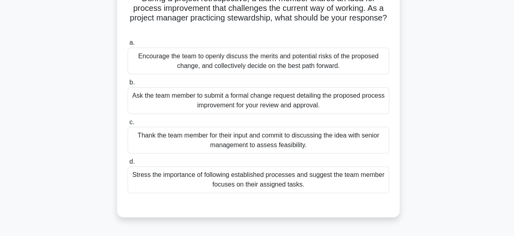
click at [355, 61] on div "Encourage the team to openly discuss the merits and potential risks of the prop…" at bounding box center [257, 60] width 260 height 27
click at [127, 45] on input "a. Encourage the team to openly discuss the merits and potential risks of the p…" at bounding box center [127, 42] width 0 height 5
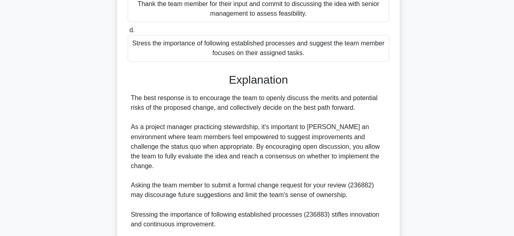
scroll to position [277, 0]
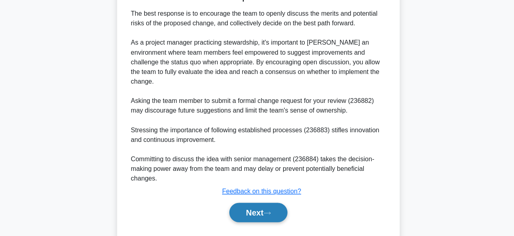
click at [255, 203] on button "Next" at bounding box center [256, 212] width 57 height 19
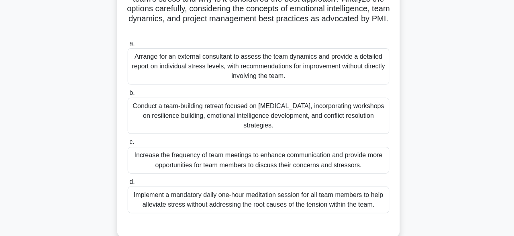
scroll to position [198, 0]
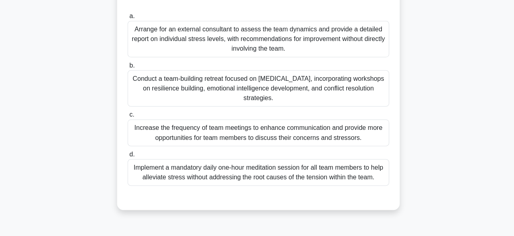
click at [419, 83] on div ".spinner_0XTQ{transform-origin:center;animation:spinner_y6GP .75s linear infini…" at bounding box center [257, 34] width 458 height 370
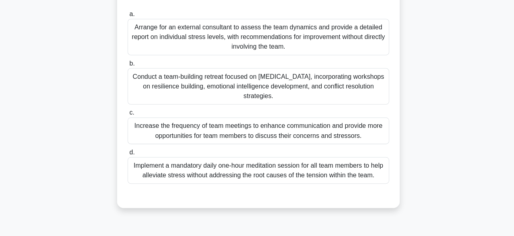
click at [335, 89] on div "Conduct a team-building retreat focused on stress management, incorporating wor…" at bounding box center [257, 87] width 260 height 36
click at [127, 67] on input "b. Conduct a team-building retreat focused on stress management, incorporating …" at bounding box center [127, 64] width 0 height 5
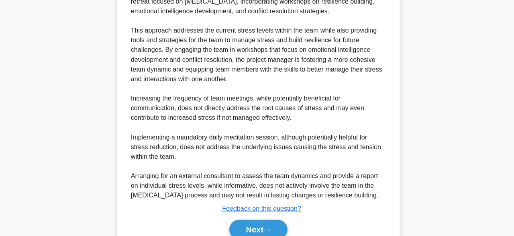
scroll to position [461, 0]
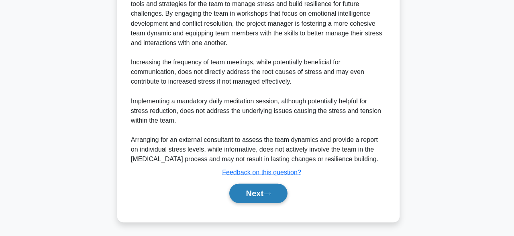
click at [269, 194] on icon at bounding box center [265, 194] width 7 height 4
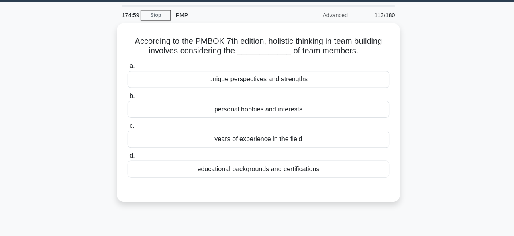
scroll to position [24, 0]
click at [465, 165] on div "According to the PMBOK 7th edition, holistic thinking in team building involves…" at bounding box center [257, 116] width 458 height 187
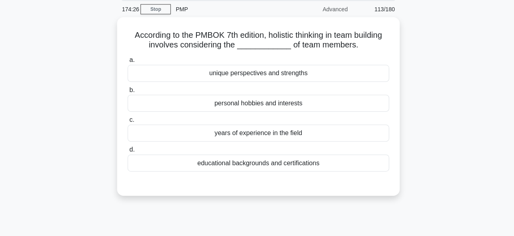
scroll to position [27, 0]
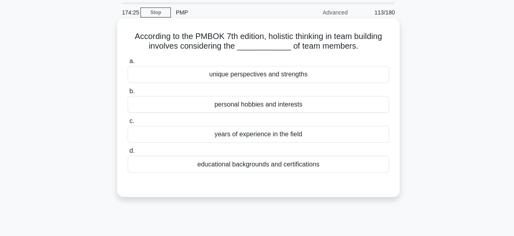
click at [359, 78] on div "unique perspectives and strengths" at bounding box center [257, 74] width 260 height 17
click at [127, 64] on input "a. unique perspectives and strengths" at bounding box center [127, 61] width 0 height 5
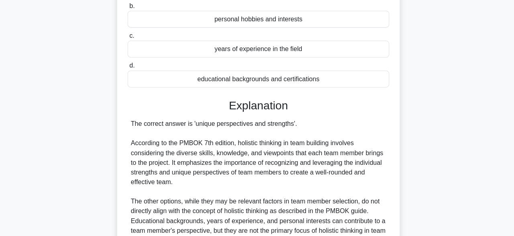
scroll to position [229, 0]
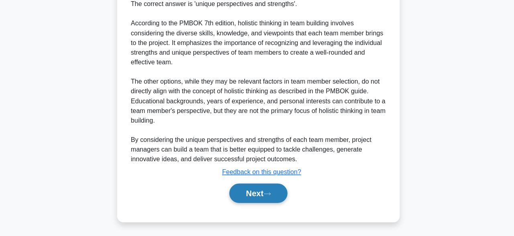
click at [269, 192] on icon at bounding box center [265, 194] width 7 height 4
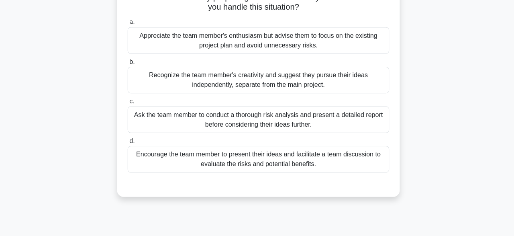
scroll to position [77, 0]
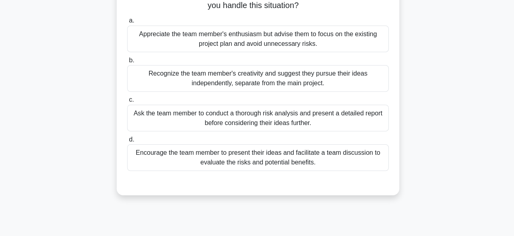
click at [339, 157] on div "Encourage the team member to present their ideas and facilitate a team discussi…" at bounding box center [257, 156] width 260 height 27
click at [127, 141] on input "d. Encourage the team member to present their ideas and facilitate a team discu…" at bounding box center [127, 138] width 0 height 5
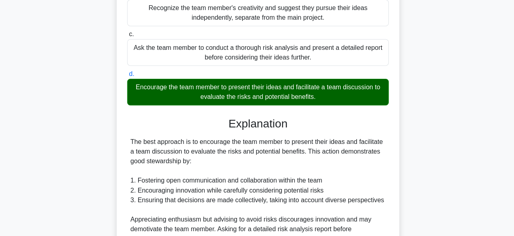
scroll to position [239, 0]
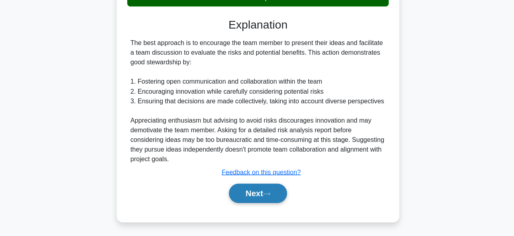
click at [266, 196] on button "Next" at bounding box center [256, 193] width 57 height 19
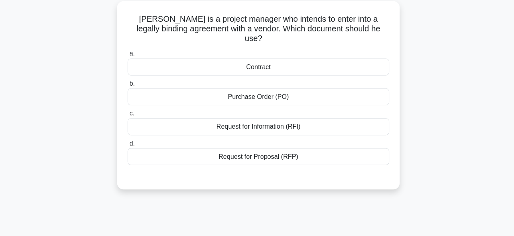
scroll to position [45, 0]
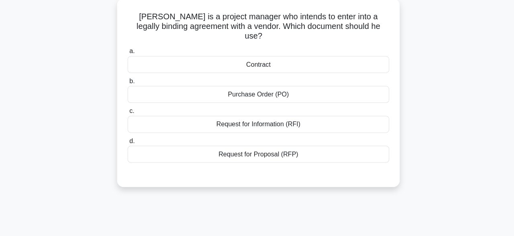
click at [345, 65] on div "Contract" at bounding box center [257, 65] width 260 height 17
click at [127, 55] on input "a. Contract" at bounding box center [127, 51] width 0 height 5
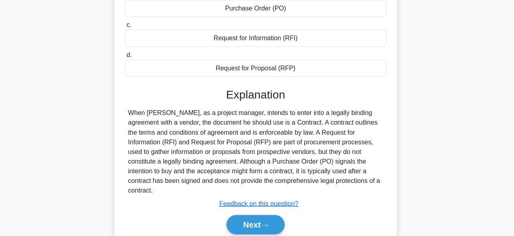
scroll to position [198, 0]
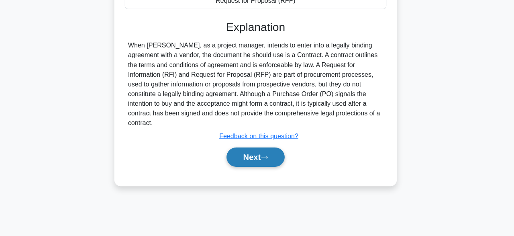
click at [277, 148] on button "Next" at bounding box center [256, 157] width 57 height 19
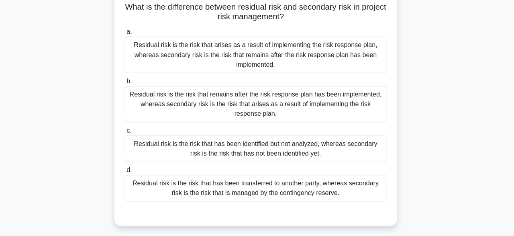
scroll to position [57, 0]
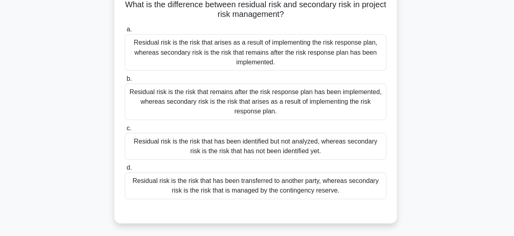
click at [280, 53] on div "Residual risk is the risk that arises as a result of implementing the risk resp…" at bounding box center [257, 53] width 260 height 36
click at [127, 33] on input "a. Residual risk is the risk that arises as a result of implementing the risk r…" at bounding box center [127, 30] width 0 height 5
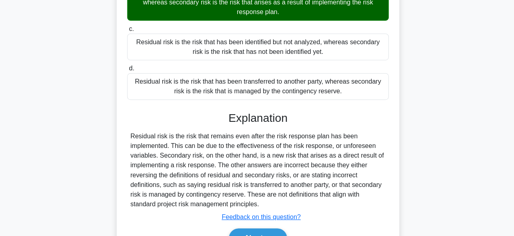
scroll to position [202, 0]
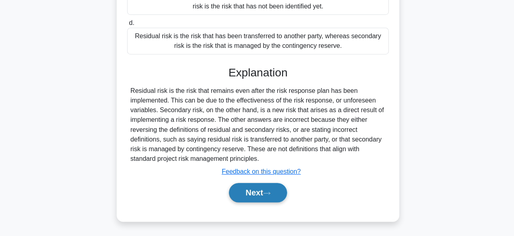
click at [276, 193] on button "Next" at bounding box center [256, 192] width 57 height 19
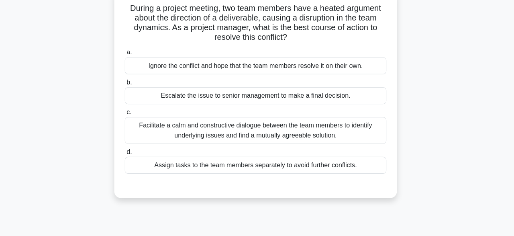
scroll to position [56, 0]
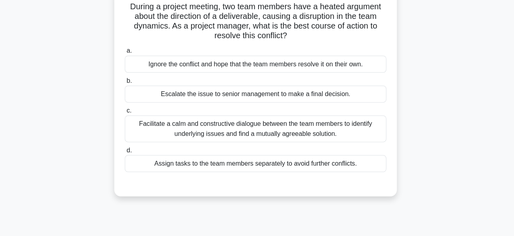
click at [328, 128] on div "Facilitate a calm and constructive dialogue between the team members to identif…" at bounding box center [257, 128] width 260 height 27
click at [127, 113] on input "c. Facilitate a calm and constructive dialogue between the team members to iden…" at bounding box center [127, 110] width 0 height 5
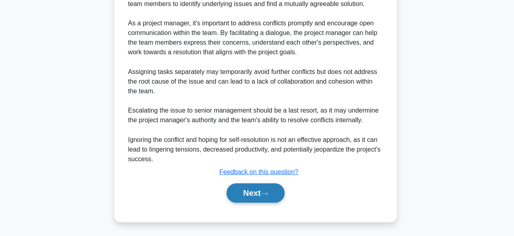
click at [269, 192] on icon at bounding box center [265, 194] width 7 height 4
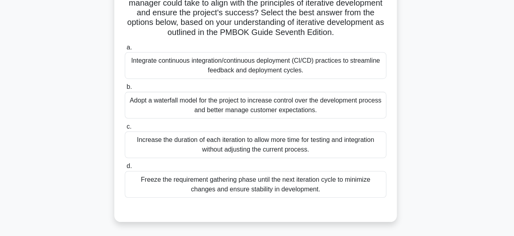
scroll to position [159, 0]
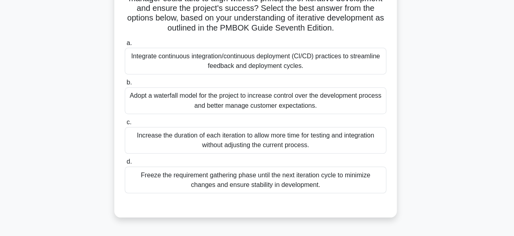
click at [378, 65] on div "Integrate continuous integration/continuous deployment (CI/CD) practices to str…" at bounding box center [257, 62] width 260 height 27
click at [127, 47] on input "a. Integrate continuous integration/continuous deployment (CI/CD) practices to …" at bounding box center [127, 44] width 0 height 5
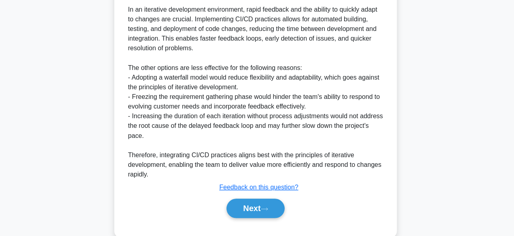
scroll to position [432, 0]
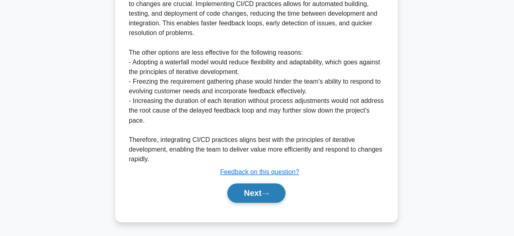
click at [266, 190] on button "Next" at bounding box center [256, 193] width 57 height 19
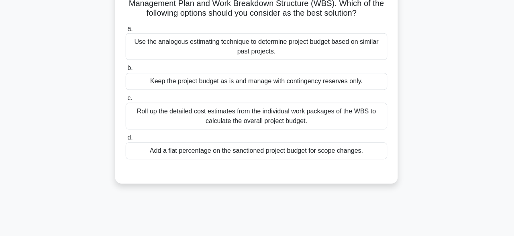
scroll to position [92, 0]
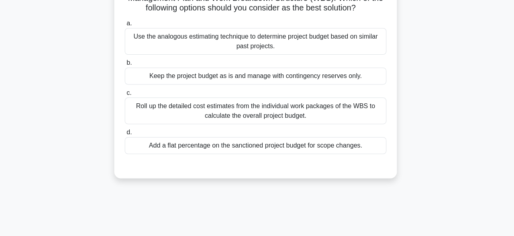
click at [347, 116] on div "Roll up the detailed cost estimates from the individual work packages of the WB…" at bounding box center [257, 111] width 260 height 27
click at [127, 96] on input "c. Roll up the detailed cost estimates from the individual work packages of the…" at bounding box center [127, 93] width 0 height 5
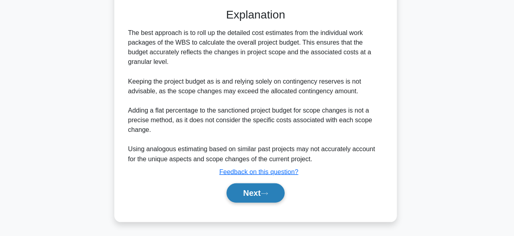
click at [279, 196] on button "Next" at bounding box center [256, 193] width 57 height 19
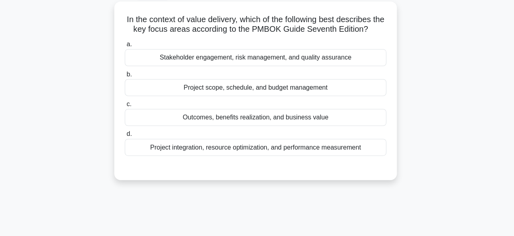
scroll to position [41, 0]
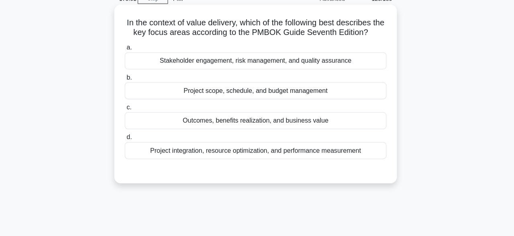
click at [269, 148] on div "Project integration, resource optimization, and performance measurement" at bounding box center [257, 149] width 260 height 17
click at [127, 139] on input "d. Project integration, resource optimization, and performance measurement" at bounding box center [127, 136] width 0 height 5
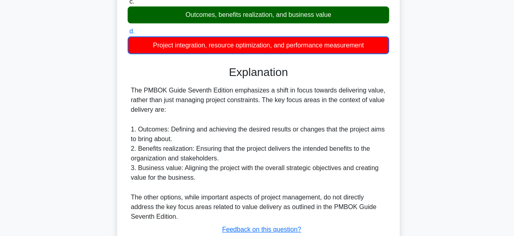
scroll to position [159, 0]
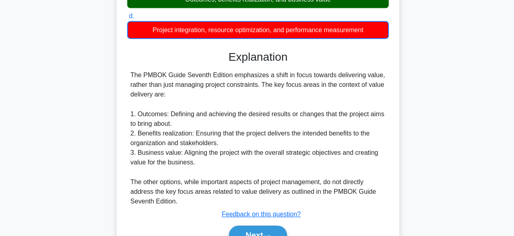
click at [287, 226] on div "Next" at bounding box center [256, 235] width 263 height 19
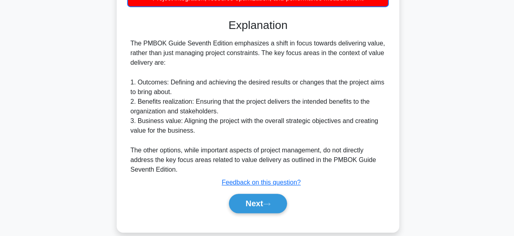
scroll to position [192, 0]
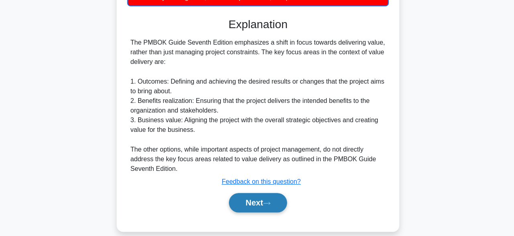
click at [275, 202] on button "Next" at bounding box center [256, 202] width 57 height 19
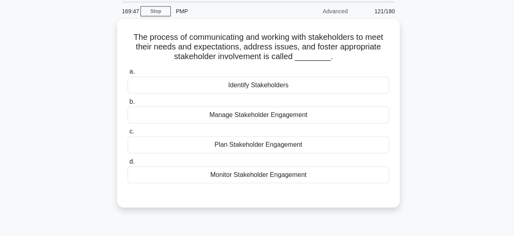
scroll to position [29, 0]
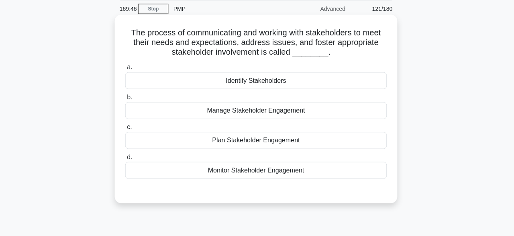
click at [376, 113] on div "Manage Stakeholder Engagement" at bounding box center [257, 110] width 260 height 17
click at [127, 100] on input "b. Manage Stakeholder Engagement" at bounding box center [127, 97] width 0 height 5
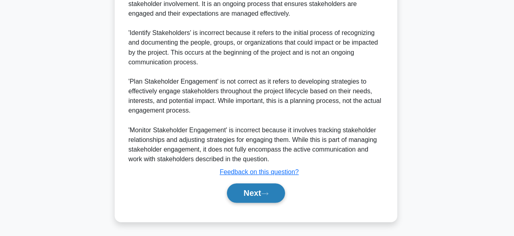
click at [280, 195] on button "Next" at bounding box center [256, 193] width 57 height 19
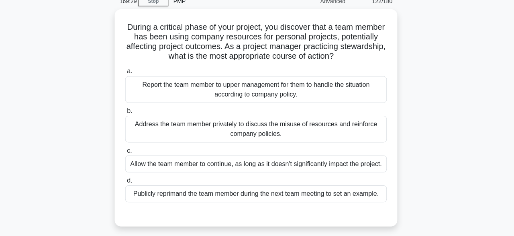
scroll to position [38, 0]
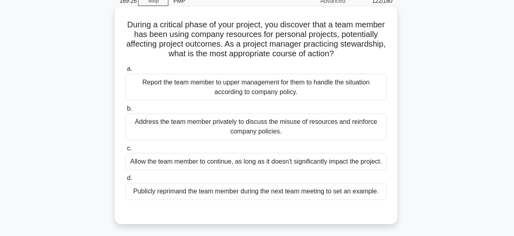
click at [365, 126] on div "Address the team member privately to discuss the misuse of resources and reinfo…" at bounding box center [257, 126] width 260 height 27
click at [127, 111] on input "b. Address the team member privately to discuss the misuse of resources and rei…" at bounding box center [127, 108] width 0 height 5
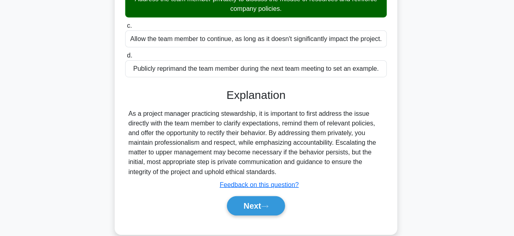
scroll to position [198, 0]
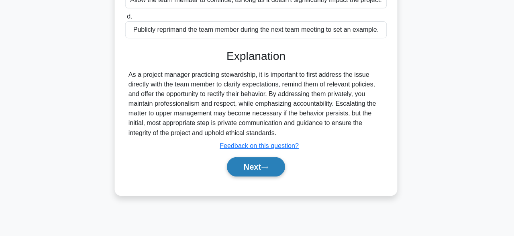
click at [277, 171] on button "Next" at bounding box center [256, 166] width 57 height 19
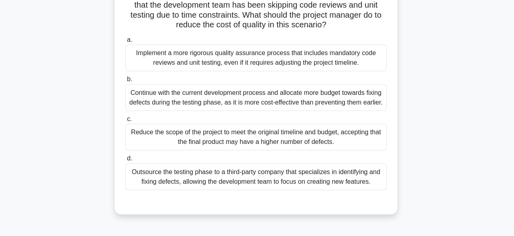
scroll to position [99, 0]
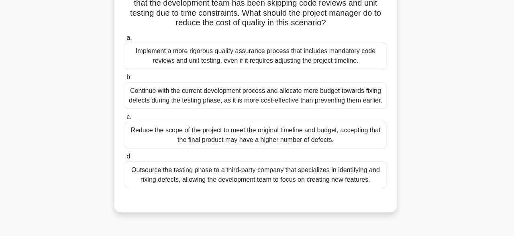
click at [345, 57] on div "Implement a more rigorous quality assurance process that includes mandatory cod…" at bounding box center [257, 57] width 260 height 27
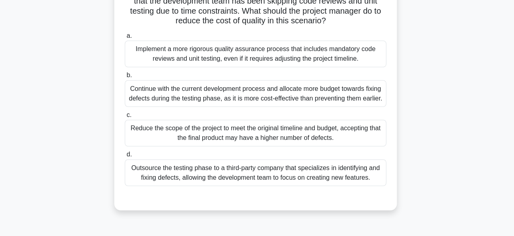
click at [127, 40] on input "a. Implement a more rigorous quality assurance process that includes mandatory …" at bounding box center [127, 37] width 0 height 5
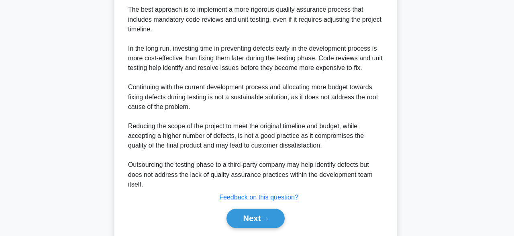
scroll to position [335, 0]
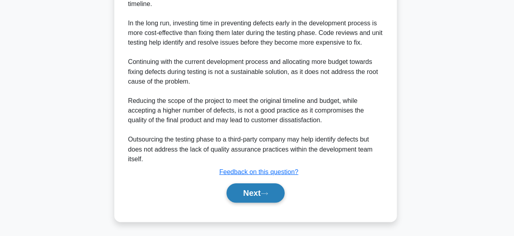
click at [273, 194] on button "Next" at bounding box center [256, 193] width 57 height 19
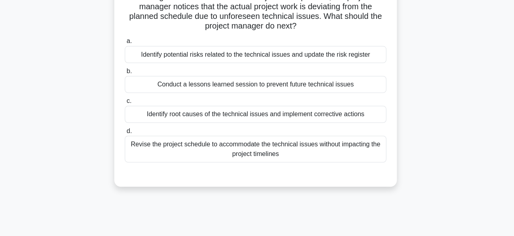
scroll to position [57, 0]
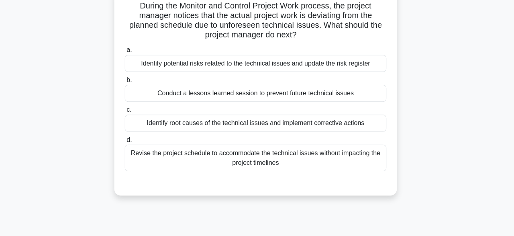
click at [347, 126] on div "Identify root causes of the technical issues and implement corrective actions" at bounding box center [257, 122] width 260 height 17
click at [127, 112] on input "c. Identify root causes of the technical issues and implement corrective actions" at bounding box center [127, 109] width 0 height 5
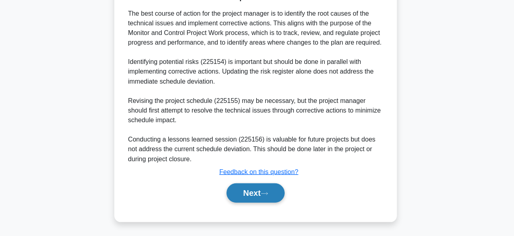
click at [276, 193] on button "Next" at bounding box center [256, 193] width 57 height 19
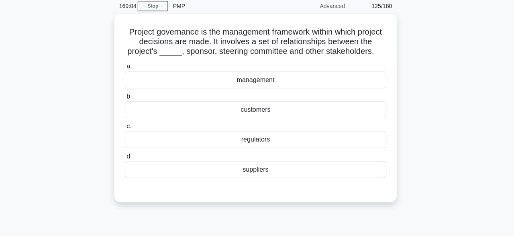
scroll to position [32, 0]
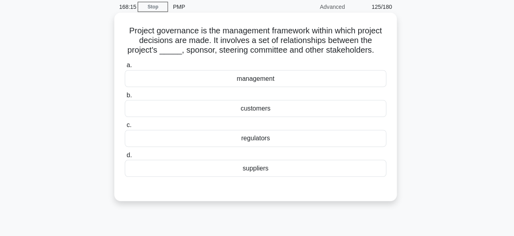
click at [309, 81] on div "management" at bounding box center [257, 78] width 260 height 17
click at [127, 68] on input "a. management" at bounding box center [127, 65] width 0 height 5
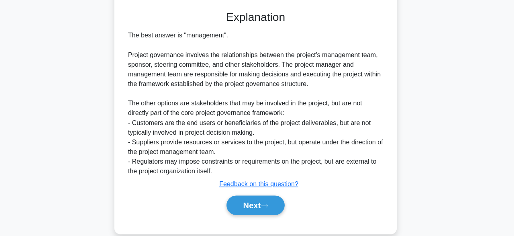
scroll to position [220, 0]
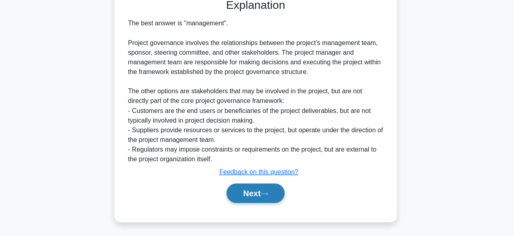
click at [265, 191] on button "Next" at bounding box center [256, 193] width 57 height 19
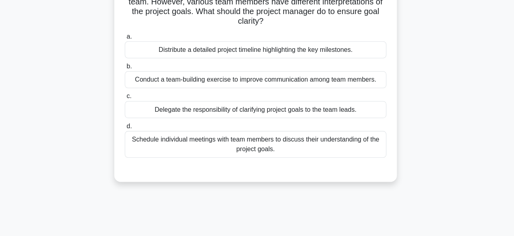
scroll to position [60, 0]
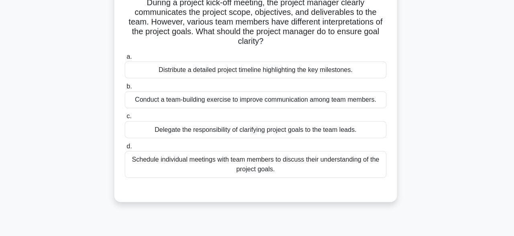
click at [312, 102] on div "Conduct a team-building exercise to improve communication among team members." at bounding box center [257, 99] width 260 height 17
click at [127, 89] on input "b. Conduct a team-building exercise to improve communication among team members." at bounding box center [127, 86] width 0 height 5
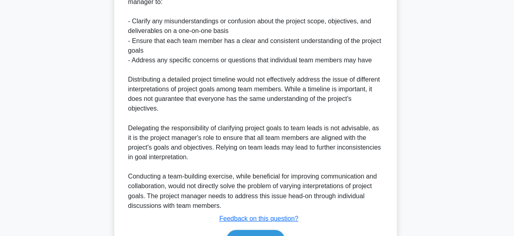
scroll to position [327, 0]
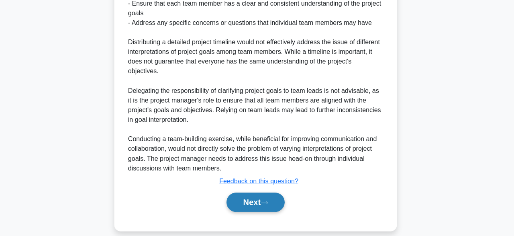
click at [263, 193] on button "Next" at bounding box center [256, 202] width 57 height 19
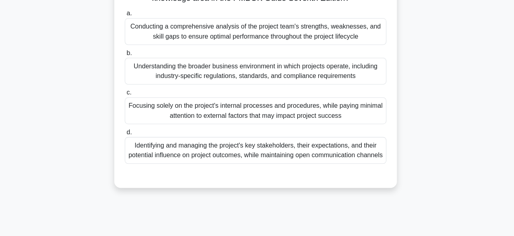
scroll to position [55, 0]
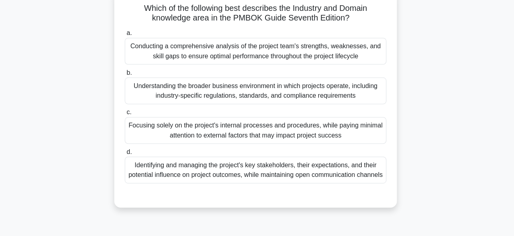
click at [363, 56] on div "Conducting a comprehensive analysis of the project team's strengths, weaknesses…" at bounding box center [257, 51] width 260 height 27
click at [127, 36] on input "a. Conducting a comprehensive analysis of the project team's strengths, weaknes…" at bounding box center [127, 33] width 0 height 5
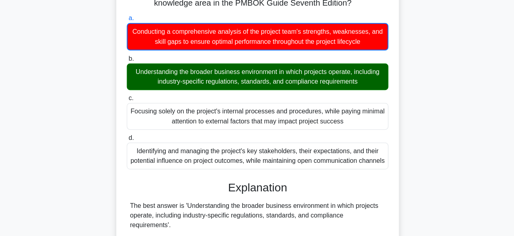
scroll to position [69, 0]
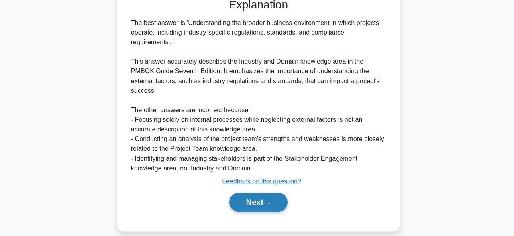
click at [262, 200] on button "Next" at bounding box center [256, 202] width 57 height 19
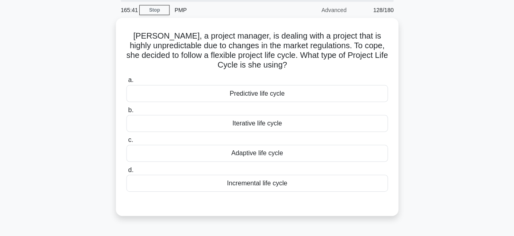
scroll to position [29, 0]
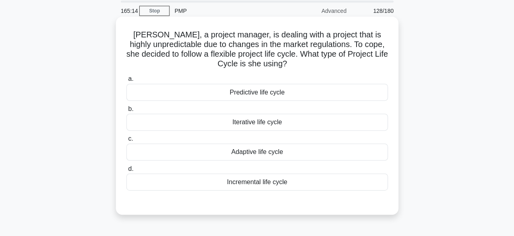
click at [250, 155] on div "Adaptive life cycle" at bounding box center [257, 151] width 260 height 17
click at [127, 141] on input "c. Adaptive life cycle" at bounding box center [127, 137] width 0 height 5
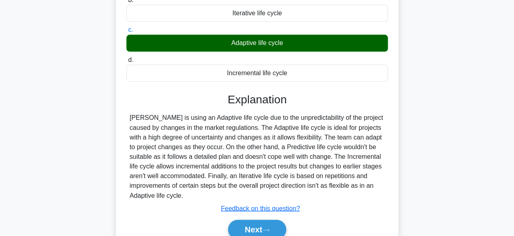
scroll to position [198, 0]
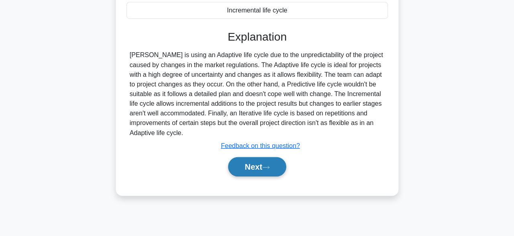
click at [267, 166] on icon at bounding box center [265, 167] width 7 height 4
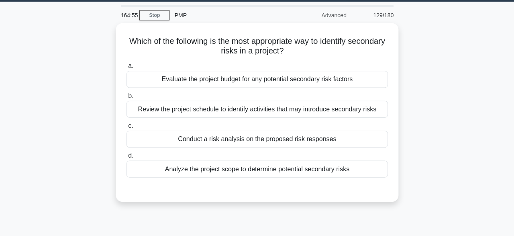
scroll to position [23, 0]
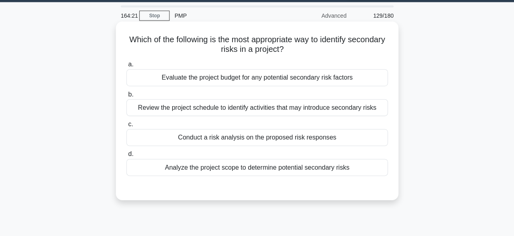
click at [357, 169] on div "Analyze the project scope to determine potential secondary risks" at bounding box center [257, 166] width 260 height 17
click at [127, 156] on input "d. Analyze the project scope to determine potential secondary risks" at bounding box center [127, 153] width 0 height 5
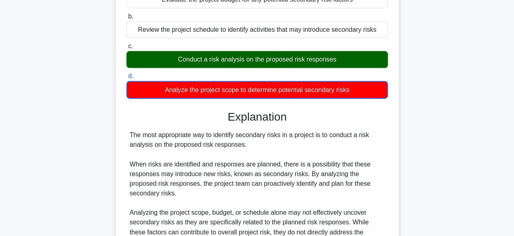
scroll to position [198, 0]
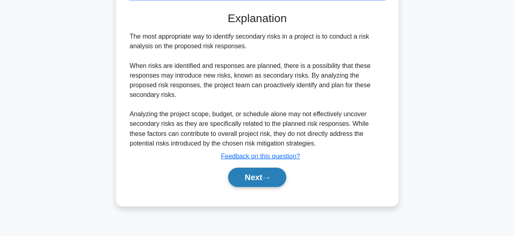
click at [264, 184] on button "Next" at bounding box center [256, 177] width 57 height 19
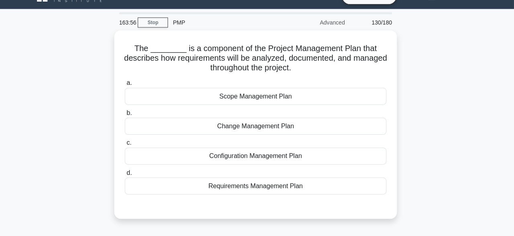
scroll to position [16, 0]
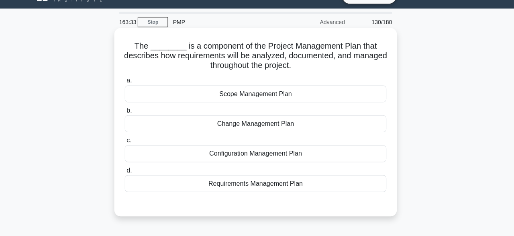
click at [273, 122] on div "Change Management Plan" at bounding box center [257, 124] width 260 height 17
click at [127, 114] on input "b. Change Management Plan" at bounding box center [127, 110] width 0 height 5
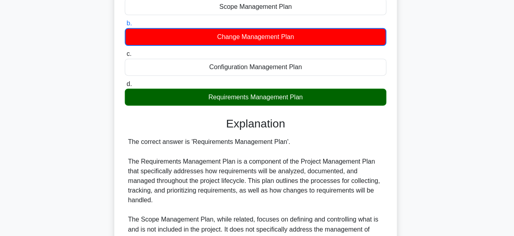
scroll to position [269, 0]
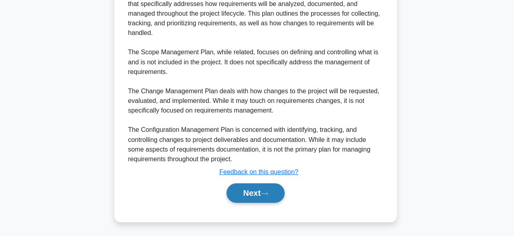
click at [259, 194] on button "Next" at bounding box center [256, 193] width 57 height 19
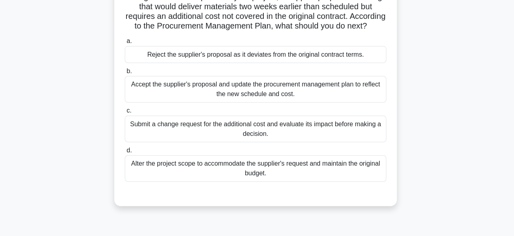
scroll to position [66, 0]
click at [262, 145] on div "a. Reject the supplier's proposal as it deviates from the original contract ter…" at bounding box center [257, 108] width 270 height 148
click at [303, 127] on div "Submit a change request for the additional cost and evaluate its impact before …" at bounding box center [257, 127] width 260 height 27
click at [127, 112] on input "c. Submit a change request for the additional cost and evaluate its impact befo…" at bounding box center [127, 109] width 0 height 5
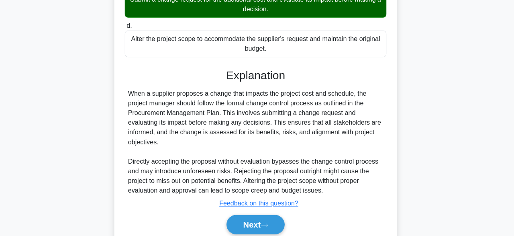
scroll to position [220, 0]
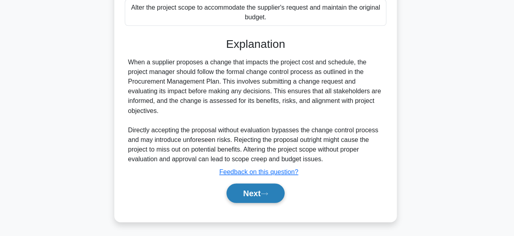
click at [269, 192] on icon at bounding box center [265, 194] width 7 height 4
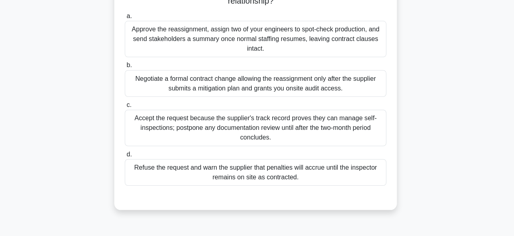
scroll to position [116, 0]
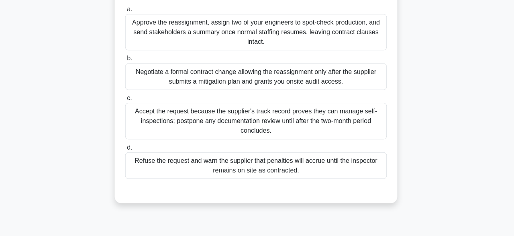
click at [323, 82] on div "Negotiate a formal contract change allowing the reassignment only after the sup…" at bounding box center [257, 77] width 260 height 27
click at [127, 62] on input "b. Negotiate a formal contract change allowing the reassignment only after the …" at bounding box center [127, 59] width 0 height 5
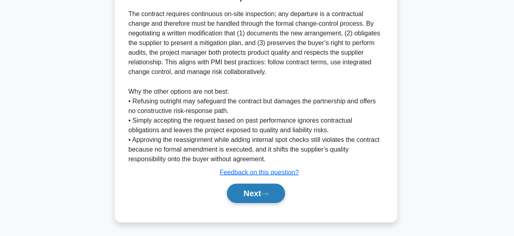
click at [265, 195] on button "Next" at bounding box center [256, 193] width 57 height 19
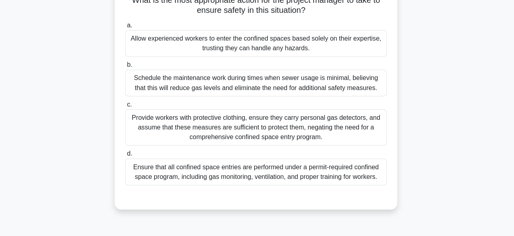
scroll to position [103, 0]
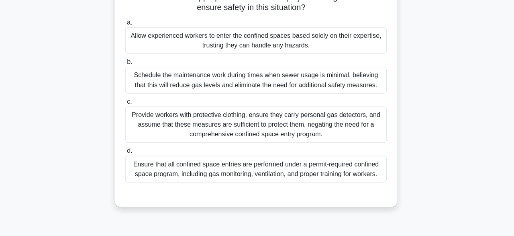
click at [270, 166] on div "Ensure that all confined space entries are performed under a permit-required co…" at bounding box center [257, 168] width 260 height 27
click at [127, 153] on input "d. Ensure that all confined space entries are performed under a permit-required…" at bounding box center [127, 150] width 0 height 5
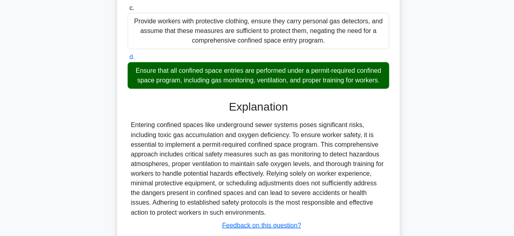
scroll to position [249, 0]
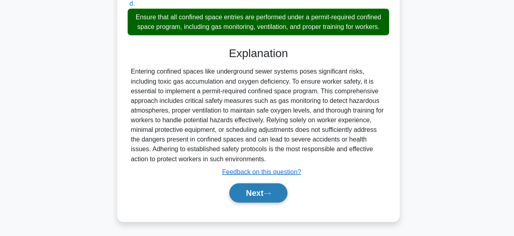
click at [269, 192] on icon at bounding box center [265, 194] width 7 height 4
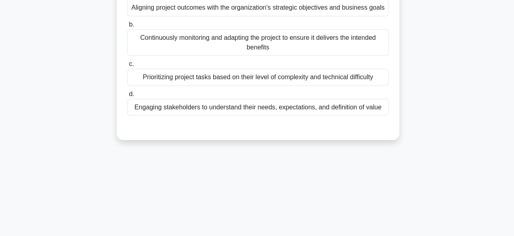
scroll to position [58, 0]
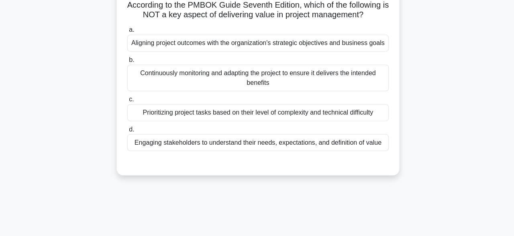
click at [340, 138] on div "Engaging stakeholders to understand their needs, expectations, and definition o…" at bounding box center [257, 141] width 260 height 17
click at [127, 131] on input "d. Engaging stakeholders to understand their needs, expectations, and definitio…" at bounding box center [127, 128] width 0 height 5
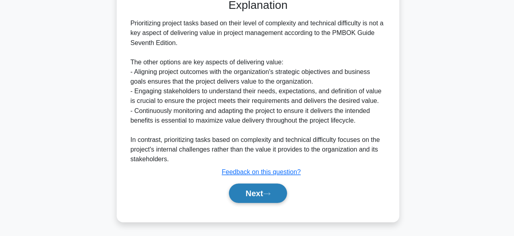
click at [279, 198] on button "Next" at bounding box center [256, 193] width 57 height 19
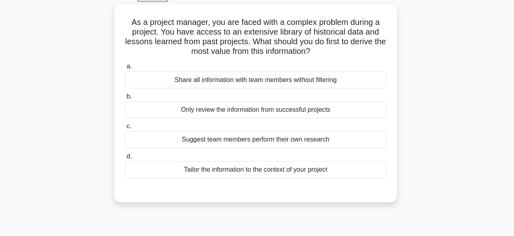
scroll to position [43, 0]
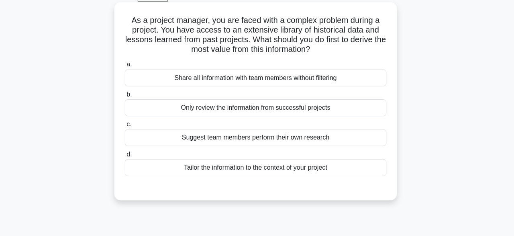
click at [338, 167] on div "Tailor the information to the context of your project" at bounding box center [257, 166] width 260 height 17
click at [127, 156] on input "d. Tailor the information to the context of your project" at bounding box center [127, 153] width 0 height 5
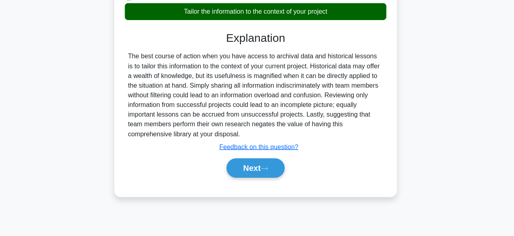
scroll to position [198, 0]
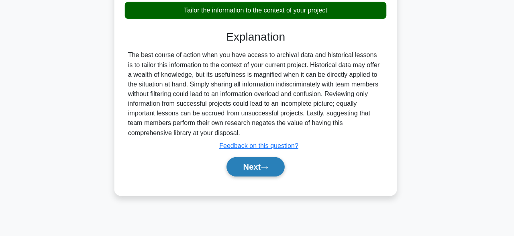
click at [270, 164] on button "Next" at bounding box center [256, 166] width 57 height 19
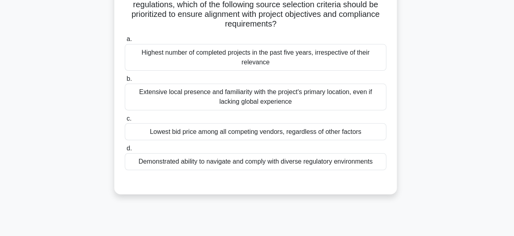
scroll to position [41, 0]
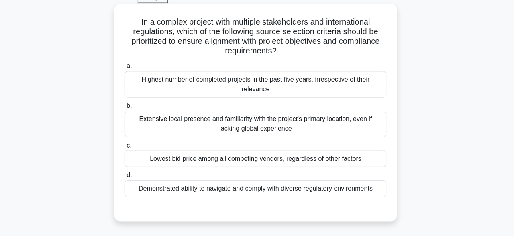
click at [247, 85] on div "Highest number of completed projects in the past five years, irrespective of th…" at bounding box center [257, 84] width 260 height 27
click at [127, 69] on input "a. Highest number of completed projects in the past five years, irrespective of…" at bounding box center [127, 65] width 0 height 5
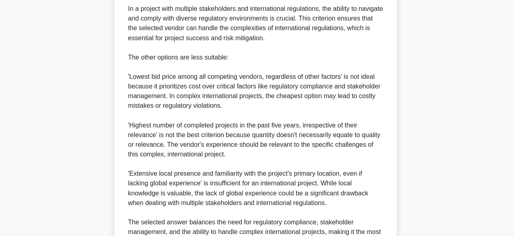
scroll to position [375, 0]
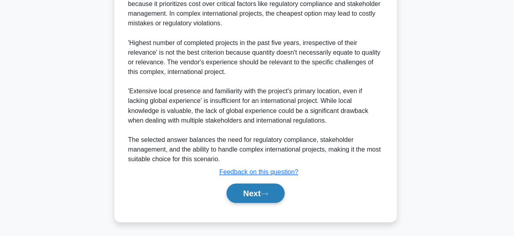
click at [273, 196] on button "Next" at bounding box center [256, 193] width 57 height 19
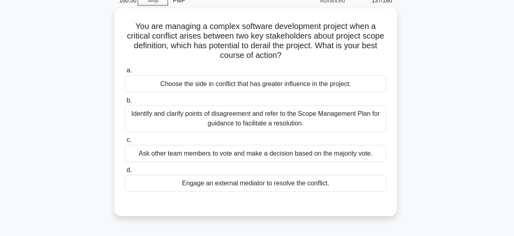
scroll to position [39, 0]
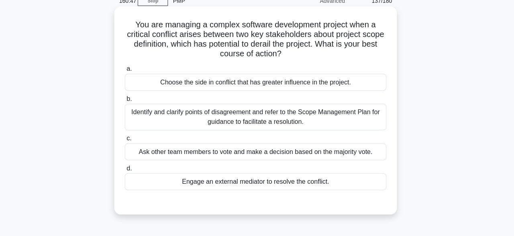
click at [287, 183] on div "Engage an external mediator to resolve the conflict." at bounding box center [257, 180] width 260 height 17
click at [127, 170] on input "d. Engage an external mediator to resolve the conflict." at bounding box center [127, 167] width 0 height 5
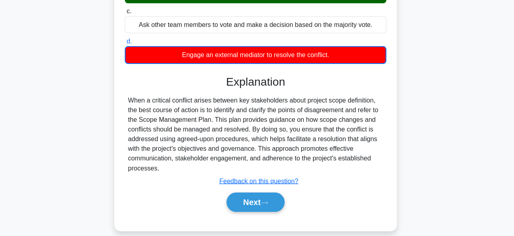
scroll to position [198, 0]
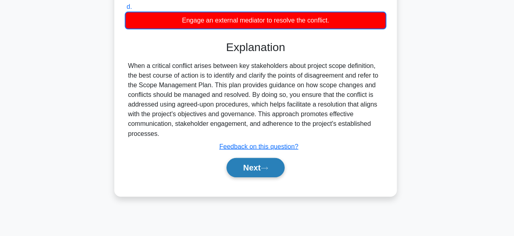
click at [262, 172] on button "Next" at bounding box center [256, 167] width 57 height 19
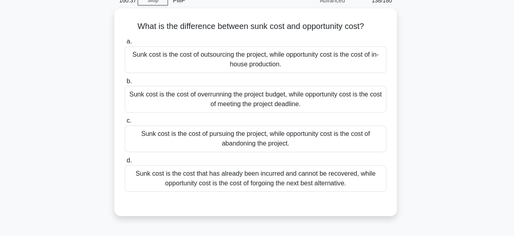
scroll to position [38, 0]
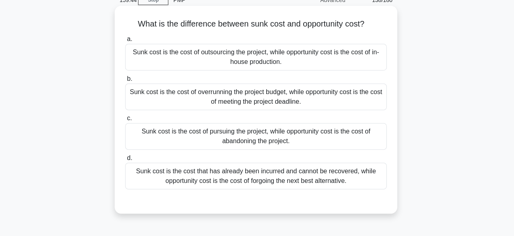
click at [351, 180] on div "Sunk cost is the cost that has already been incurred and cannot be recovered, w…" at bounding box center [257, 176] width 260 height 27
click at [127, 161] on input "d. Sunk cost is the cost that has already been incurred and cannot be recovered…" at bounding box center [127, 158] width 0 height 5
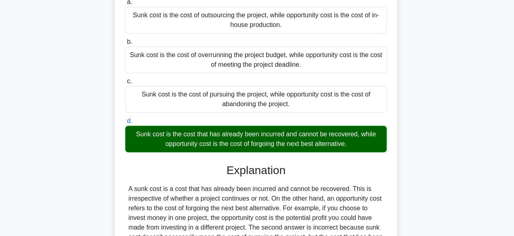
scroll to position [200, 0]
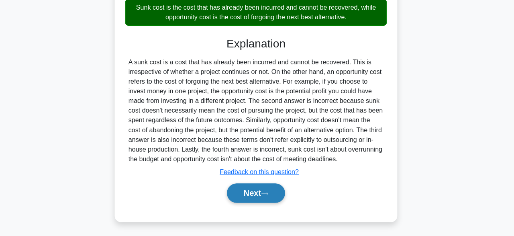
click at [247, 194] on button "Next" at bounding box center [256, 193] width 57 height 19
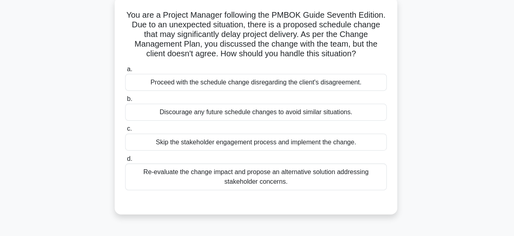
scroll to position [47, 0]
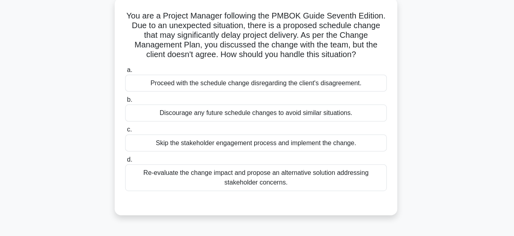
click at [237, 186] on div "Re-evaluate the change impact and propose an alternative solution addressing st…" at bounding box center [257, 176] width 260 height 27
click at [127, 161] on input "d. Re-evaluate the change impact and propose an alternative solution addressing…" at bounding box center [127, 158] width 0 height 5
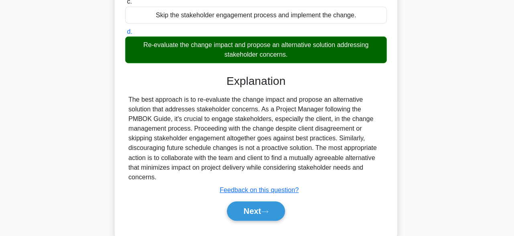
scroll to position [198, 0]
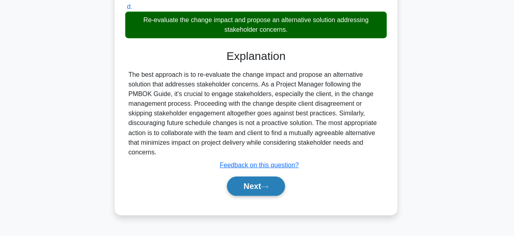
click at [264, 188] on button "Next" at bounding box center [256, 186] width 57 height 19
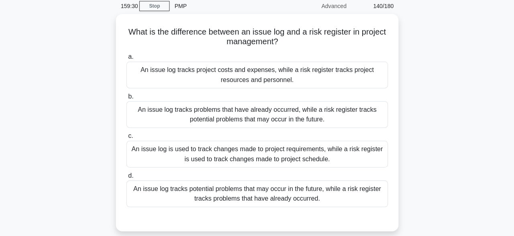
scroll to position [32, 0]
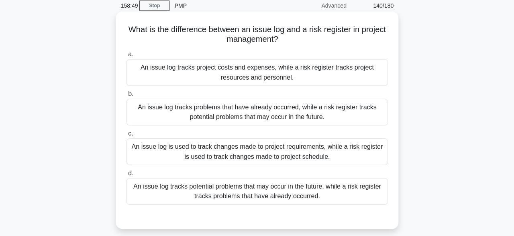
click at [315, 194] on div "An issue log tracks potential problems that may occur in the future, while a ri…" at bounding box center [257, 191] width 260 height 27
click at [127, 176] on input "d. An issue log tracks potential problems that may occur in the future, while a…" at bounding box center [127, 173] width 0 height 5
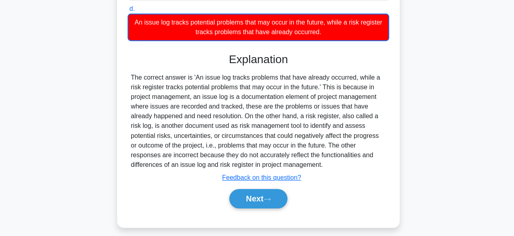
scroll to position [202, 0]
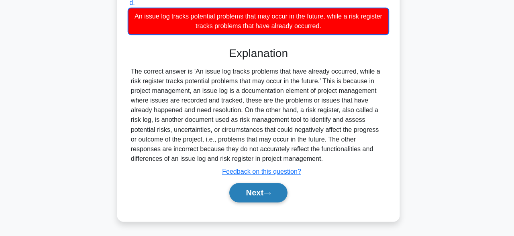
click at [254, 195] on button "Next" at bounding box center [256, 192] width 57 height 19
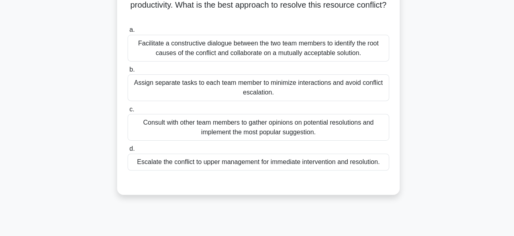
scroll to position [79, 0]
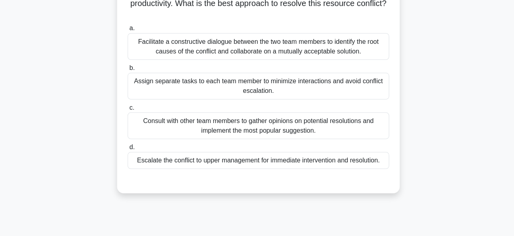
click at [300, 49] on div "Facilitate a constructive dialogue between the two team members to identify the…" at bounding box center [257, 46] width 260 height 27
click at [127, 31] on input "a. Facilitate a constructive dialogue between the two team members to identify …" at bounding box center [127, 28] width 0 height 5
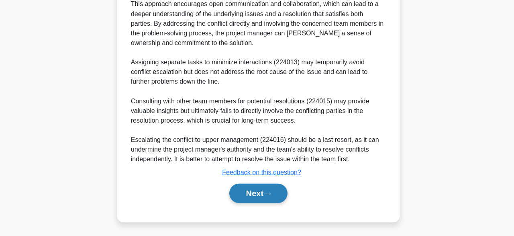
click at [269, 194] on icon at bounding box center [265, 194] width 7 height 4
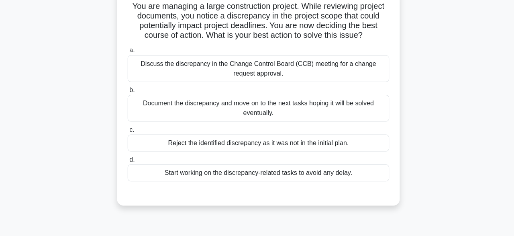
scroll to position [59, 0]
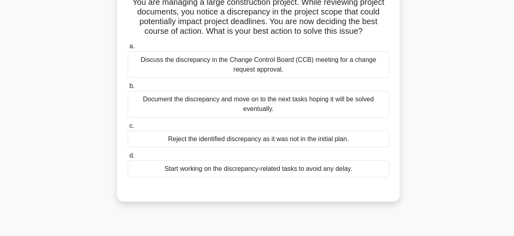
click at [280, 70] on div "Discuss the discrepancy in the Change Control Board (CCB) meeting for a change …" at bounding box center [257, 65] width 260 height 27
click at [127, 50] on input "a. Discuss the discrepancy in the Change Control Board (CCB) meeting for a chan…" at bounding box center [127, 47] width 0 height 5
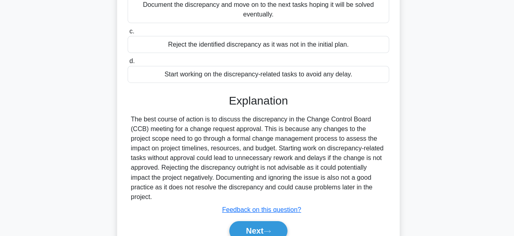
scroll to position [198, 0]
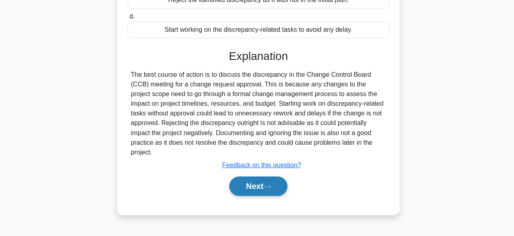
click at [267, 190] on button "Next" at bounding box center [256, 186] width 57 height 19
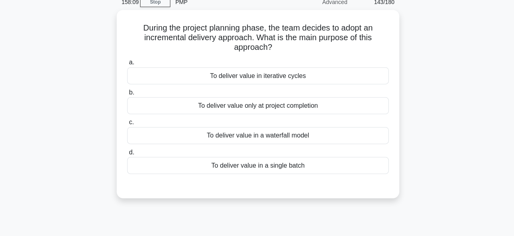
scroll to position [35, 0]
click at [256, 174] on div "a. To deliver value in iterative cycles b. To deliver value only at project com…" at bounding box center [257, 114] width 270 height 119
click at [294, 165] on div "To deliver value in a single batch" at bounding box center [257, 164] width 260 height 17
click at [127, 154] on input "d. To deliver value in a single batch" at bounding box center [127, 151] width 0 height 5
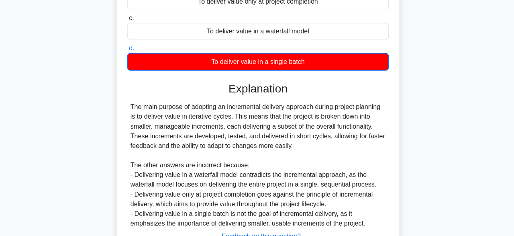
scroll to position [202, 0]
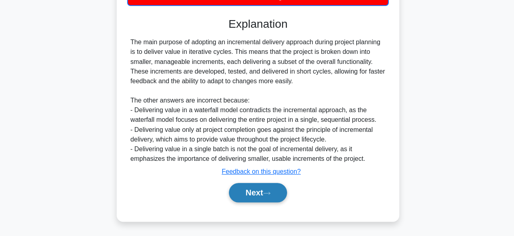
click at [262, 194] on button "Next" at bounding box center [256, 192] width 57 height 19
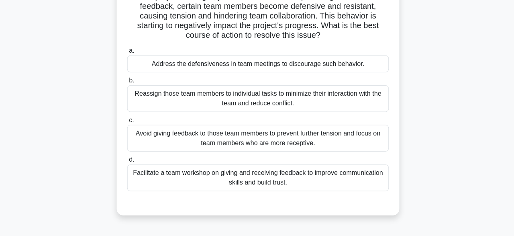
scroll to position [71, 0]
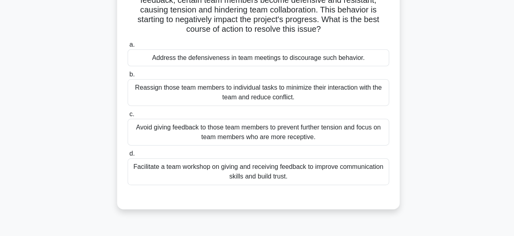
click at [221, 175] on div "Facilitate a team workshop on giving and receiving feedback to improve communic…" at bounding box center [257, 172] width 260 height 27
click at [127, 157] on input "d. Facilitate a team workshop on giving and receiving feedback to improve commu…" at bounding box center [127, 153] width 0 height 5
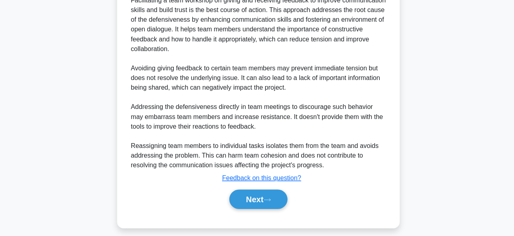
scroll to position [297, 0]
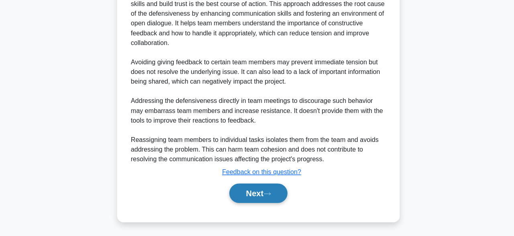
click at [258, 195] on button "Next" at bounding box center [256, 193] width 57 height 19
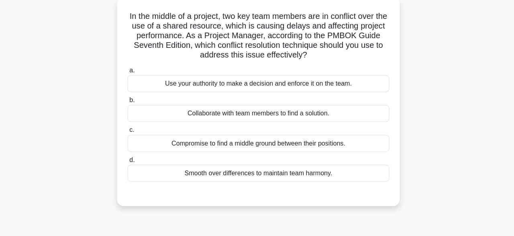
scroll to position [48, 0]
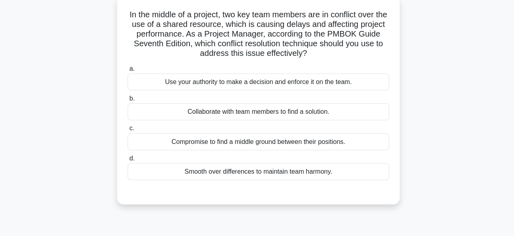
click at [288, 112] on div "Collaborate with team members to find a solution." at bounding box center [257, 111] width 260 height 17
click at [127, 101] on input "b. Collaborate with team members to find a solution." at bounding box center [127, 98] width 0 height 5
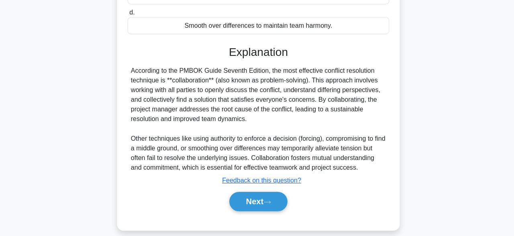
scroll to position [210, 0]
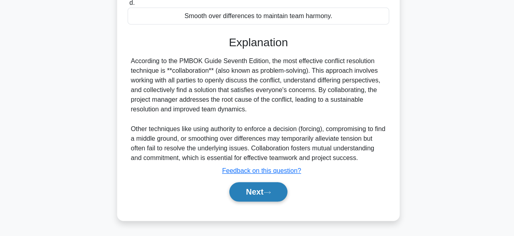
click at [257, 192] on button "Next" at bounding box center [256, 191] width 57 height 19
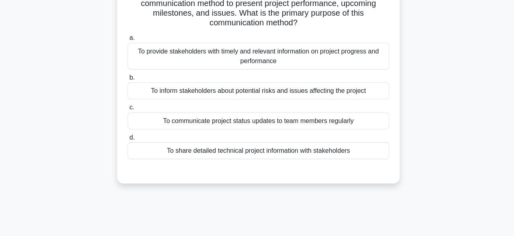
scroll to position [48, 0]
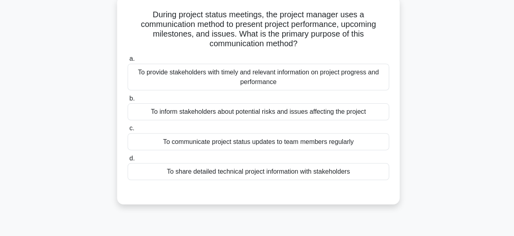
click at [277, 137] on div "To communicate project status updates to team members regularly" at bounding box center [257, 141] width 260 height 17
click at [127, 131] on input "c. To communicate project status updates to team members regularly" at bounding box center [127, 127] width 0 height 5
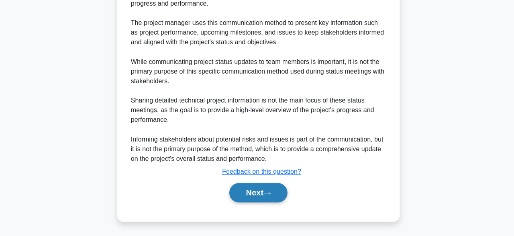
click at [272, 191] on button "Next" at bounding box center [256, 192] width 57 height 19
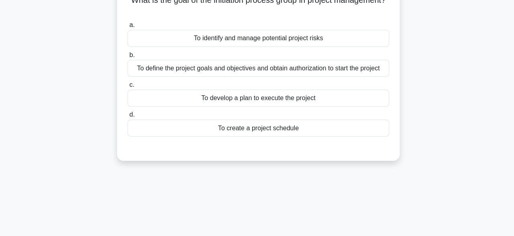
scroll to position [41, 0]
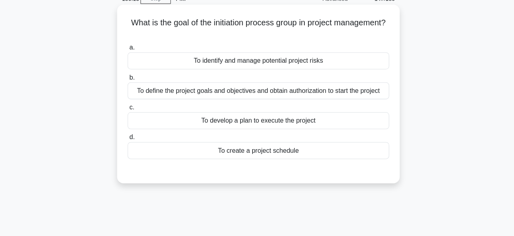
click at [353, 92] on div "To define the project goals and objectives and obtain authorization to start th…" at bounding box center [257, 90] width 260 height 17
click at [127, 80] on input "b. To define the project goals and objectives and obtain authorization to start…" at bounding box center [127, 76] width 0 height 5
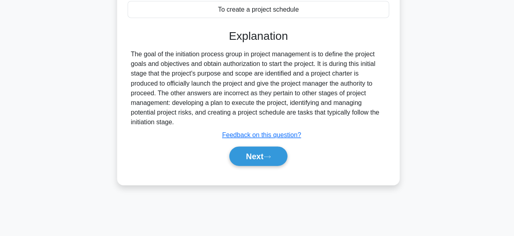
scroll to position [198, 0]
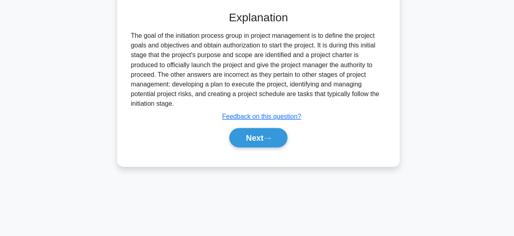
click at [263, 147] on div "Next" at bounding box center [257, 138] width 260 height 26
click at [274, 136] on button "Next" at bounding box center [256, 138] width 57 height 19
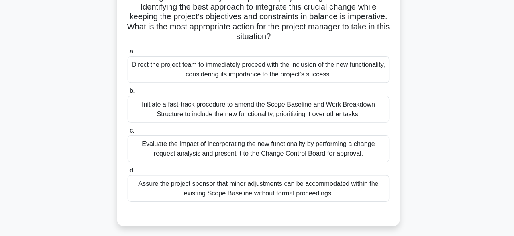
scroll to position [163, 0]
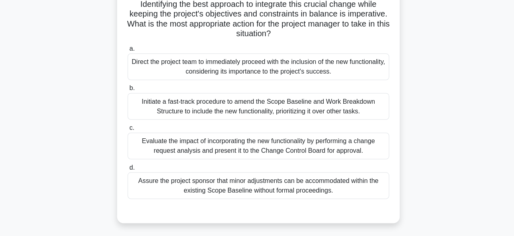
click at [266, 135] on div "Evaluate the impact of incorporating the new functionality by performing a chan…" at bounding box center [257, 146] width 260 height 27
click at [127, 131] on input "c. Evaluate the impact of incorporating the new functionality by performing a c…" at bounding box center [127, 128] width 0 height 5
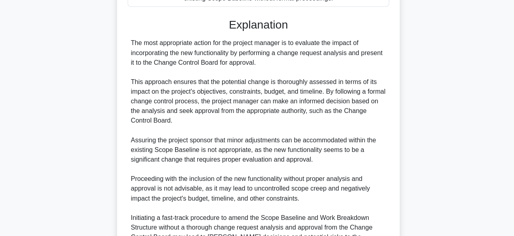
scroll to position [422, 0]
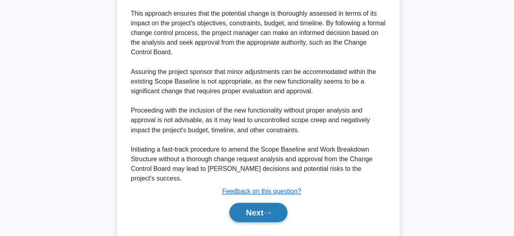
click at [264, 203] on button "Next" at bounding box center [256, 212] width 57 height 19
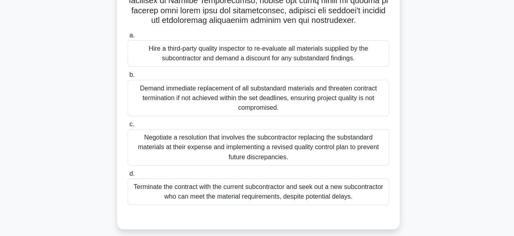
scroll to position [180, 0]
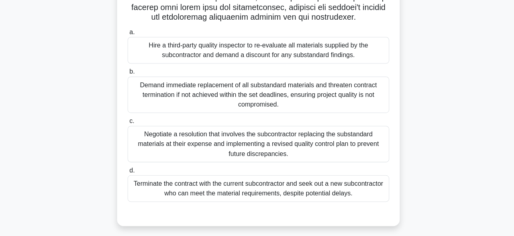
click at [355, 139] on div "Negotiate a resolution that involves the subcontractor replacing the substandar…" at bounding box center [257, 144] width 260 height 36
click at [127, 124] on input "c. Negotiate a resolution that involves the subcontractor replacing the substan…" at bounding box center [127, 121] width 0 height 5
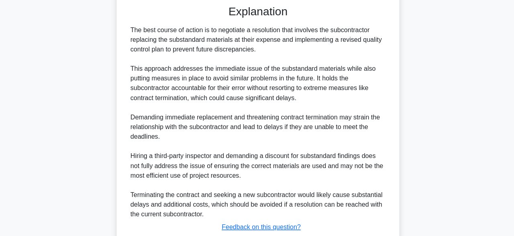
scroll to position [441, 0]
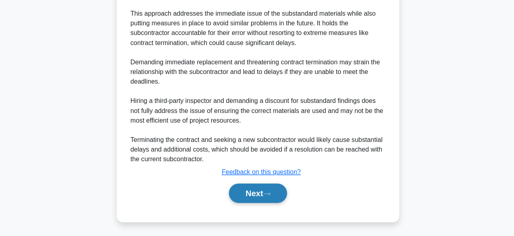
click at [269, 192] on icon at bounding box center [265, 194] width 7 height 4
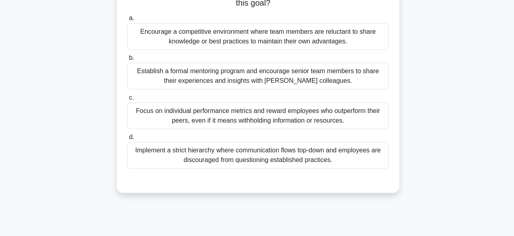
scroll to position [82, 0]
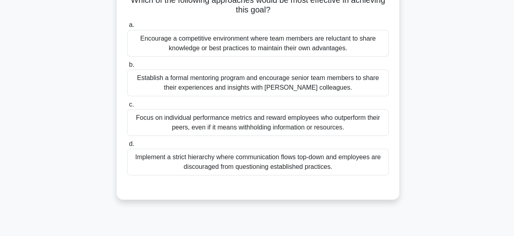
click at [279, 163] on div "Implement a strict hierarchy where communication flows top-down and employees a…" at bounding box center [257, 161] width 260 height 27
click at [127, 146] on input "d. Implement a strict hierarchy where communication flows top-down and employee…" at bounding box center [127, 143] width 0 height 5
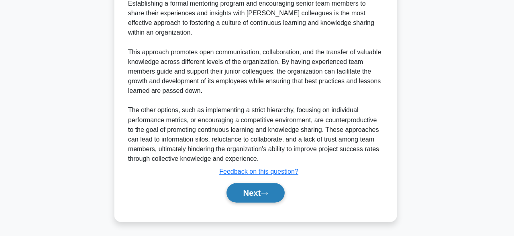
click at [270, 190] on button "Next" at bounding box center [256, 192] width 57 height 19
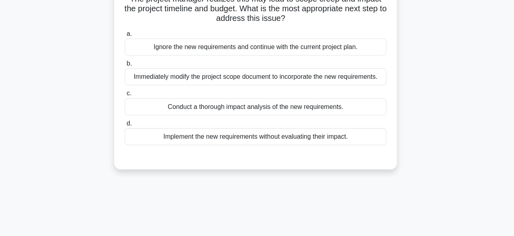
scroll to position [84, 0]
click at [273, 107] on div "Conduct a thorough impact analysis of the new requirements." at bounding box center [257, 105] width 260 height 17
click at [127, 95] on input "c. Conduct a thorough impact analysis of the new requirements." at bounding box center [127, 92] width 0 height 5
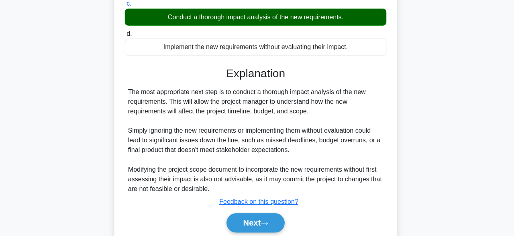
scroll to position [200, 0]
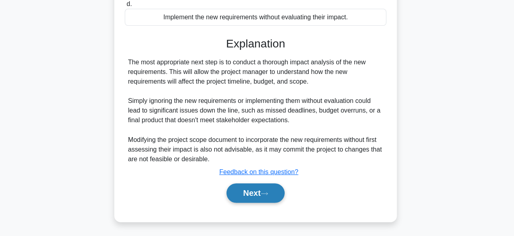
click at [254, 196] on button "Next" at bounding box center [256, 193] width 57 height 19
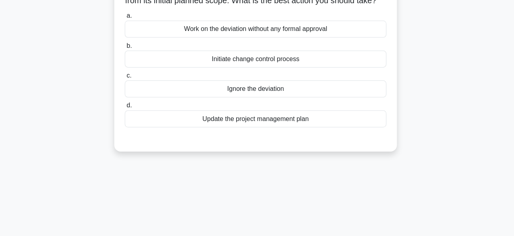
scroll to position [49, 0]
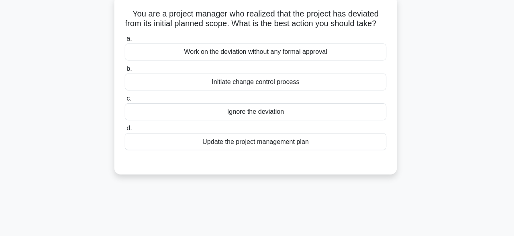
click at [300, 151] on div "a. Work on the deviation without any formal approval b. Initiate change control…" at bounding box center [257, 91] width 270 height 119
click at [309, 139] on div "Update the project management plan" at bounding box center [257, 141] width 260 height 17
click at [127, 131] on input "d. Update the project management plan" at bounding box center [127, 127] width 0 height 5
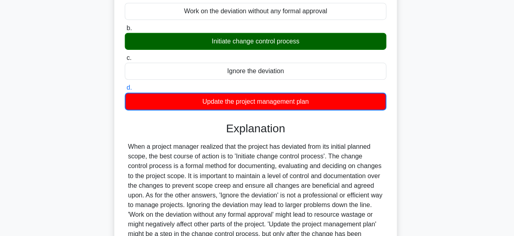
scroll to position [198, 0]
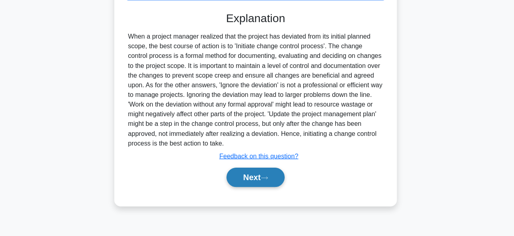
click at [275, 184] on button "Next" at bounding box center [256, 177] width 57 height 19
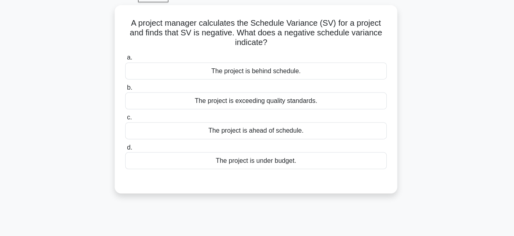
scroll to position [41, 0]
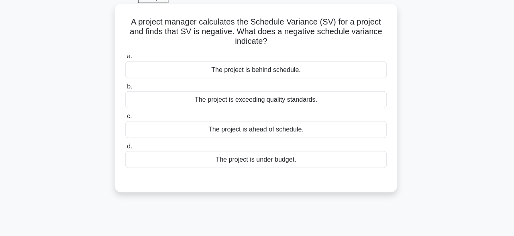
click at [327, 73] on div "The project is behind schedule." at bounding box center [257, 69] width 260 height 17
click at [127, 59] on input "a. The project is behind schedule." at bounding box center [127, 56] width 0 height 5
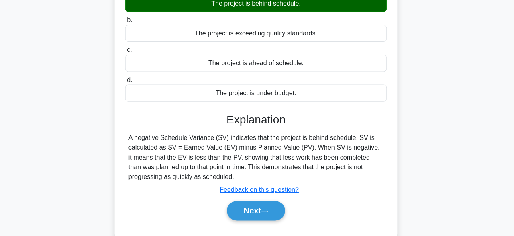
scroll to position [198, 0]
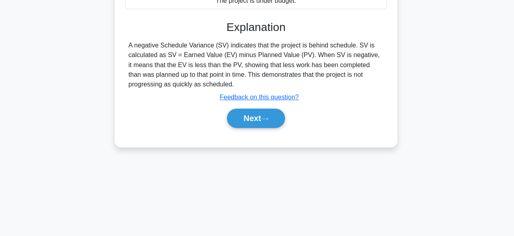
click at [265, 128] on div "Next" at bounding box center [257, 119] width 260 height 26
click at [265, 118] on button "Next" at bounding box center [256, 118] width 57 height 19
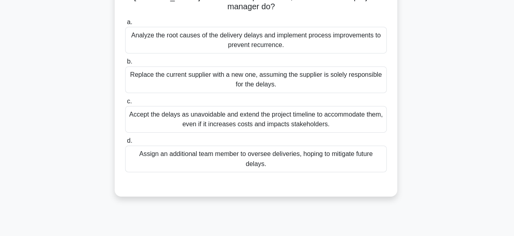
scroll to position [96, 0]
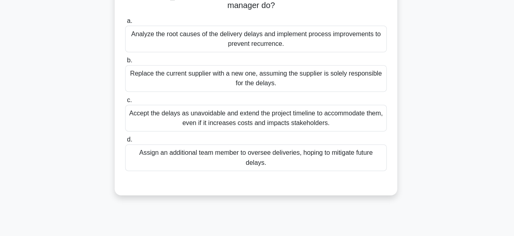
click at [316, 34] on div "Analyze the root causes of the delivery delays and implement process improvemen…" at bounding box center [257, 38] width 260 height 27
click at [127, 23] on input "a. Analyze the root causes of the delivery delays and implement process improve…" at bounding box center [127, 20] width 0 height 5
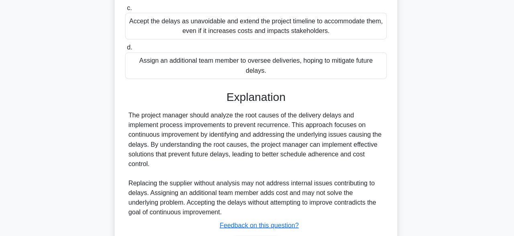
scroll to position [229, 0]
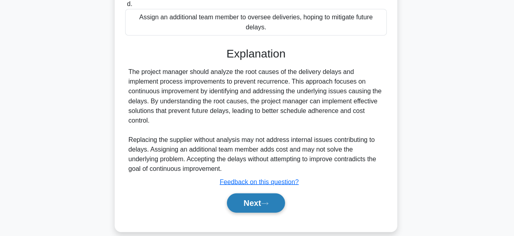
click at [267, 196] on button "Next" at bounding box center [256, 202] width 57 height 19
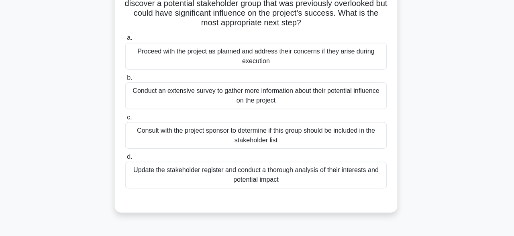
scroll to position [70, 0]
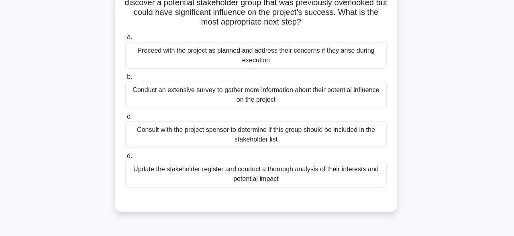
click at [347, 99] on div "Conduct an extensive survey to gather more information about their potential in…" at bounding box center [257, 94] width 260 height 27
click at [127, 79] on input "b. Conduct an extensive survey to gather more information about their potential…" at bounding box center [127, 76] width 0 height 5
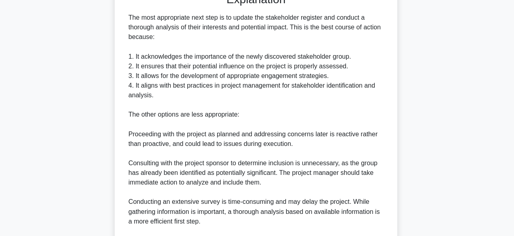
scroll to position [375, 0]
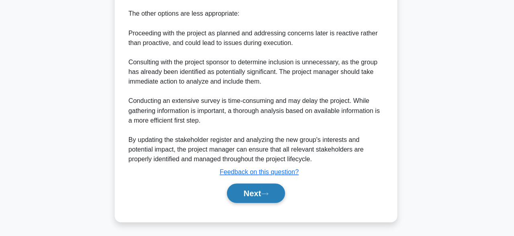
click at [276, 189] on button "Next" at bounding box center [256, 193] width 57 height 19
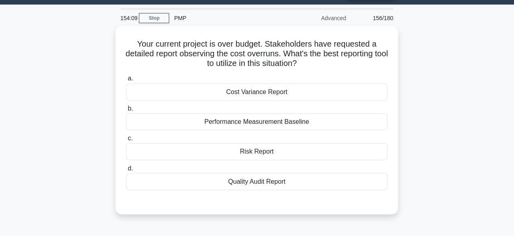
scroll to position [20, 0]
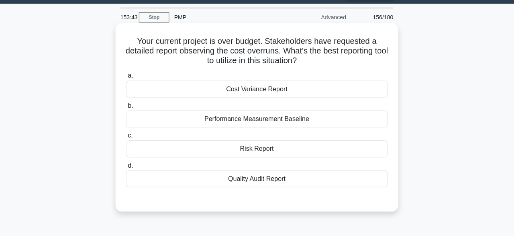
click at [269, 90] on div "Cost Variance Report" at bounding box center [257, 90] width 260 height 17
click at [127, 80] on input "a. Cost Variance Report" at bounding box center [127, 76] width 0 height 5
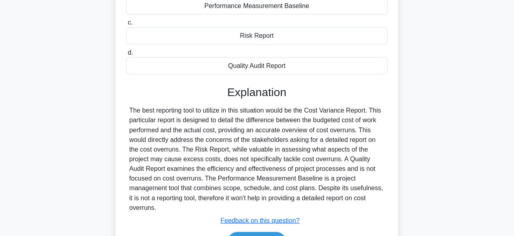
scroll to position [198, 0]
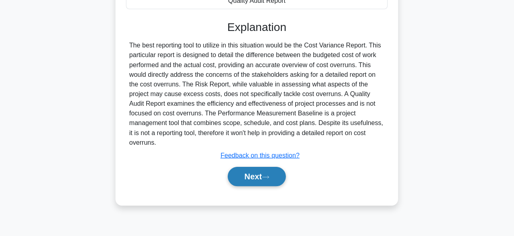
click at [269, 175] on icon at bounding box center [265, 177] width 7 height 4
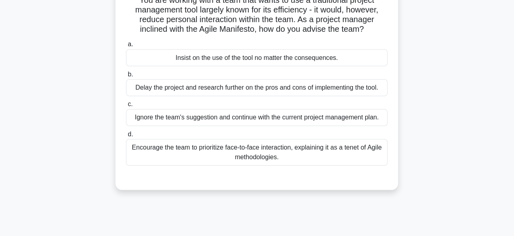
scroll to position [59, 0]
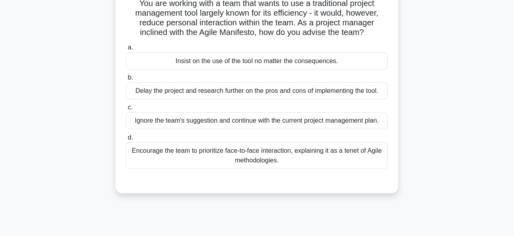
click at [216, 163] on div "Encourage the team to prioritize face-to-face interaction, explaining it as a t…" at bounding box center [257, 154] width 260 height 27
click at [127, 139] on input "d. Encourage the team to prioritize face-to-face interaction, explaining it as …" at bounding box center [127, 136] width 0 height 5
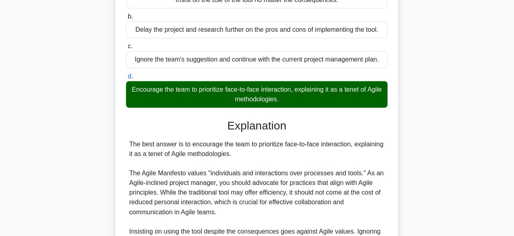
scroll to position [229, 0]
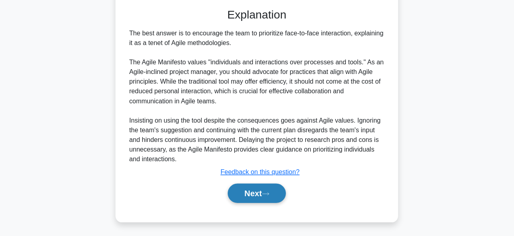
click at [245, 191] on button "Next" at bounding box center [256, 193] width 57 height 19
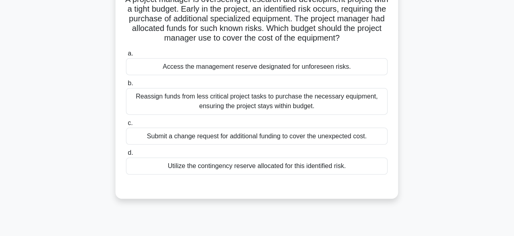
scroll to position [65, 0]
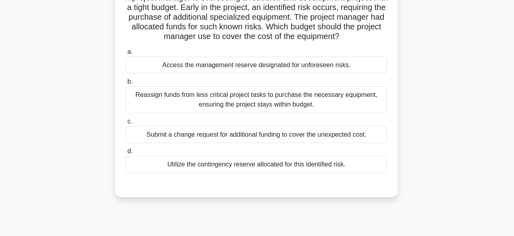
click at [356, 69] on div "Access the management reserve designated for unforeseen risks." at bounding box center [257, 65] width 260 height 17
click at [127, 55] on input "a. Access the management reserve designated for unforeseen risks." at bounding box center [127, 51] width 0 height 5
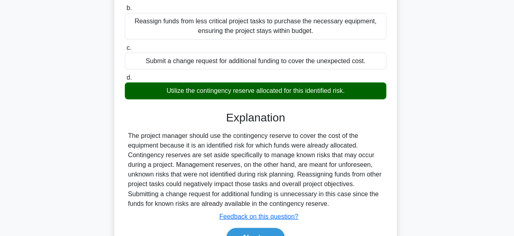
scroll to position [198, 0]
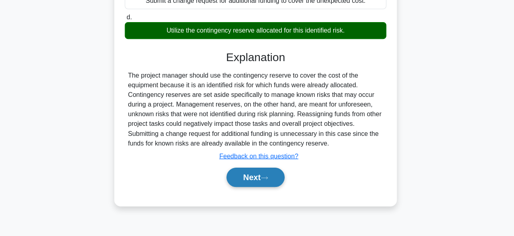
click at [270, 173] on button "Next" at bounding box center [256, 177] width 57 height 19
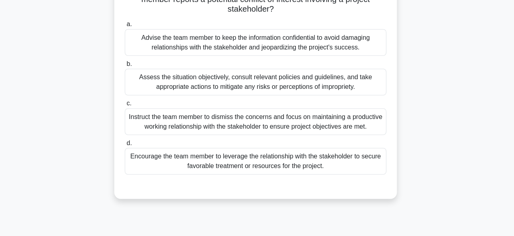
scroll to position [75, 0]
click at [314, 88] on div "Assess the situation objectively, consult relevant policies and guidelines, and…" at bounding box center [257, 81] width 260 height 27
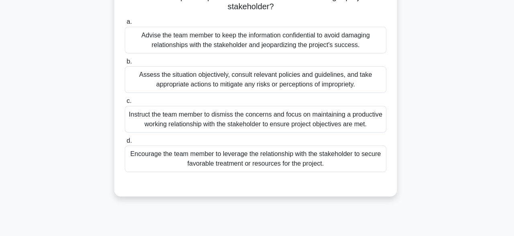
click at [127, 64] on input "b. Assess the situation objectively, consult relevant policies and guidelines, …" at bounding box center [127, 61] width 0 height 5
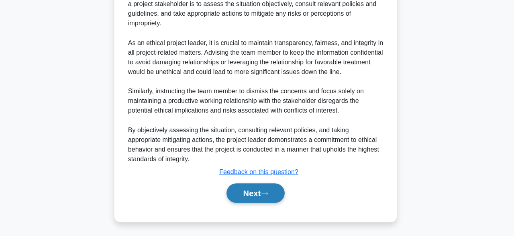
click at [258, 194] on button "Next" at bounding box center [256, 193] width 57 height 19
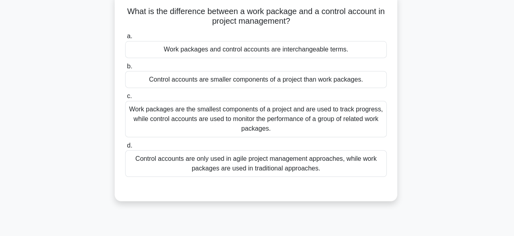
scroll to position [53, 0]
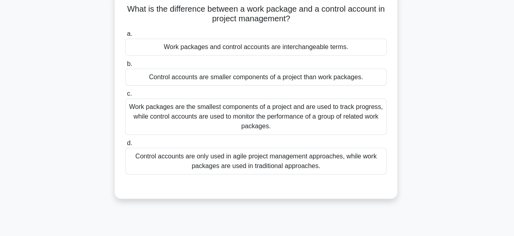
click at [173, 109] on div "Work packages are the smallest components of a project and are used to track pr…" at bounding box center [257, 117] width 260 height 36
click at [127, 97] on input "c. Work packages are the smallest components of a project and are used to track…" at bounding box center [127, 94] width 0 height 5
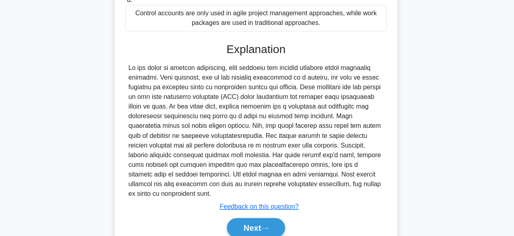
scroll to position [229, 0]
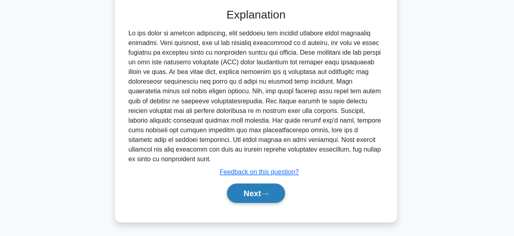
click at [261, 197] on button "Next" at bounding box center [256, 193] width 57 height 19
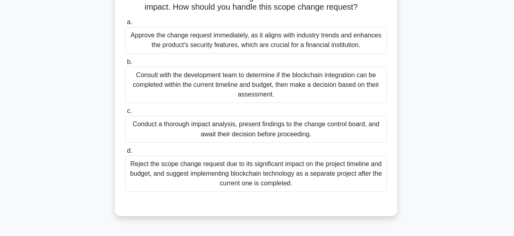
scroll to position [124, 0]
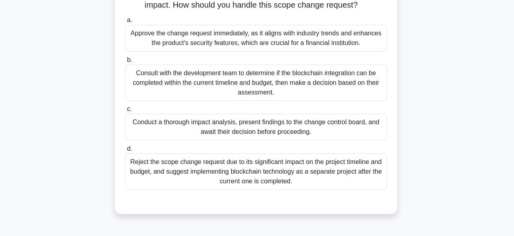
click at [314, 134] on div "Conduct a thorough impact analysis, present findings to the change control boar…" at bounding box center [257, 127] width 260 height 27
click at [127, 112] on input "c. Conduct a thorough impact analysis, present findings to the change control b…" at bounding box center [127, 109] width 0 height 5
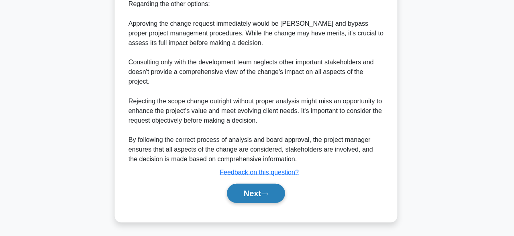
click at [259, 194] on button "Next" at bounding box center [256, 193] width 57 height 19
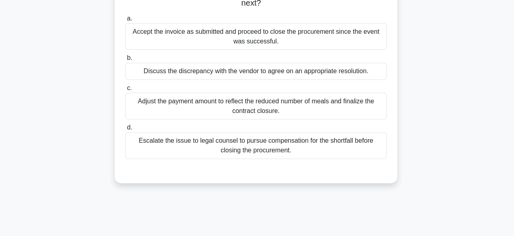
scroll to position [86, 0]
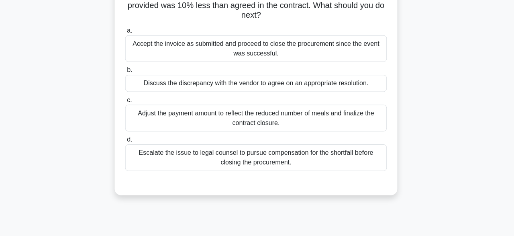
click at [302, 80] on div "Discuss the discrepancy with the vendor to agree on an appropriate resolution." at bounding box center [257, 82] width 260 height 17
click at [127, 72] on input "b. Discuss the discrepancy with the vendor to agree on an appropriate resolutio…" at bounding box center [127, 69] width 0 height 5
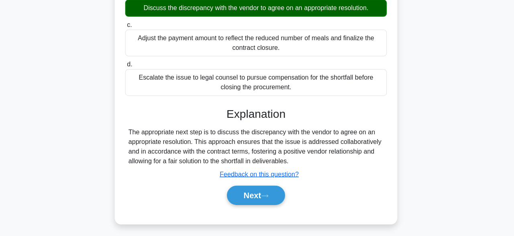
scroll to position [198, 0]
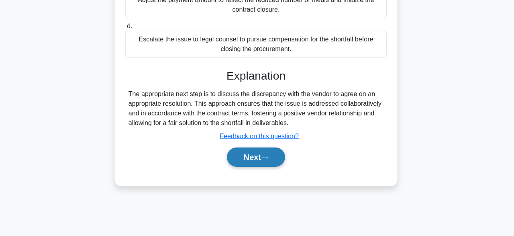
click at [267, 163] on button "Next" at bounding box center [256, 157] width 57 height 19
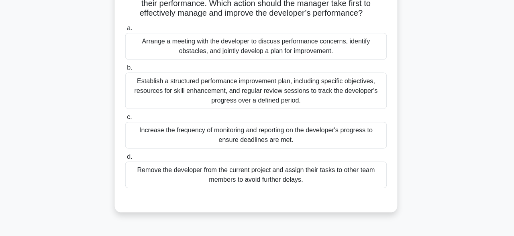
scroll to position [96, 0]
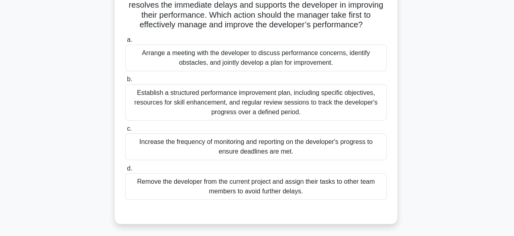
click at [267, 89] on div "Establish a structured performance improvement plan, including specific objecti…" at bounding box center [257, 102] width 260 height 36
click at [127, 82] on input "b. Establish a structured performance improvement plan, including specific obje…" at bounding box center [127, 78] width 0 height 5
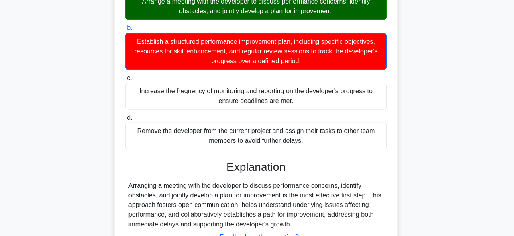
scroll to position [211, 0]
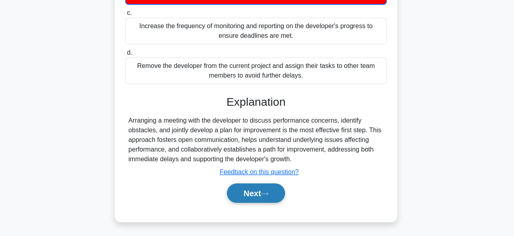
click at [263, 196] on button "Next" at bounding box center [256, 193] width 57 height 19
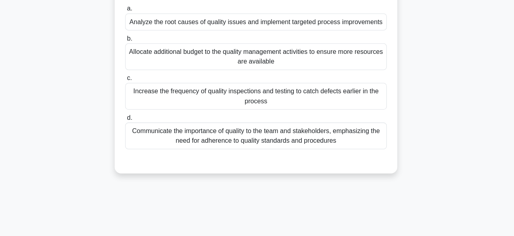
scroll to position [90, 0]
click at [184, 21] on div "Analyze the root causes of quality issues and implement targeted process improv…" at bounding box center [257, 20] width 260 height 17
click at [127, 10] on input "a. Analyze the root causes of quality issues and implement targeted process imp…" at bounding box center [127, 7] width 0 height 5
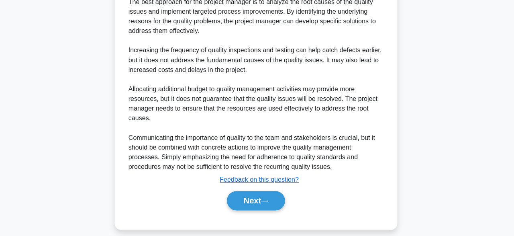
scroll to position [277, 0]
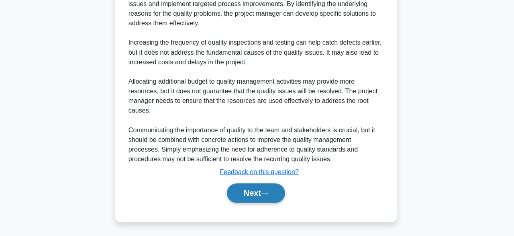
click at [261, 191] on button "Next" at bounding box center [256, 193] width 57 height 19
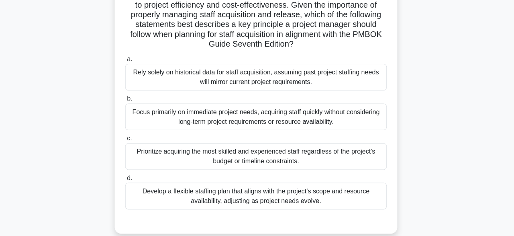
scroll to position [163, 0]
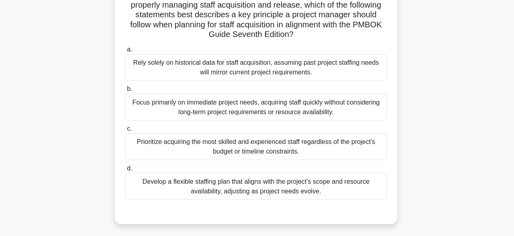
click at [178, 188] on div "Develop a flexible staffing plan that aligns with the project’s scope and resou…" at bounding box center [257, 186] width 260 height 27
click at [127, 171] on input "d. Develop a flexible staffing plan that aligns with the project’s scope and re…" at bounding box center [127, 168] width 0 height 5
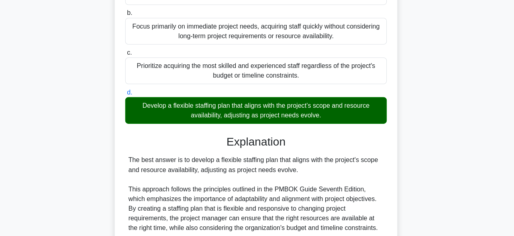
scroll to position [364, 0]
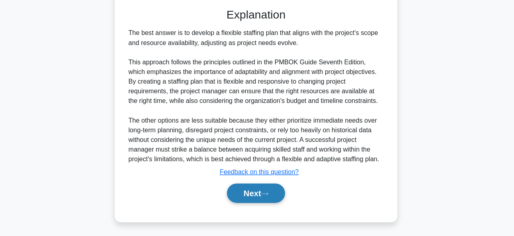
click at [269, 199] on button "Next" at bounding box center [256, 193] width 57 height 19
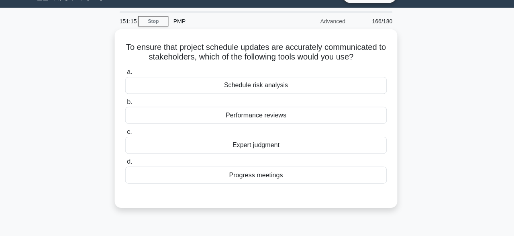
scroll to position [18, 0]
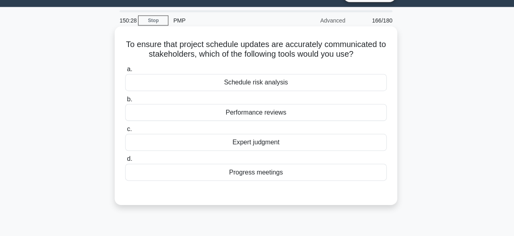
click at [244, 173] on div "Progress meetings" at bounding box center [257, 172] width 260 height 17
click at [127, 162] on input "d. Progress meetings" at bounding box center [127, 159] width 0 height 5
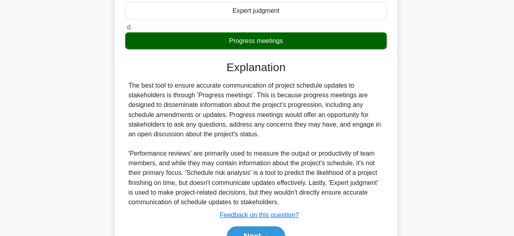
scroll to position [198, 0]
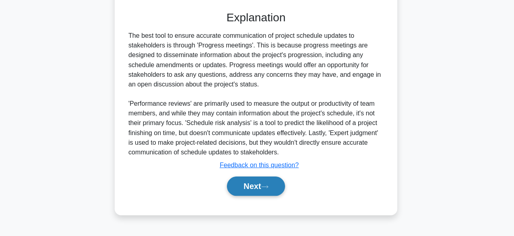
click at [277, 194] on button "Next" at bounding box center [256, 186] width 57 height 19
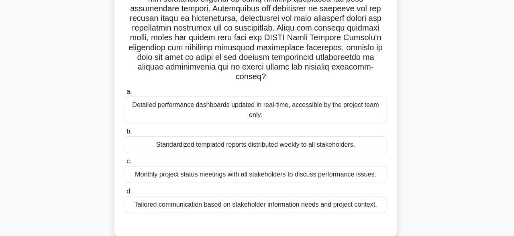
scroll to position [147, 0]
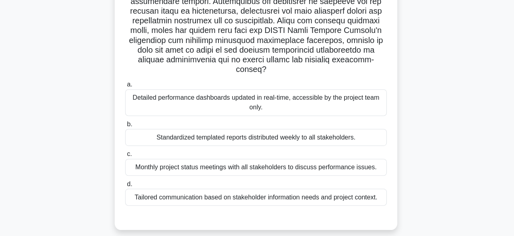
click at [229, 189] on div "Tailored communication based on stakeholder information needs and project conte…" at bounding box center [257, 197] width 260 height 17
click at [127, 187] on input "d. Tailored communication based on stakeholder information needs and project co…" at bounding box center [127, 184] width 0 height 5
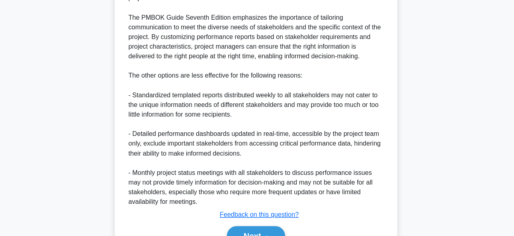
scroll to position [432, 0]
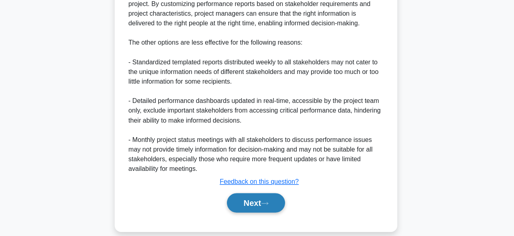
click at [267, 202] on icon at bounding box center [266, 203] width 6 height 2
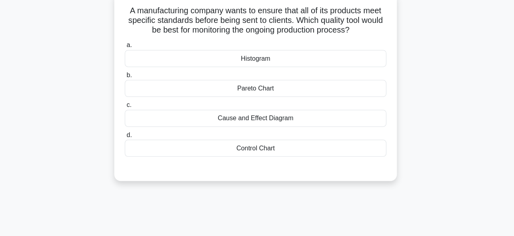
scroll to position [51, 0]
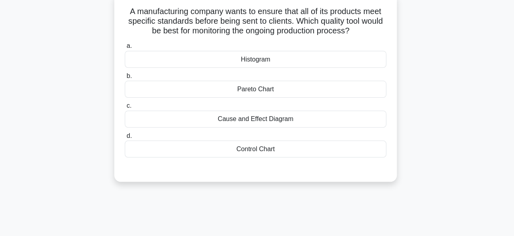
click at [259, 114] on div "Cause and Effect Diagram" at bounding box center [257, 118] width 260 height 17
click at [127, 108] on input "c. Cause and Effect Diagram" at bounding box center [127, 105] width 0 height 5
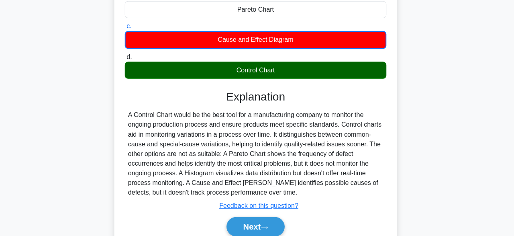
scroll to position [198, 0]
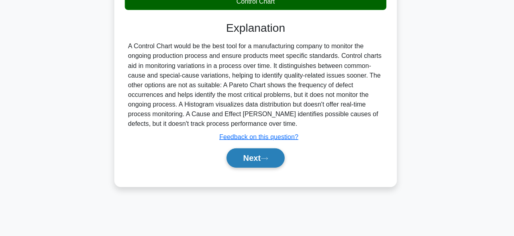
click at [263, 157] on button "Next" at bounding box center [256, 158] width 57 height 19
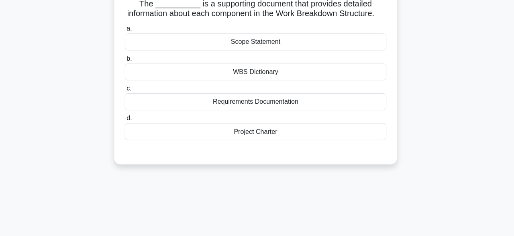
scroll to position [56, 0]
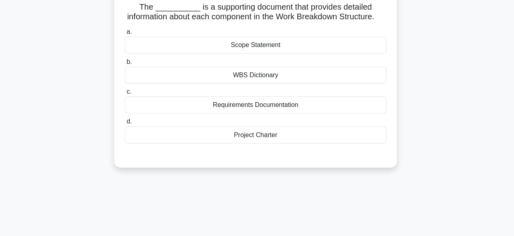
click at [282, 73] on div "WBS Dictionary" at bounding box center [257, 74] width 260 height 17
click at [127, 64] on input "b. WBS Dictionary" at bounding box center [127, 61] width 0 height 5
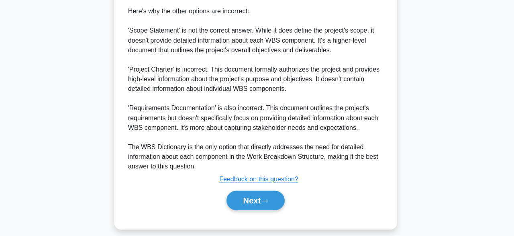
scroll to position [297, 0]
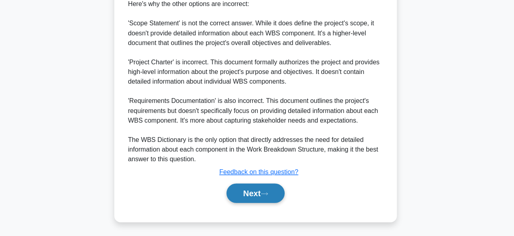
click at [273, 189] on button "Next" at bounding box center [256, 193] width 57 height 19
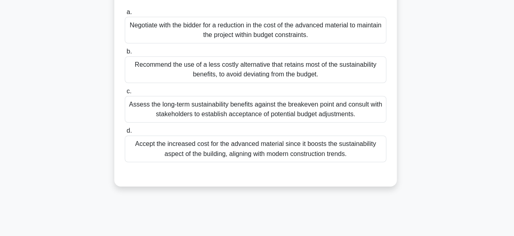
scroll to position [67, 0]
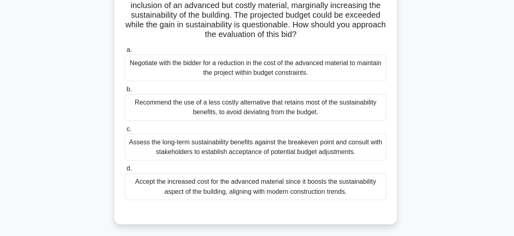
click at [239, 64] on div "Negotiate with the bidder for a reduction in the cost of the advanced material …" at bounding box center [257, 67] width 260 height 27
click at [127, 52] on input "a. Negotiate with the bidder for a reduction in the cost of the advanced materi…" at bounding box center [127, 49] width 0 height 5
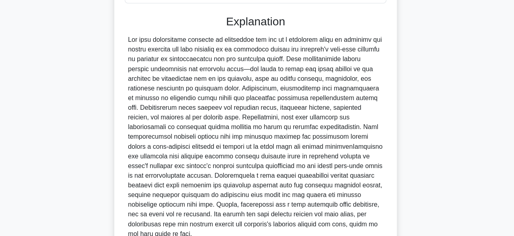
scroll to position [327, 0]
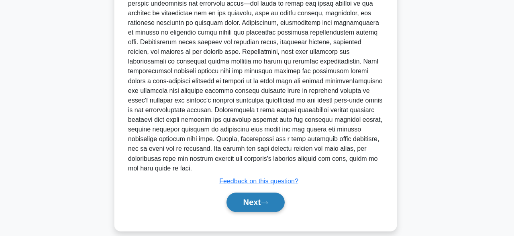
click at [273, 196] on button "Next" at bounding box center [256, 202] width 57 height 19
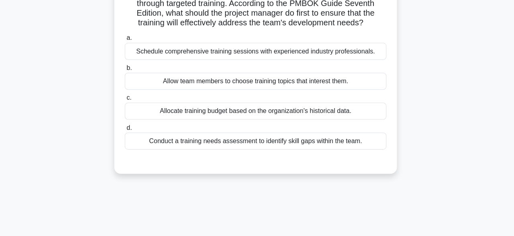
scroll to position [69, 0]
click at [241, 139] on div "Conduct a training needs assessment to identify skill gaps within the team." at bounding box center [257, 140] width 260 height 17
click at [127, 130] on input "d. Conduct a training needs assessment to identify skill gaps within the team." at bounding box center [127, 126] width 0 height 5
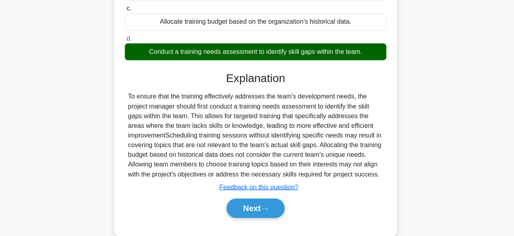
scroll to position [198, 0]
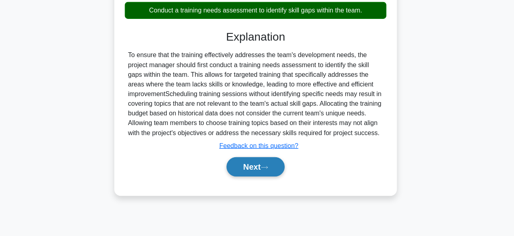
click at [265, 177] on button "Next" at bounding box center [256, 166] width 57 height 19
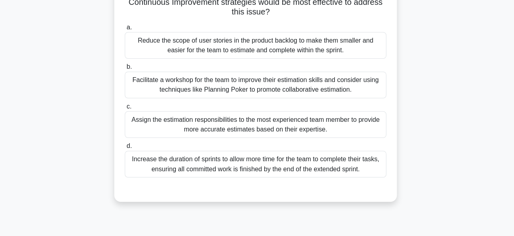
scroll to position [88, 0]
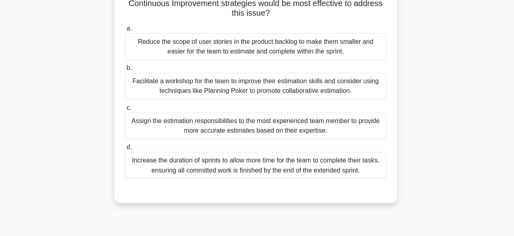
click at [167, 80] on div "Facilitate a workshop for the team to improve their estimation skills and consi…" at bounding box center [257, 86] width 260 height 27
click at [127, 71] on input "b. Facilitate a workshop for the team to improve their estimation skills and co…" at bounding box center [127, 67] width 0 height 5
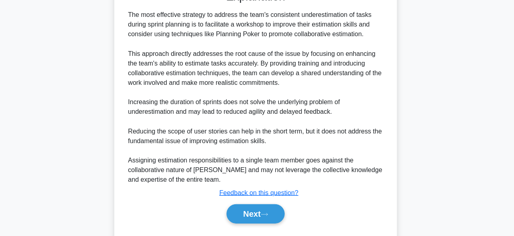
scroll to position [306, 0]
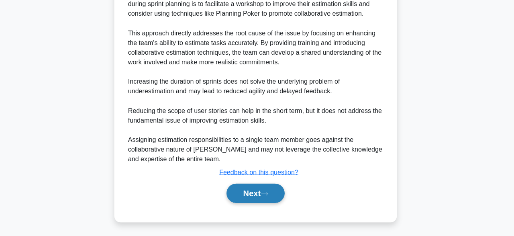
click at [261, 194] on button "Next" at bounding box center [256, 193] width 57 height 19
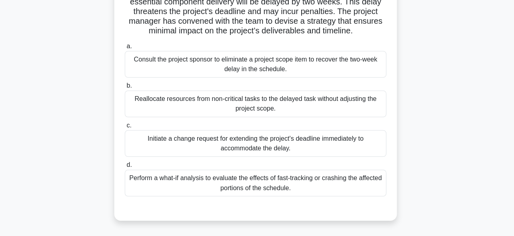
scroll to position [71, 0]
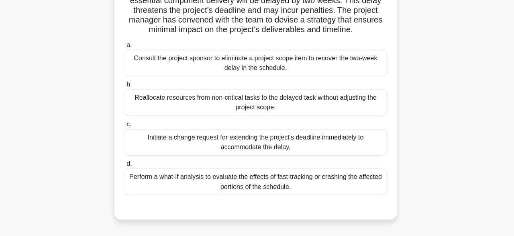
click at [288, 184] on div "Perform a what-if analysis to evaluate the effects of fast-tracking or crashing…" at bounding box center [257, 182] width 260 height 27
click at [127, 167] on input "d. Perform a what-if analysis to evaluate the effects of fast-tracking or crash…" at bounding box center [127, 163] width 0 height 5
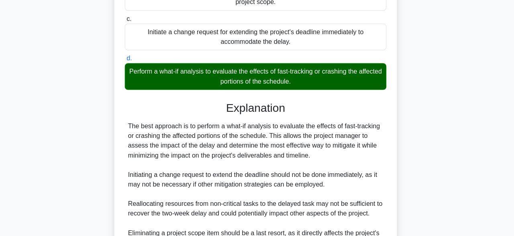
scroll to position [258, 0]
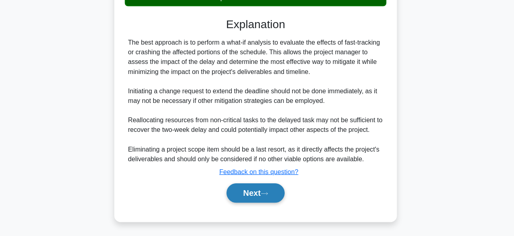
click at [275, 190] on button "Next" at bounding box center [256, 193] width 57 height 19
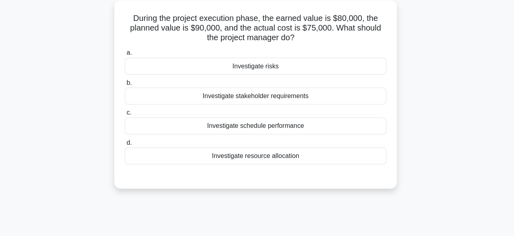
scroll to position [45, 0]
click at [318, 66] on div "Investigate risks" at bounding box center [257, 65] width 260 height 17
click at [127, 55] on input "a. Investigate risks" at bounding box center [127, 52] width 0 height 5
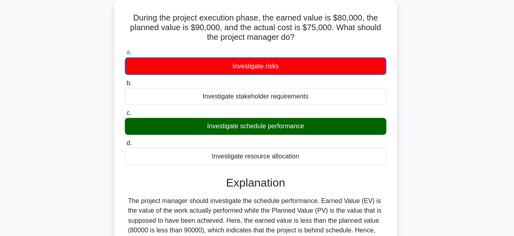
click at [318, 66] on div "Investigate risks" at bounding box center [257, 66] width 260 height 18
click at [127, 55] on input "a. Investigate risks" at bounding box center [127, 52] width 0 height 5
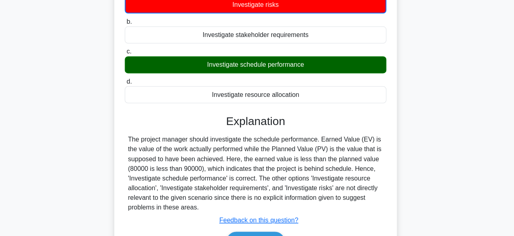
scroll to position [148, 0]
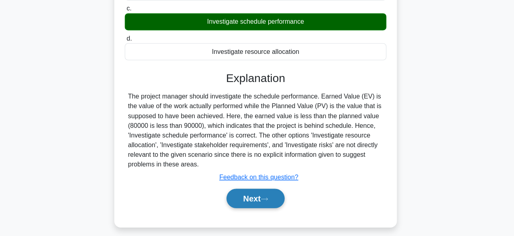
click at [268, 194] on button "Next" at bounding box center [256, 198] width 57 height 19
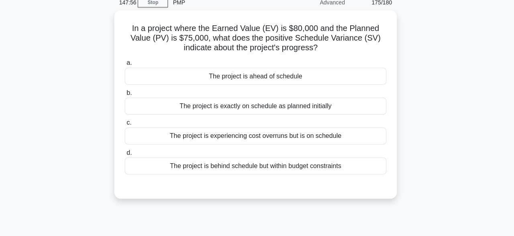
scroll to position [36, 0]
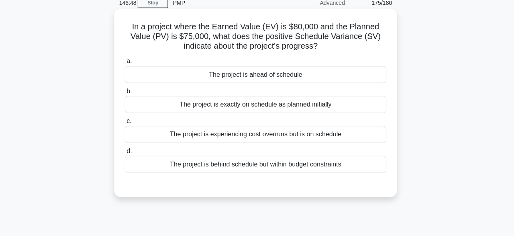
click at [231, 131] on div "The project is experiencing cost overruns but is on schedule" at bounding box center [257, 133] width 260 height 17
click at [127, 123] on input "c. The project is experiencing cost overruns but is on schedule" at bounding box center [127, 120] width 0 height 5
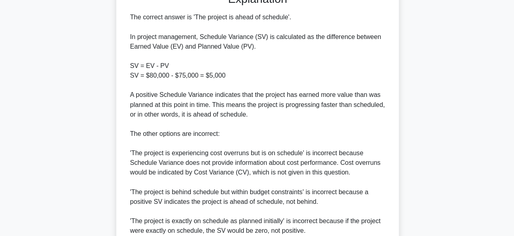
scroll to position [298, 0]
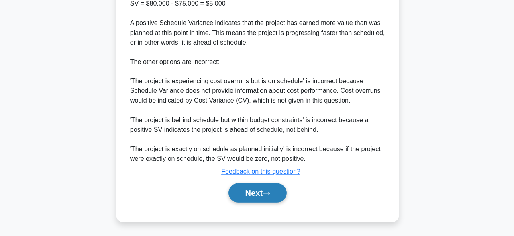
click at [255, 192] on button "Next" at bounding box center [256, 192] width 57 height 19
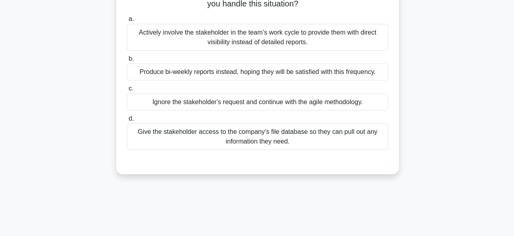
scroll to position [90, 0]
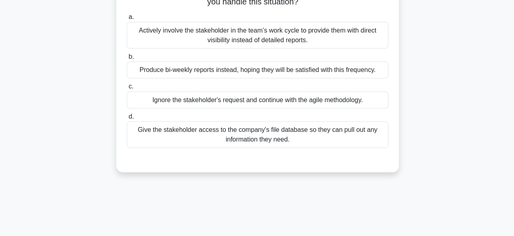
click at [218, 39] on div "Actively involve the stakeholder in the team’s work cycle to provide them with …" at bounding box center [257, 35] width 260 height 27
click at [127, 20] on input "a. Actively involve the stakeholder in the team’s work cycle to provide them wi…" at bounding box center [127, 17] width 0 height 5
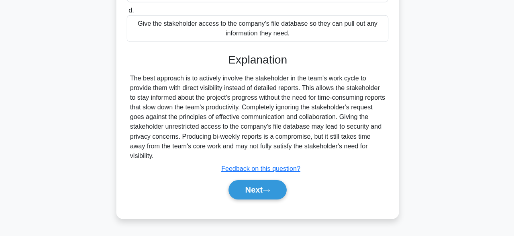
scroll to position [198, 0]
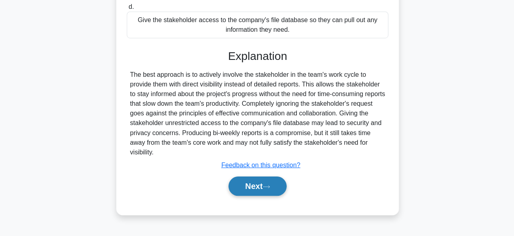
click at [268, 185] on icon at bounding box center [265, 187] width 7 height 4
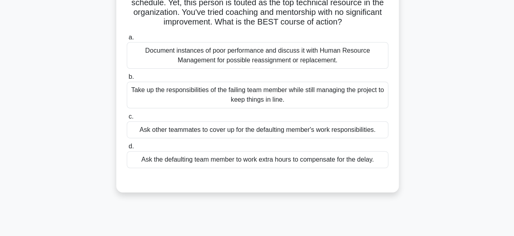
scroll to position [80, 0]
click at [213, 49] on div "Document instances of poor performance and discuss it with Human Resource Manag…" at bounding box center [257, 54] width 260 height 27
click at [127, 39] on input "a. Document instances of poor performance and discuss it with Human Resource Ma…" at bounding box center [127, 36] width 0 height 5
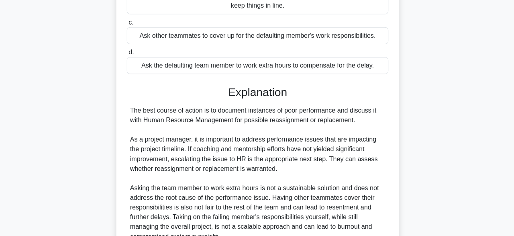
scroll to position [249, 0]
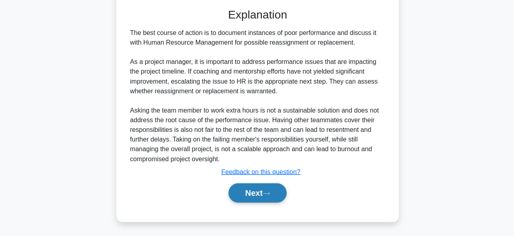
click at [273, 191] on button "Next" at bounding box center [256, 193] width 57 height 19
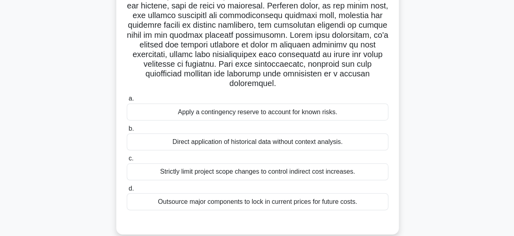
scroll to position [155, 0]
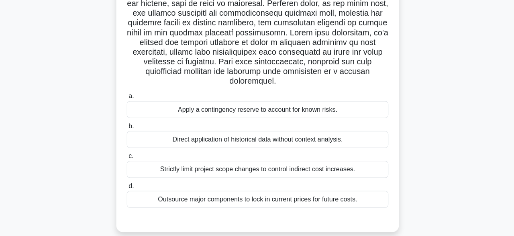
click at [266, 102] on div "Apply a contingency reserve to account for known risks." at bounding box center [257, 110] width 260 height 17
click at [127, 100] on input "a. Apply a contingency reserve to account for known risks." at bounding box center [127, 96] width 0 height 5
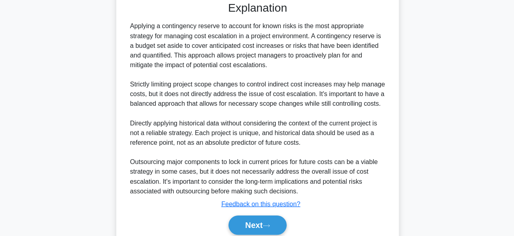
scroll to position [393, 0]
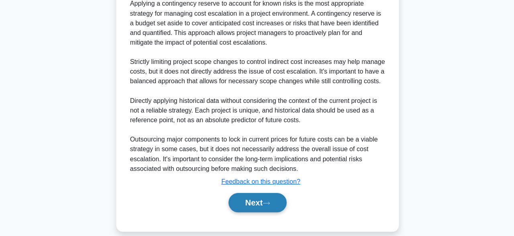
click at [280, 196] on button "Next" at bounding box center [256, 202] width 57 height 19
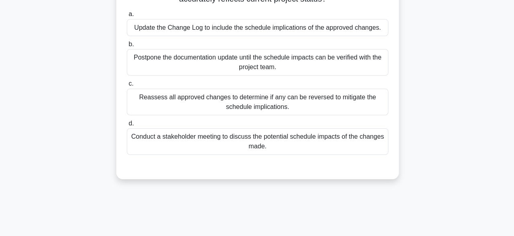
scroll to position [89, 0]
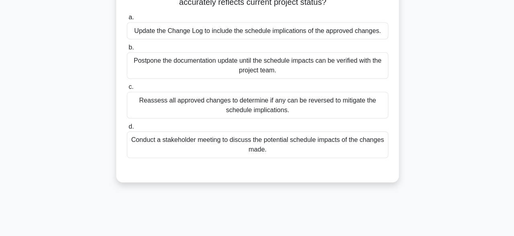
click at [286, 108] on div "Reassess all approved changes to determine if any can be reversed to mitigate t…" at bounding box center [257, 105] width 260 height 27
click at [127, 90] on input "c. Reassess all approved changes to determine if any can be reversed to mitigat…" at bounding box center [127, 86] width 0 height 5
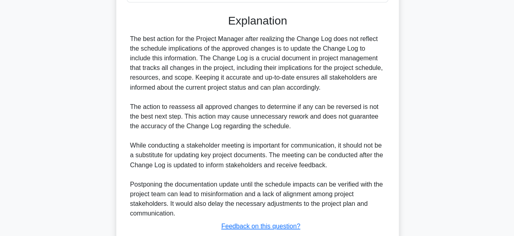
scroll to position [298, 0]
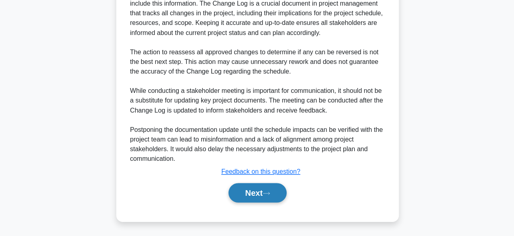
click at [268, 186] on button "Next" at bounding box center [256, 192] width 57 height 19
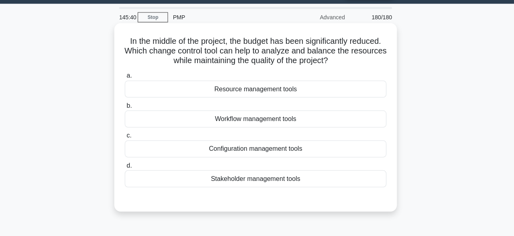
scroll to position [22, 0]
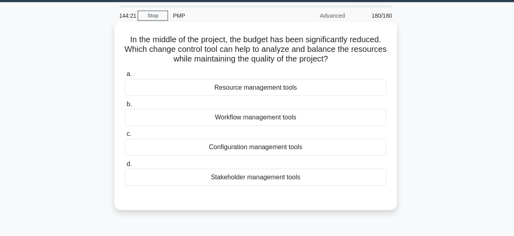
click at [278, 84] on div "Resource management tools" at bounding box center [257, 88] width 260 height 17
click at [127, 78] on input "a. Resource management tools" at bounding box center [127, 75] width 0 height 5
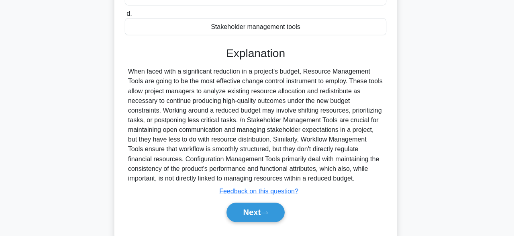
scroll to position [198, 0]
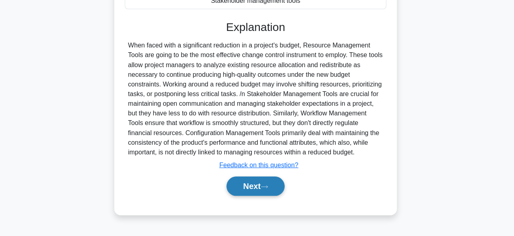
click at [268, 187] on icon at bounding box center [265, 187] width 7 height 4
click at [274, 186] on button "Next" at bounding box center [256, 186] width 57 height 19
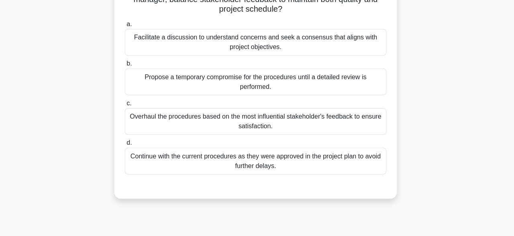
scroll to position [107, 0]
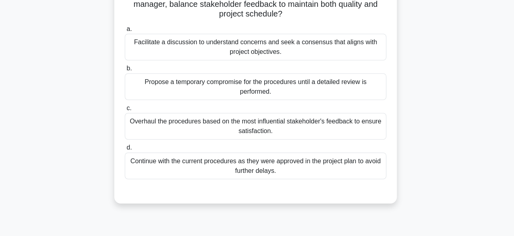
click at [298, 43] on div "Facilitate a discussion to understand concerns and seek a consensus that aligns…" at bounding box center [257, 47] width 260 height 27
click at [127, 32] on input "a. Facilitate a discussion to understand concerns and seek a consensus that ali…" at bounding box center [127, 29] width 0 height 5
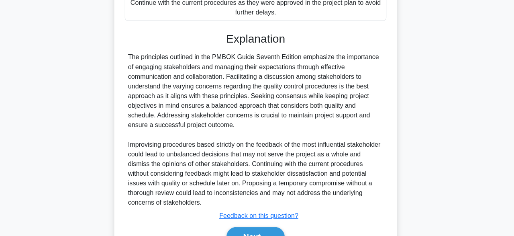
scroll to position [306, 0]
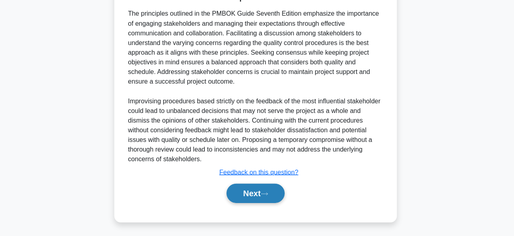
click at [258, 190] on button "Next" at bounding box center [256, 193] width 57 height 19
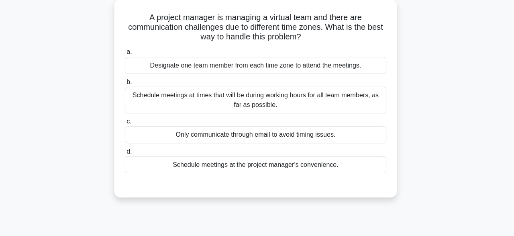
scroll to position [33, 0]
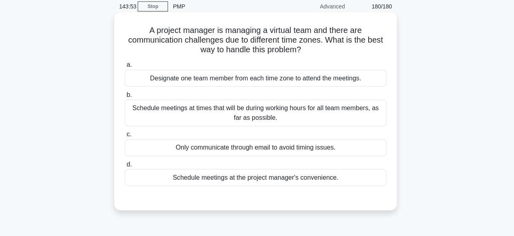
click at [380, 118] on div "Schedule meetings at times that will be during working hours for all team membe…" at bounding box center [257, 112] width 260 height 27
click at [127, 97] on input "b. Schedule meetings at times that will be during working hours for all team me…" at bounding box center [127, 94] width 0 height 5
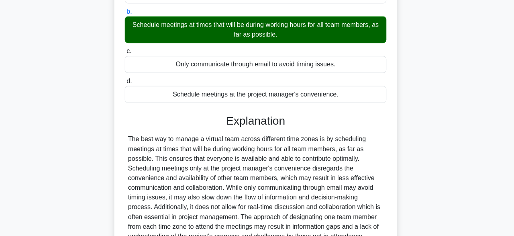
scroll to position [198, 0]
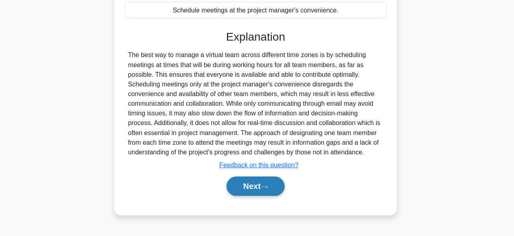
click at [264, 187] on button "Next" at bounding box center [256, 186] width 57 height 19
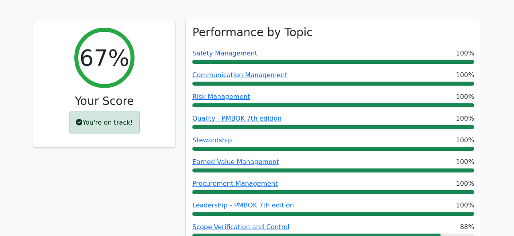
scroll to position [361, 0]
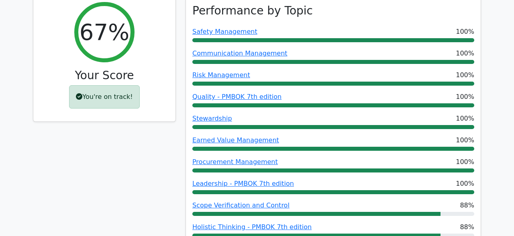
click at [105, 85] on div "You're on track!" at bounding box center [104, 96] width 70 height 23
click at [103, 89] on div "You're on track!" at bounding box center [104, 96] width 70 height 23
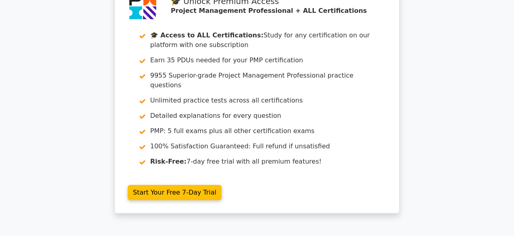
scroll to position [6125, 0]
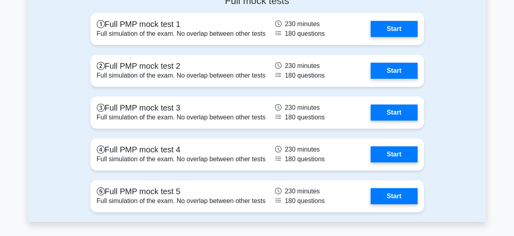
scroll to position [3246, 0]
click at [481, 182] on div "Full mock tests Full PMP mock test 1 Full simulation of the exam. No overlap be…" at bounding box center [257, 105] width 458 height 233
